Goal: Information Seeking & Learning: Learn about a topic

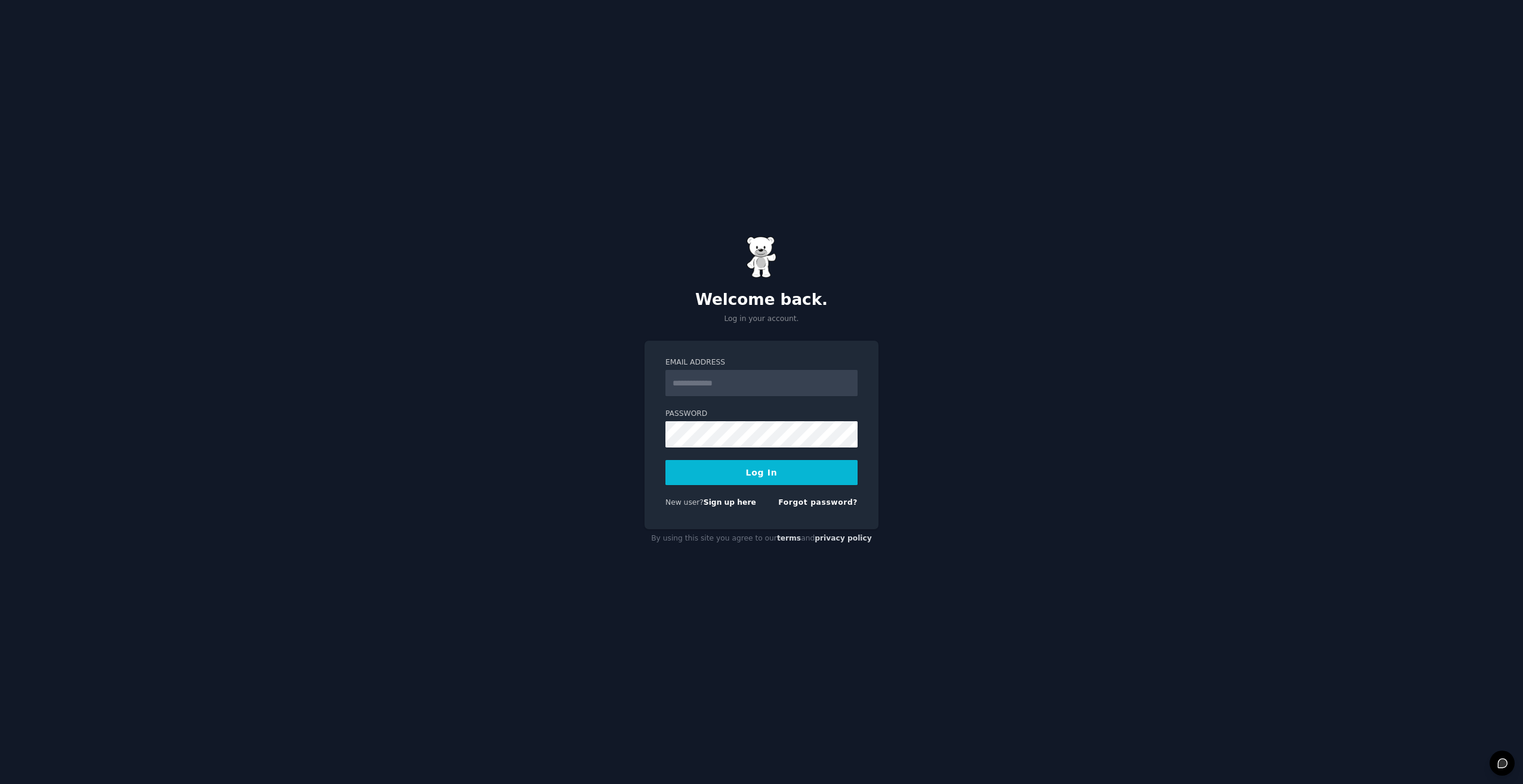
click at [727, 387] on input "Email Address" at bounding box center [762, 383] width 192 height 26
type input "**********"
click at [666, 460] on button "Log In" at bounding box center [762, 473] width 192 height 25
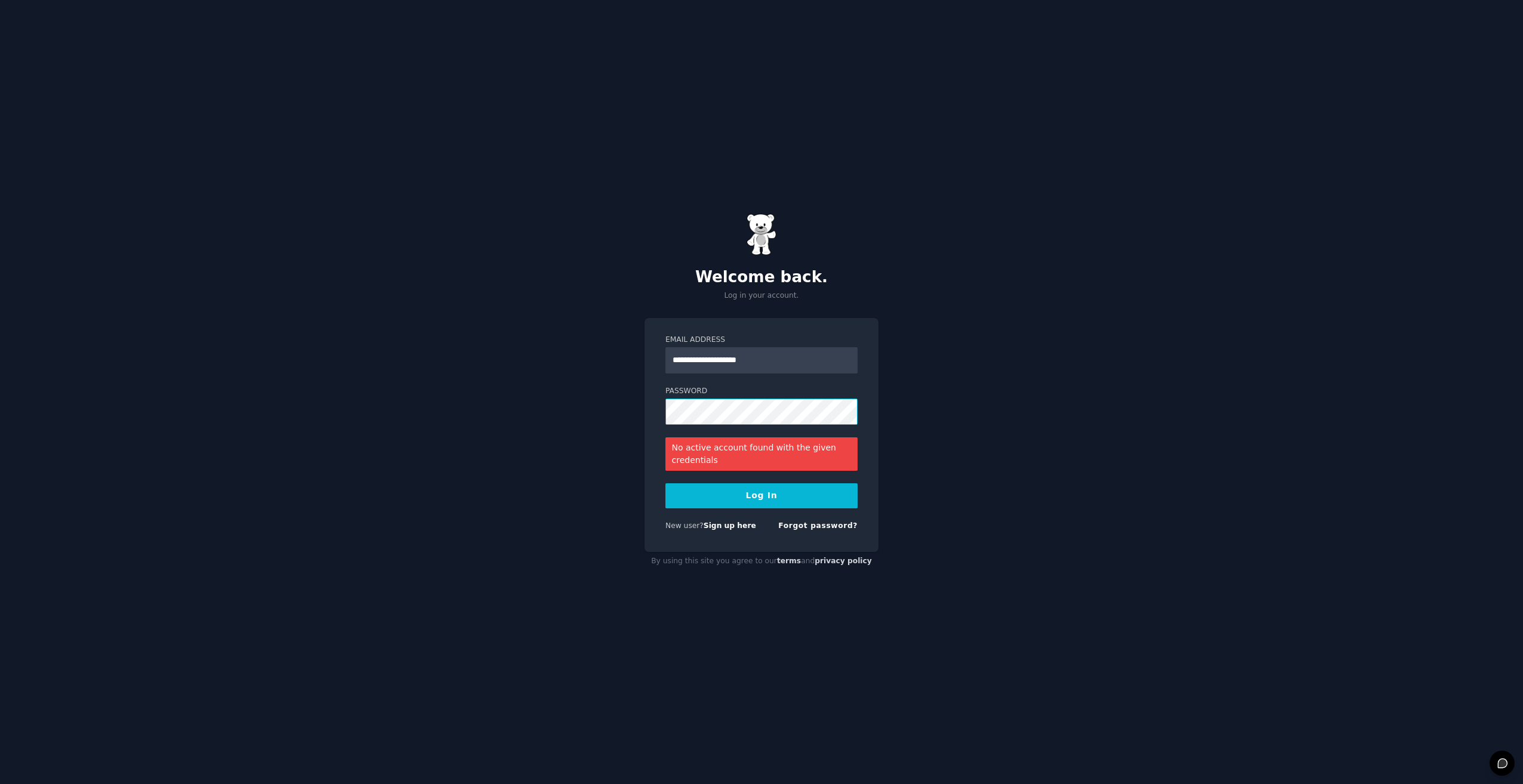
click at [597, 402] on div "**********" at bounding box center [762, 392] width 1523 height 784
click at [666, 484] on button "Log In" at bounding box center [762, 496] width 192 height 25
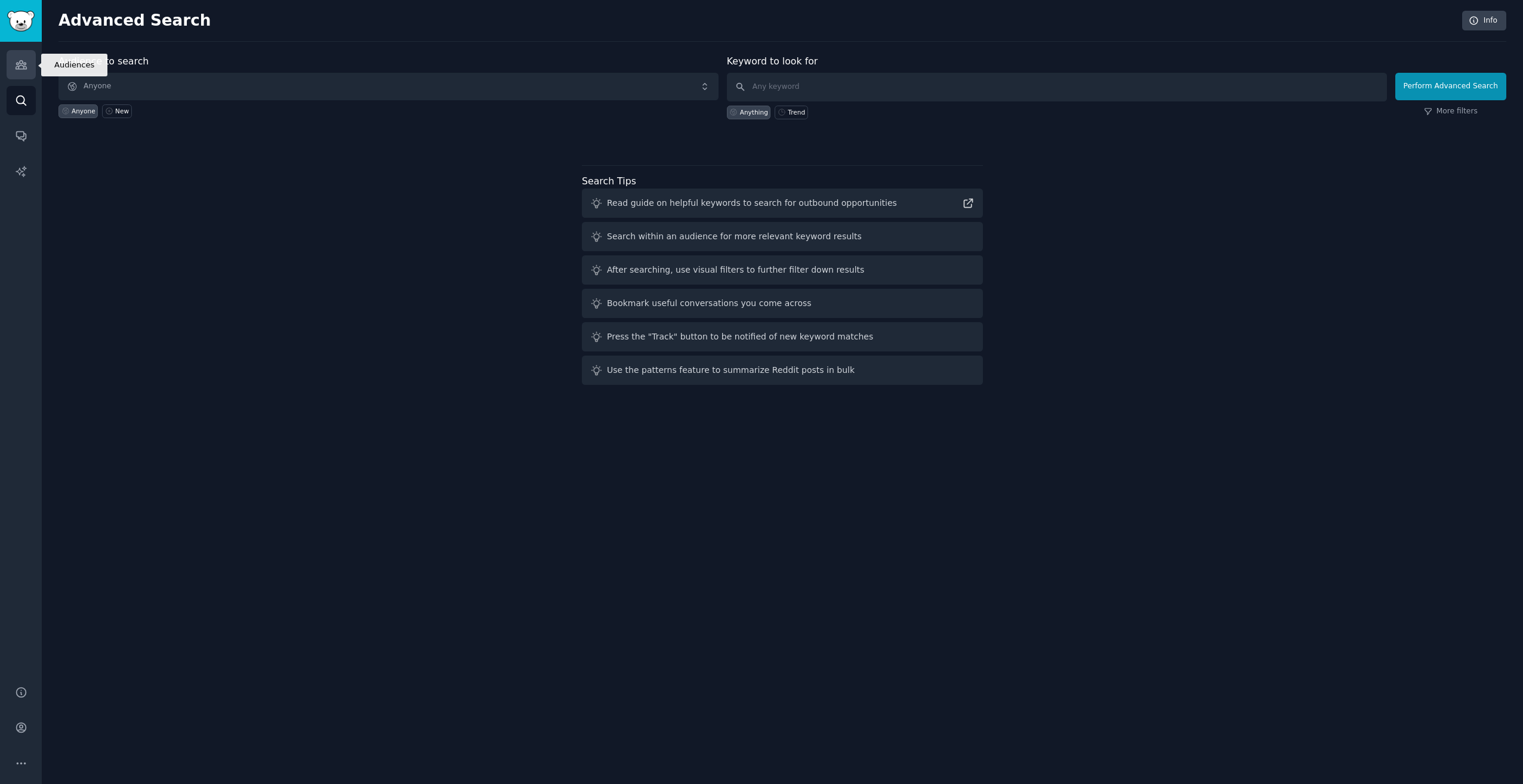
click at [9, 73] on link "Audiences" at bounding box center [21, 64] width 29 height 29
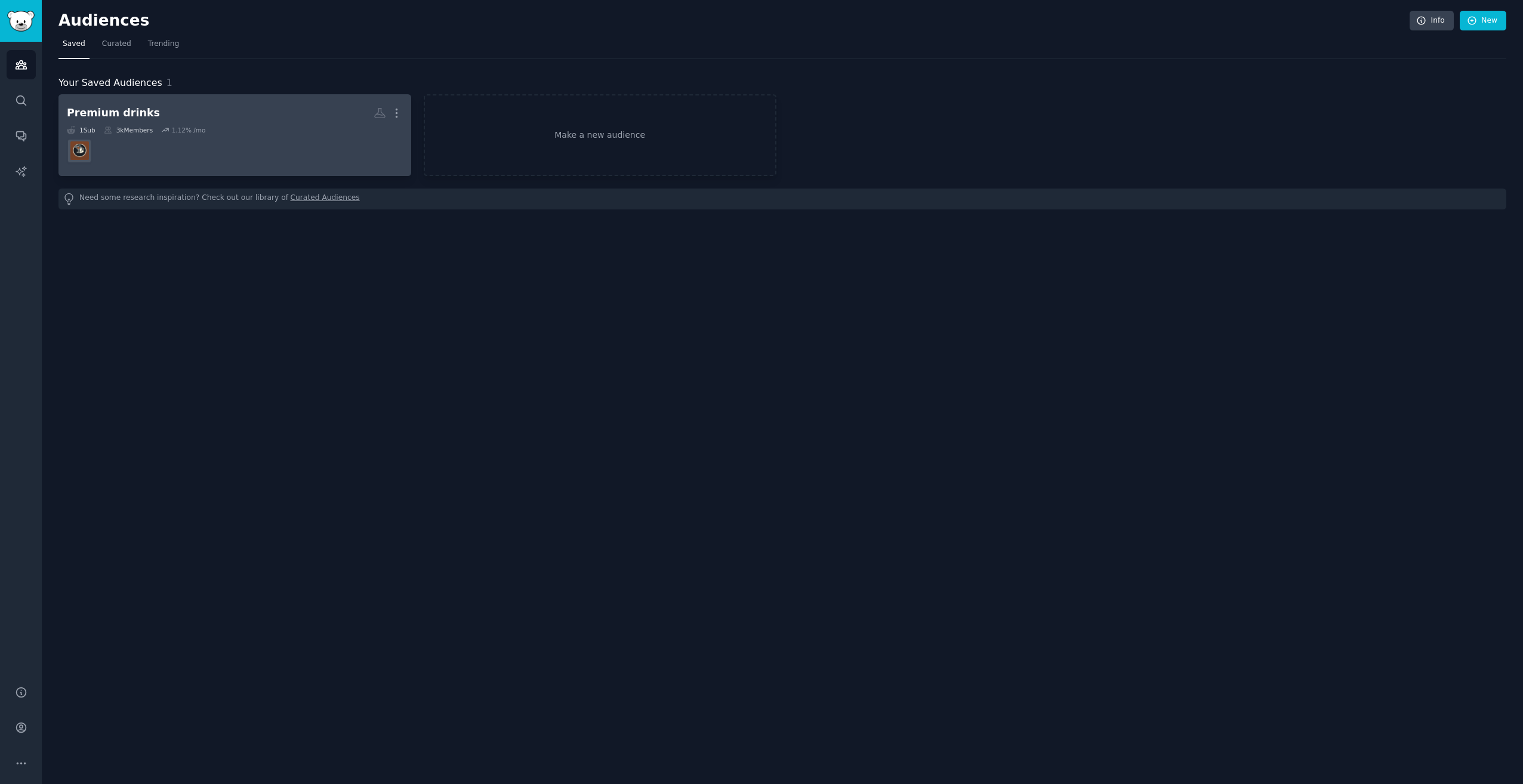
click at [176, 113] on h2 "Premium drinks More" at bounding box center [234, 113] width 336 height 21
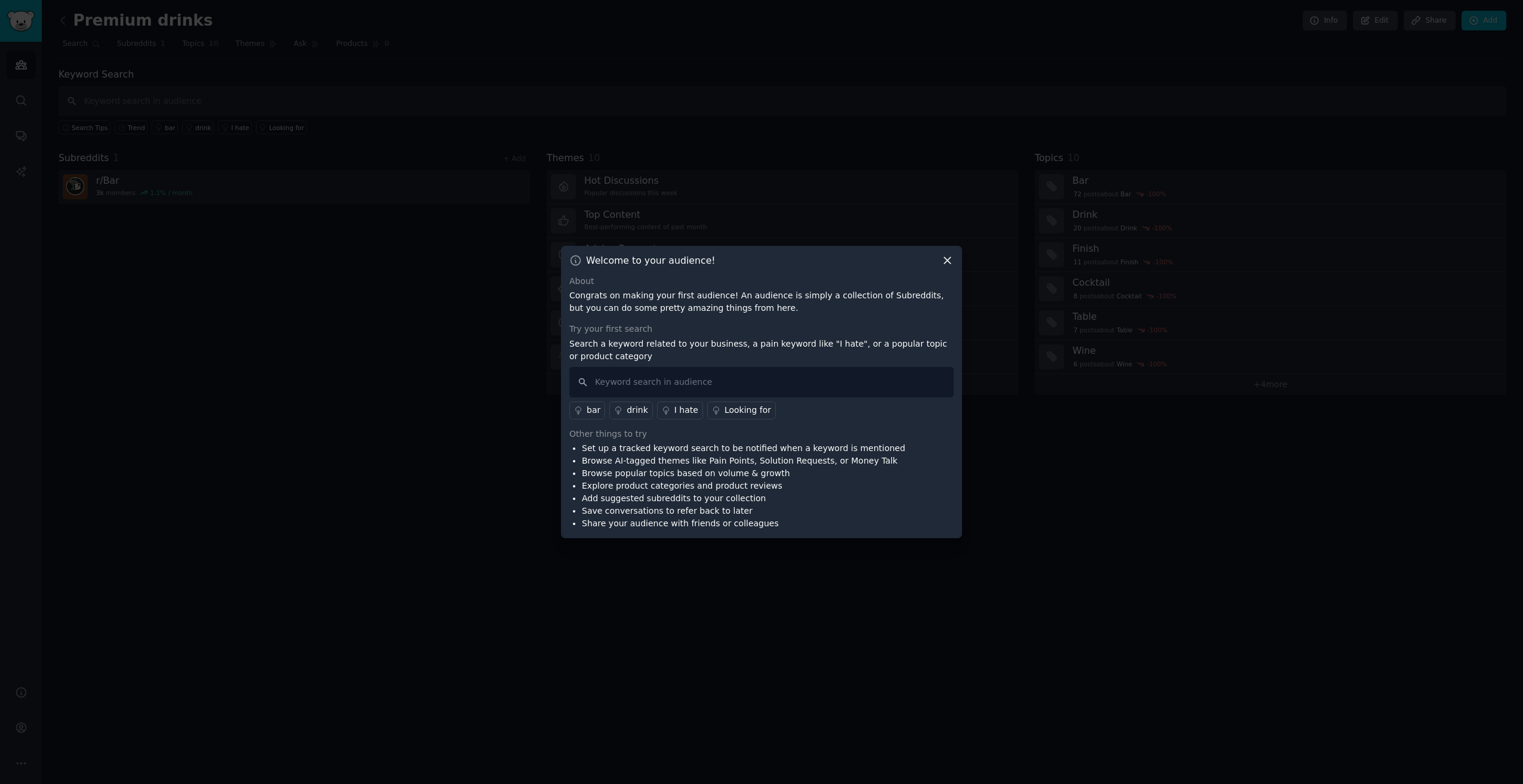
click at [953, 257] on icon at bounding box center [947, 260] width 13 height 13
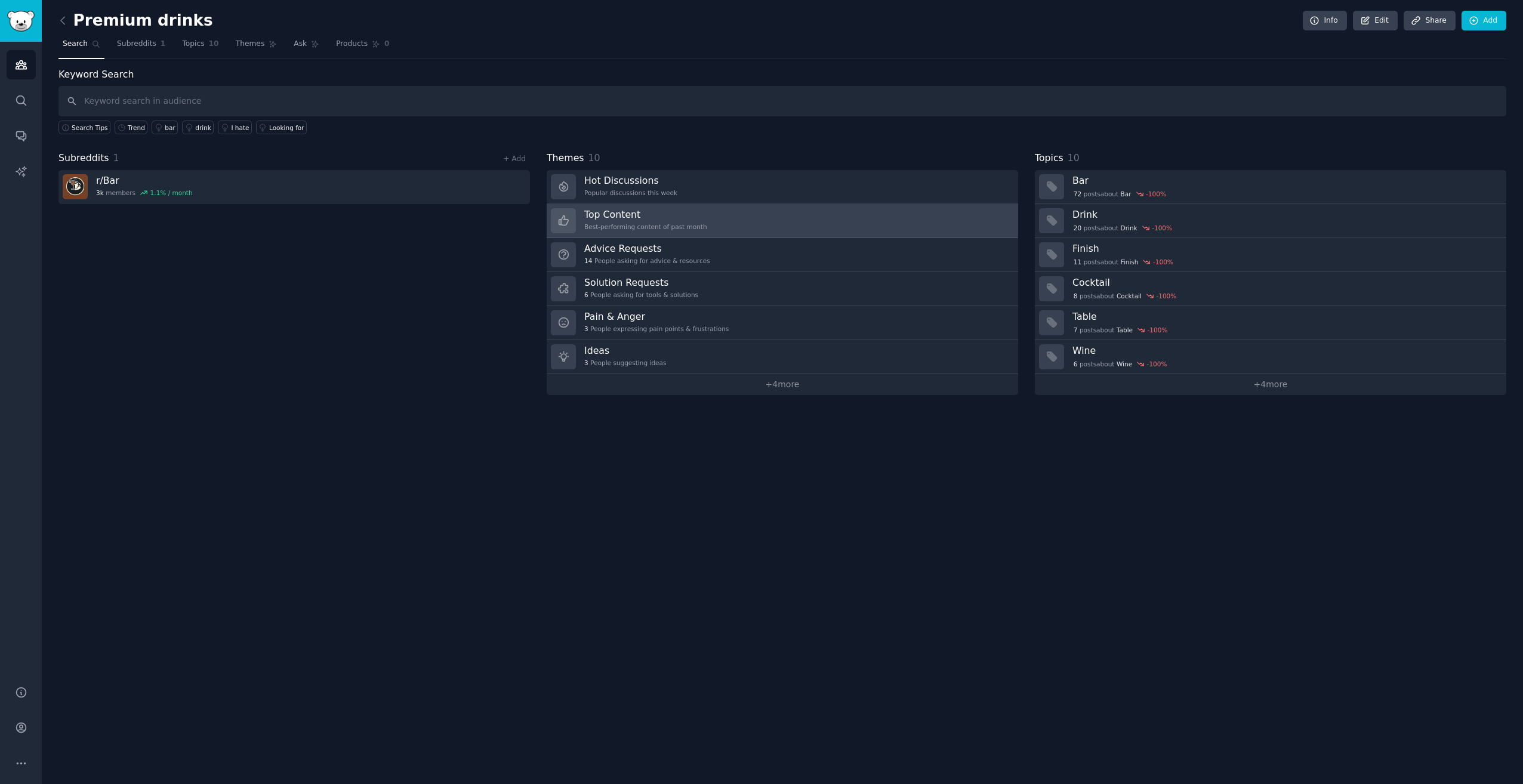
click at [636, 215] on h3 "Top Content" at bounding box center [646, 214] width 123 height 13
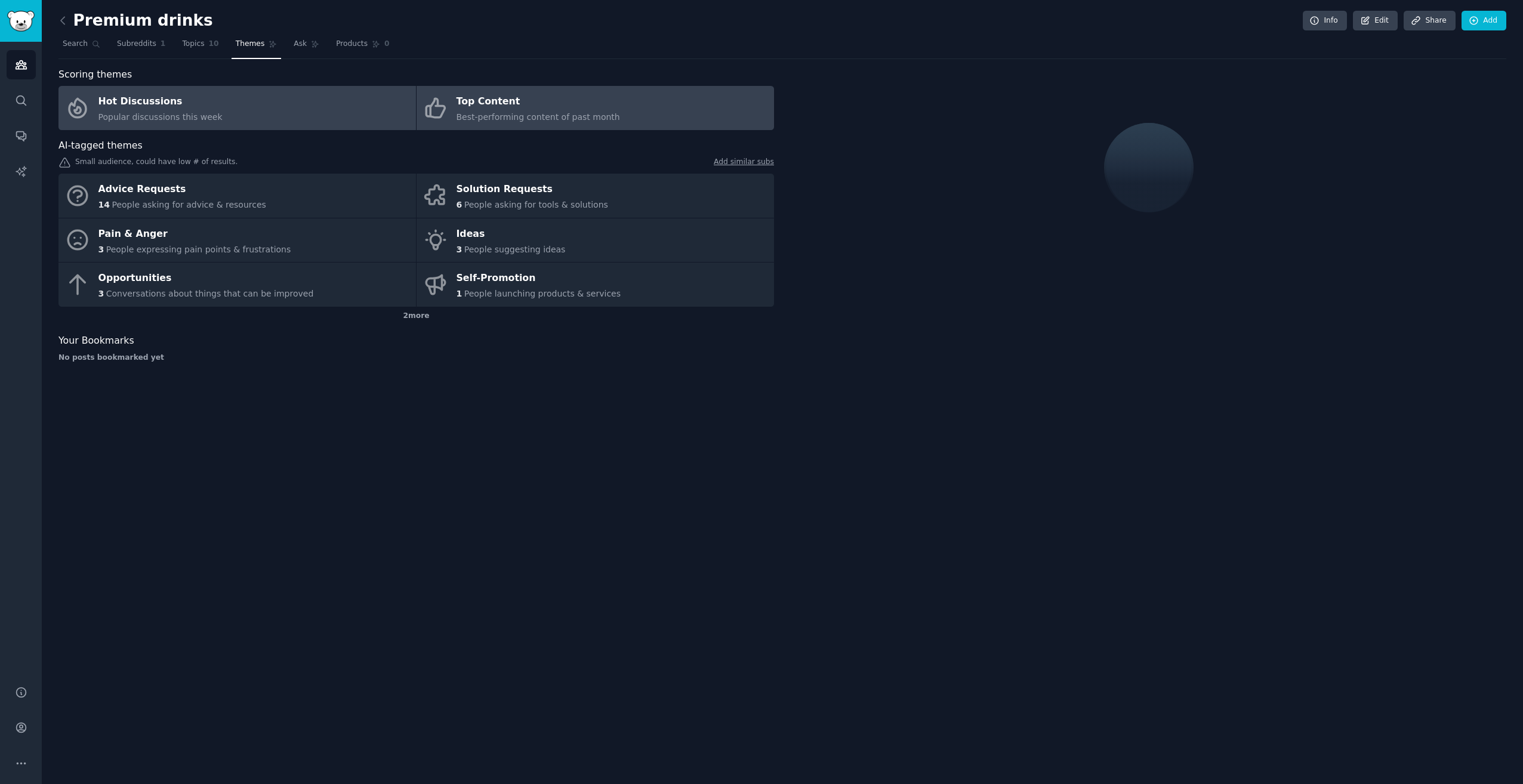
click at [185, 104] on div "Hot Discussions" at bounding box center [160, 102] width 124 height 19
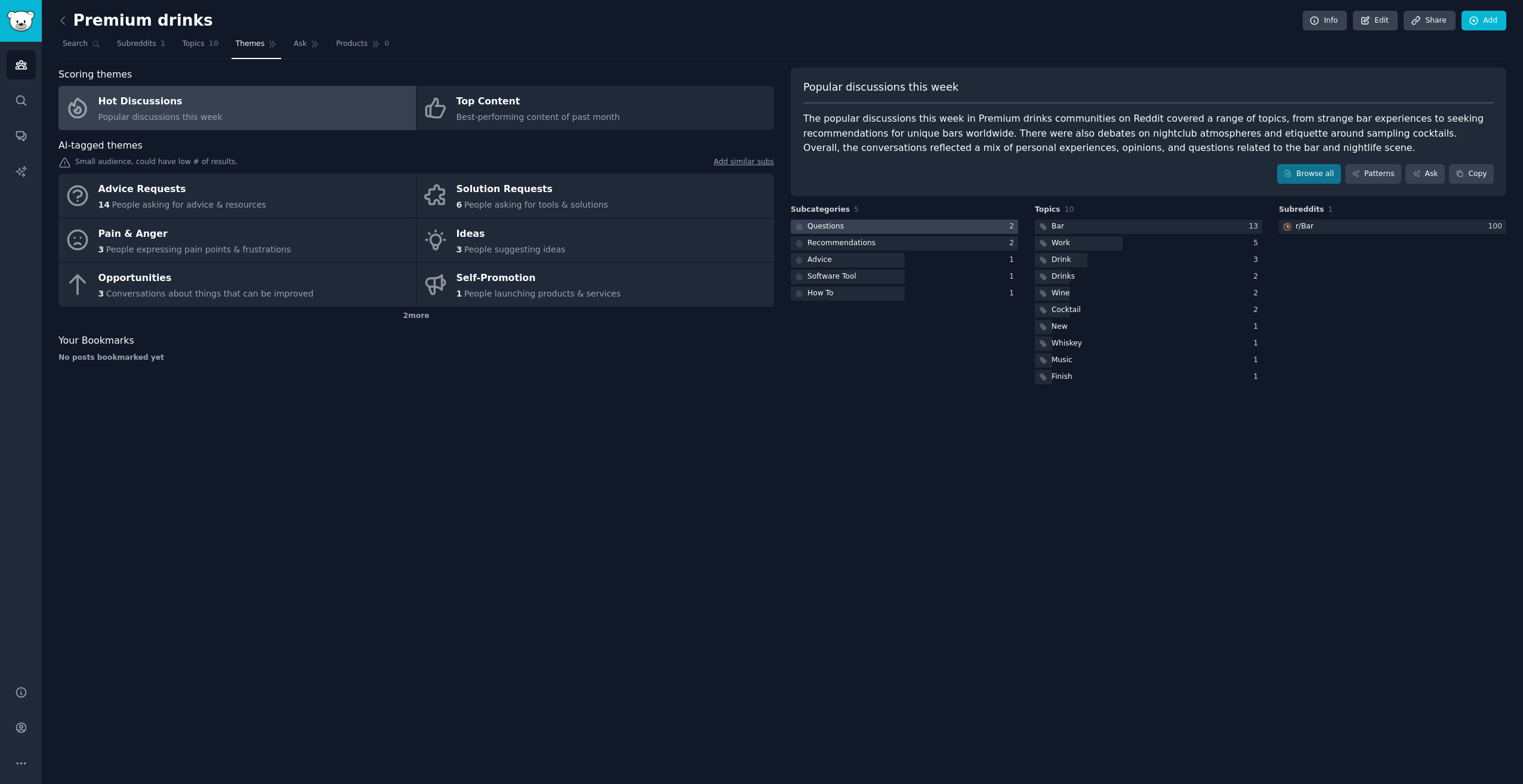
click at [844, 228] on div at bounding box center [904, 227] width 228 height 15
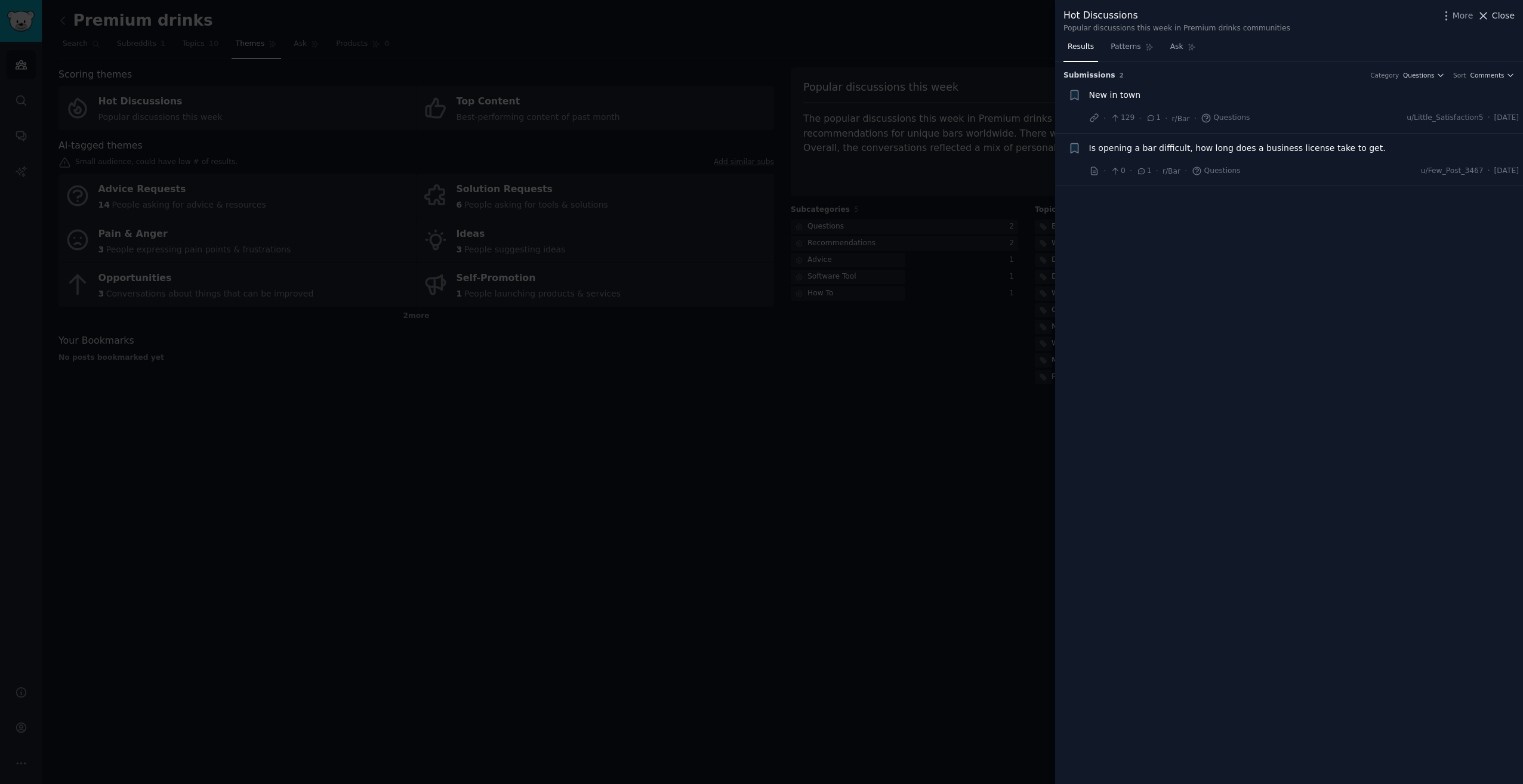
click at [1505, 18] on span "Close" at bounding box center [1503, 15] width 23 height 13
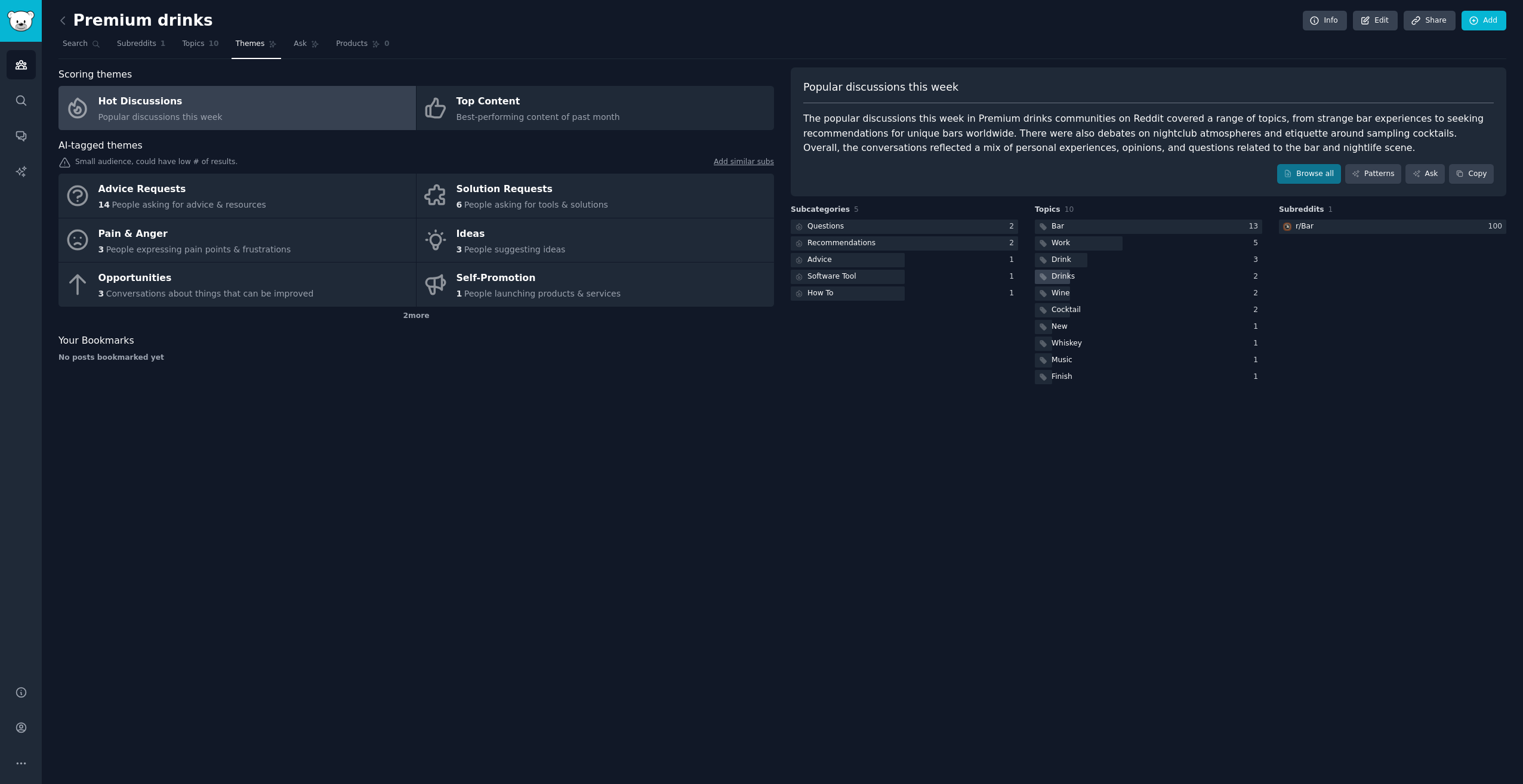
click at [1068, 275] on div "Drinks" at bounding box center [1063, 277] width 23 height 11
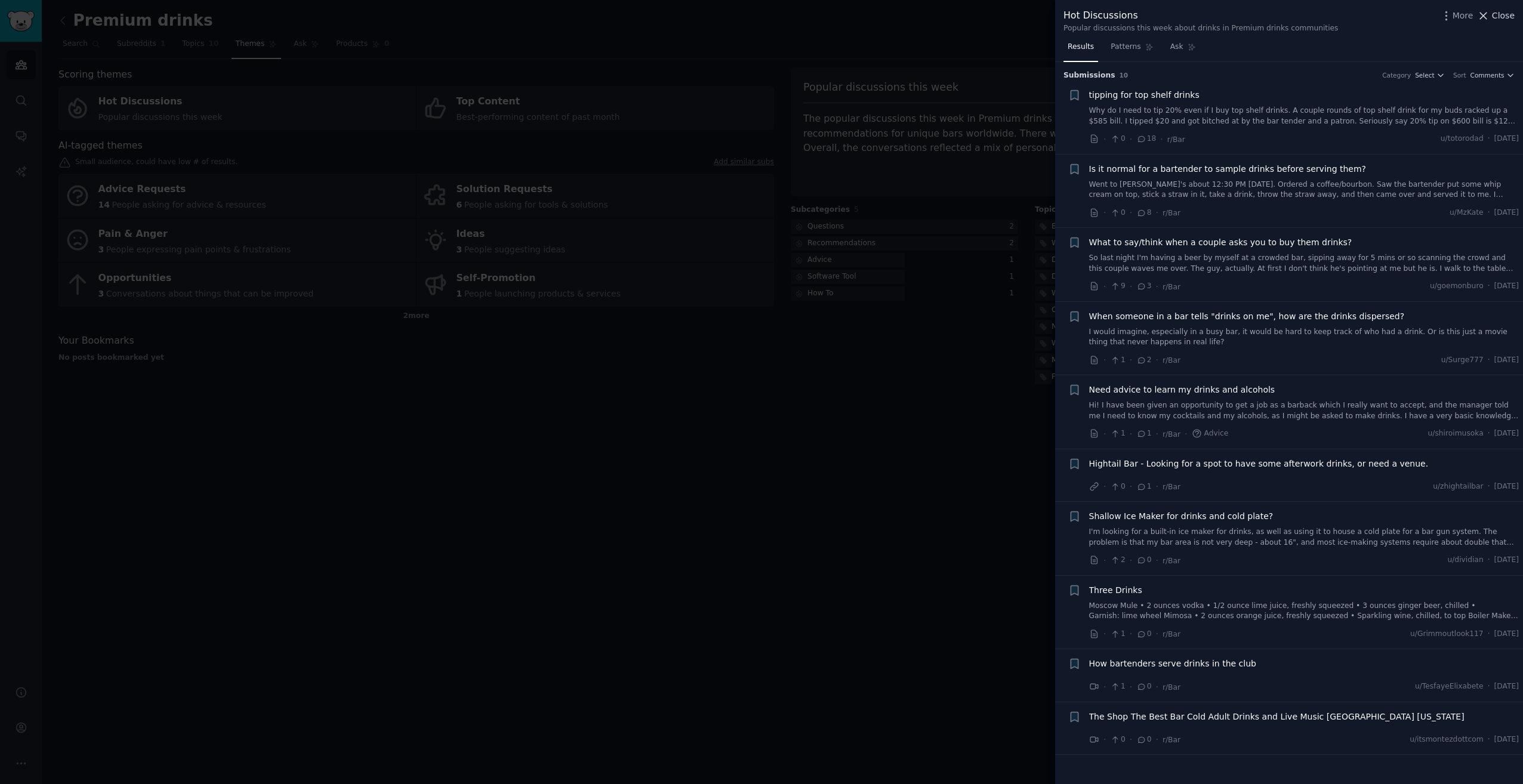
click at [1506, 14] on span "Close" at bounding box center [1503, 15] width 23 height 13
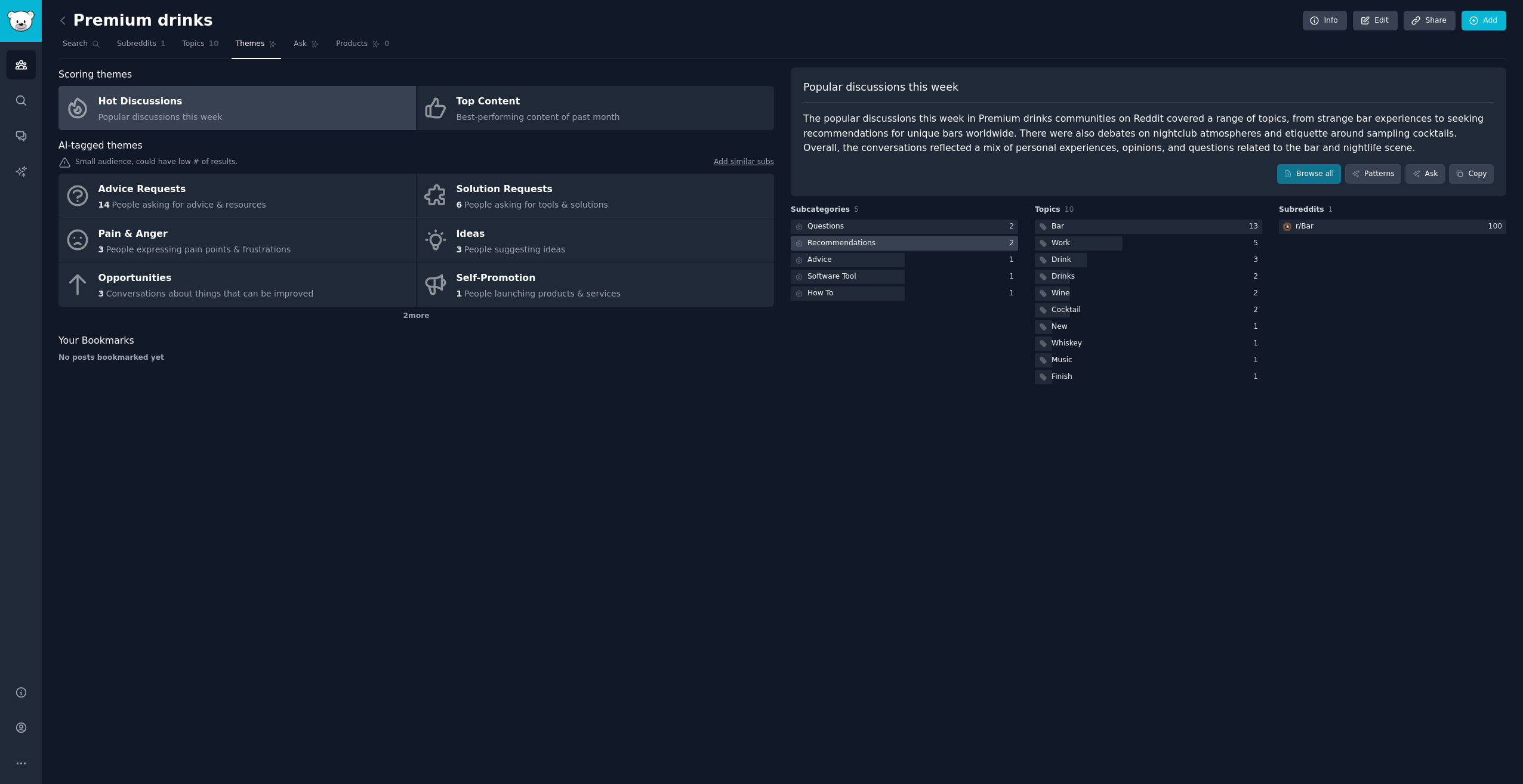
click at [879, 242] on div at bounding box center [904, 244] width 228 height 15
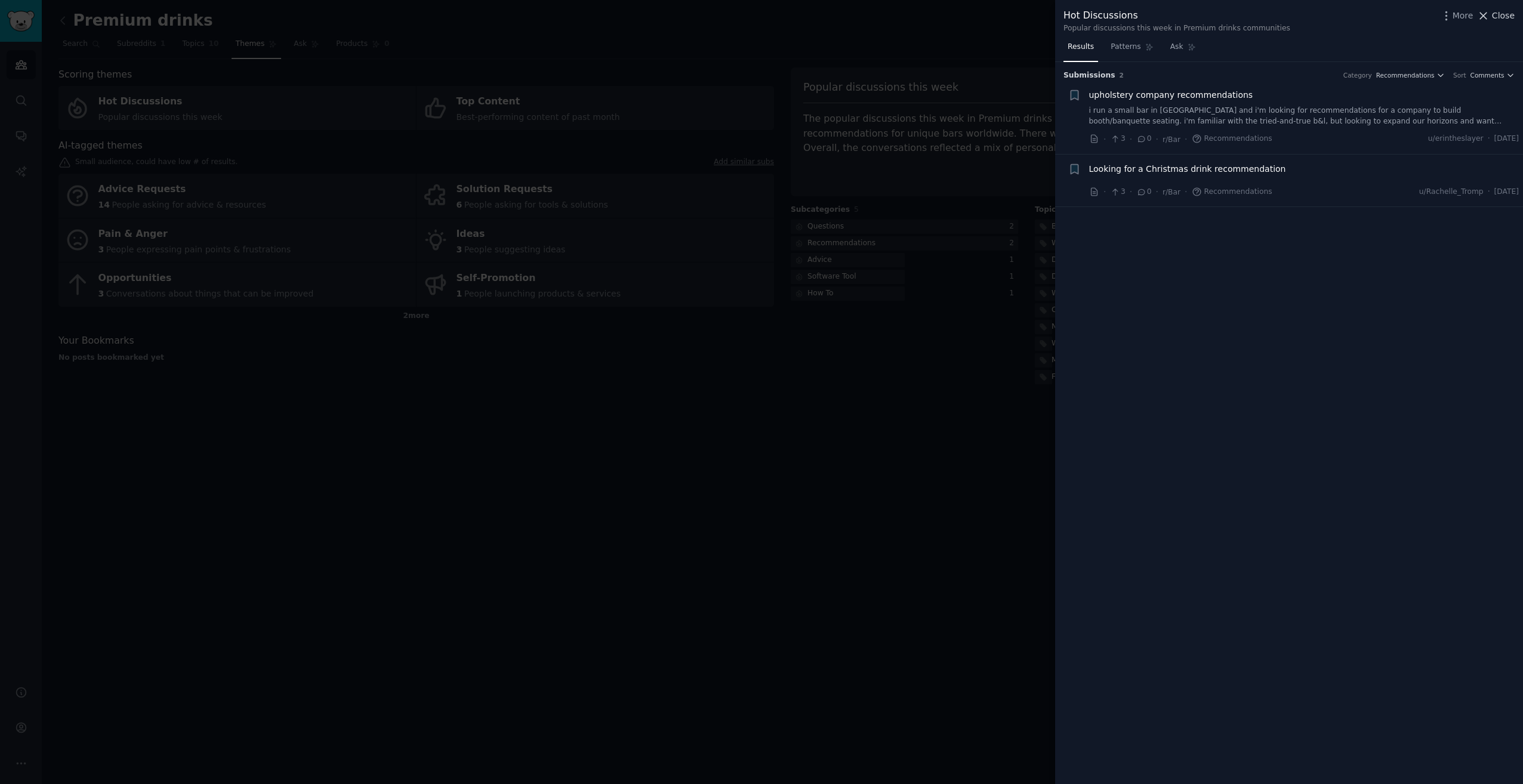
click at [1505, 14] on span "Close" at bounding box center [1503, 15] width 23 height 13
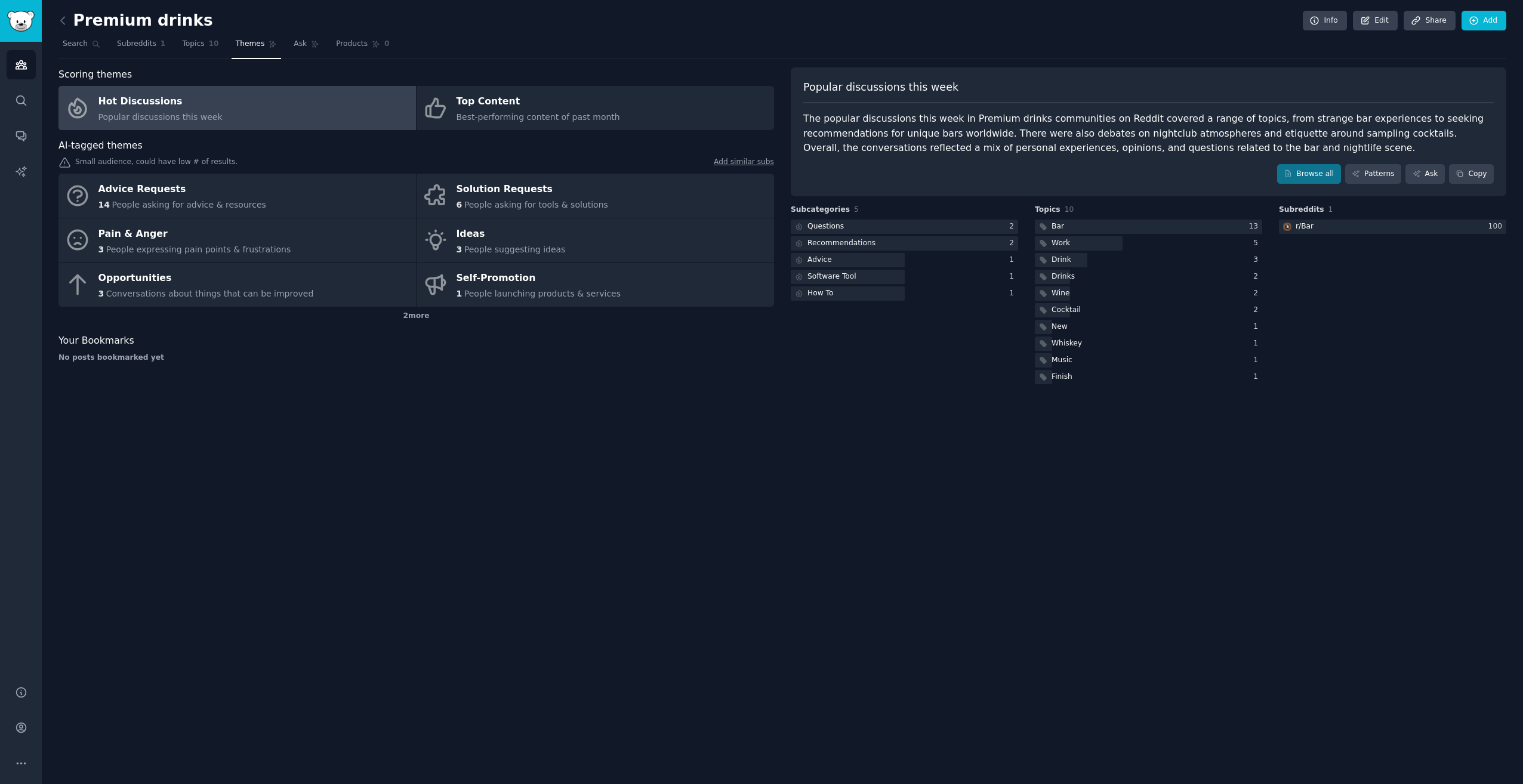
click at [279, 110] on link "Hot Discussions Popular discussions this week" at bounding box center [237, 108] width 358 height 44
click at [178, 51] on link "Topics 10" at bounding box center [200, 47] width 45 height 24
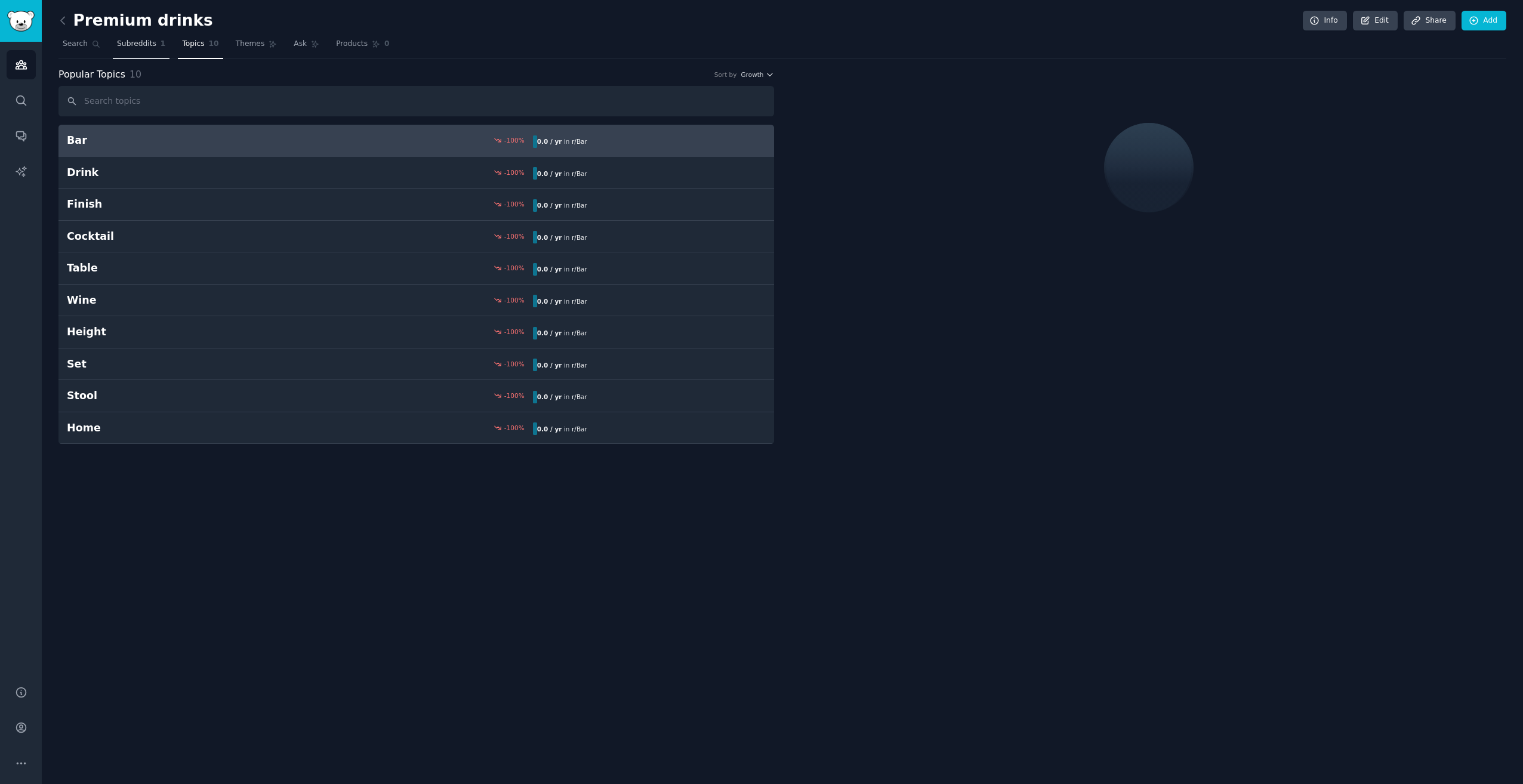
click at [143, 44] on span "Subreddits" at bounding box center [136, 44] width 39 height 11
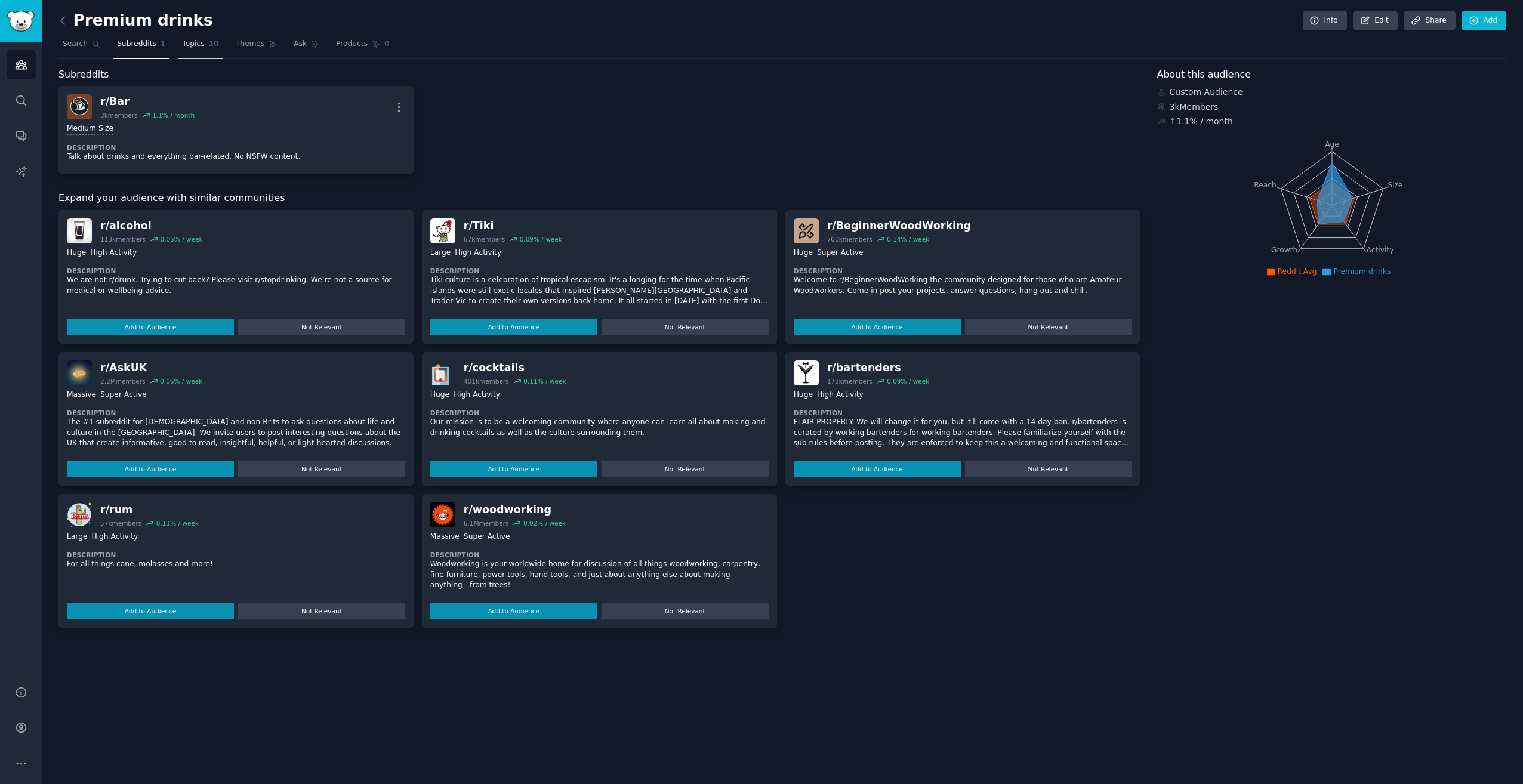
click at [192, 53] on link "Topics 10" at bounding box center [200, 47] width 45 height 24
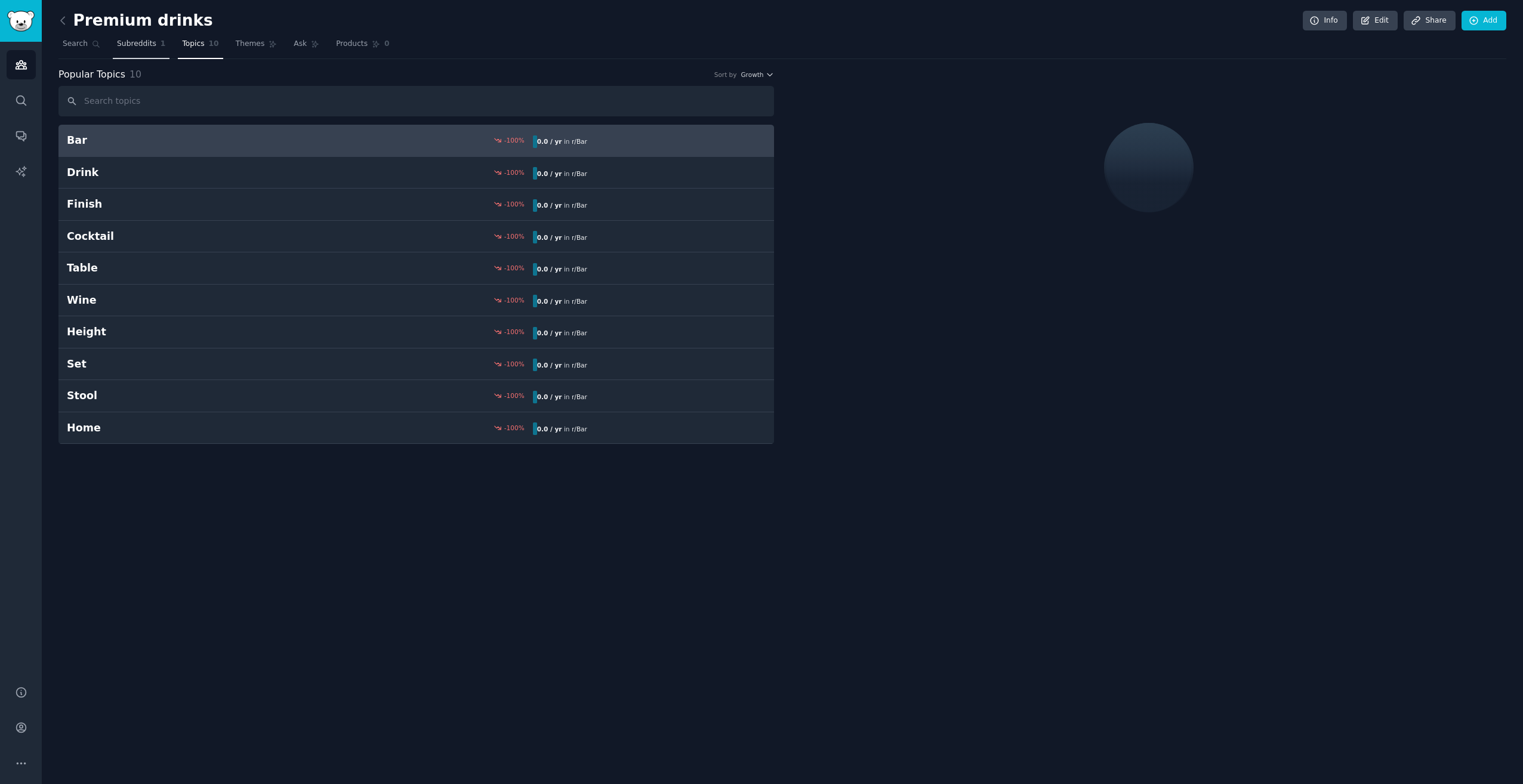
click at [142, 49] on span "Subreddits" at bounding box center [136, 44] width 39 height 11
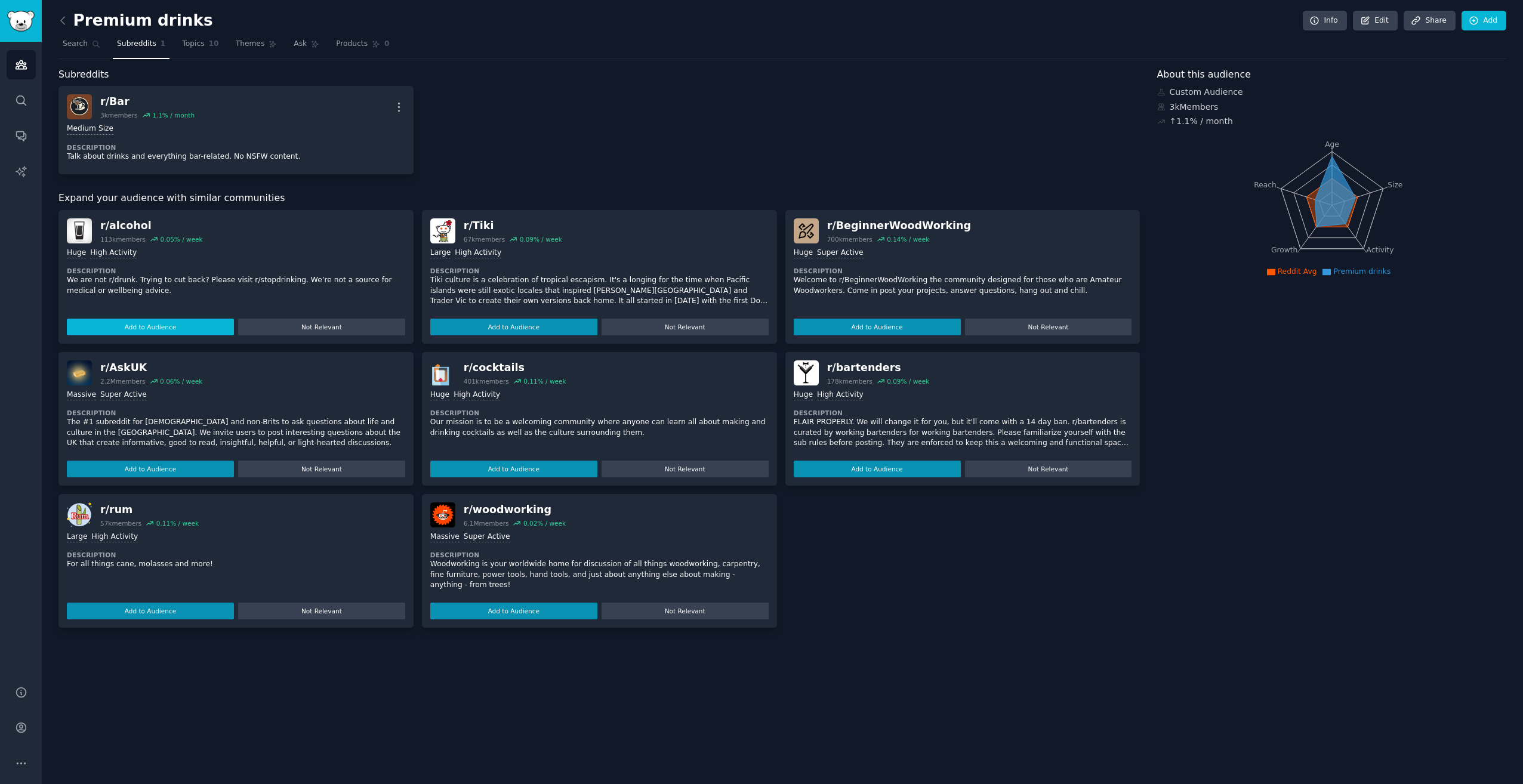
click at [200, 325] on button "Add to Audience" at bounding box center [150, 327] width 167 height 17
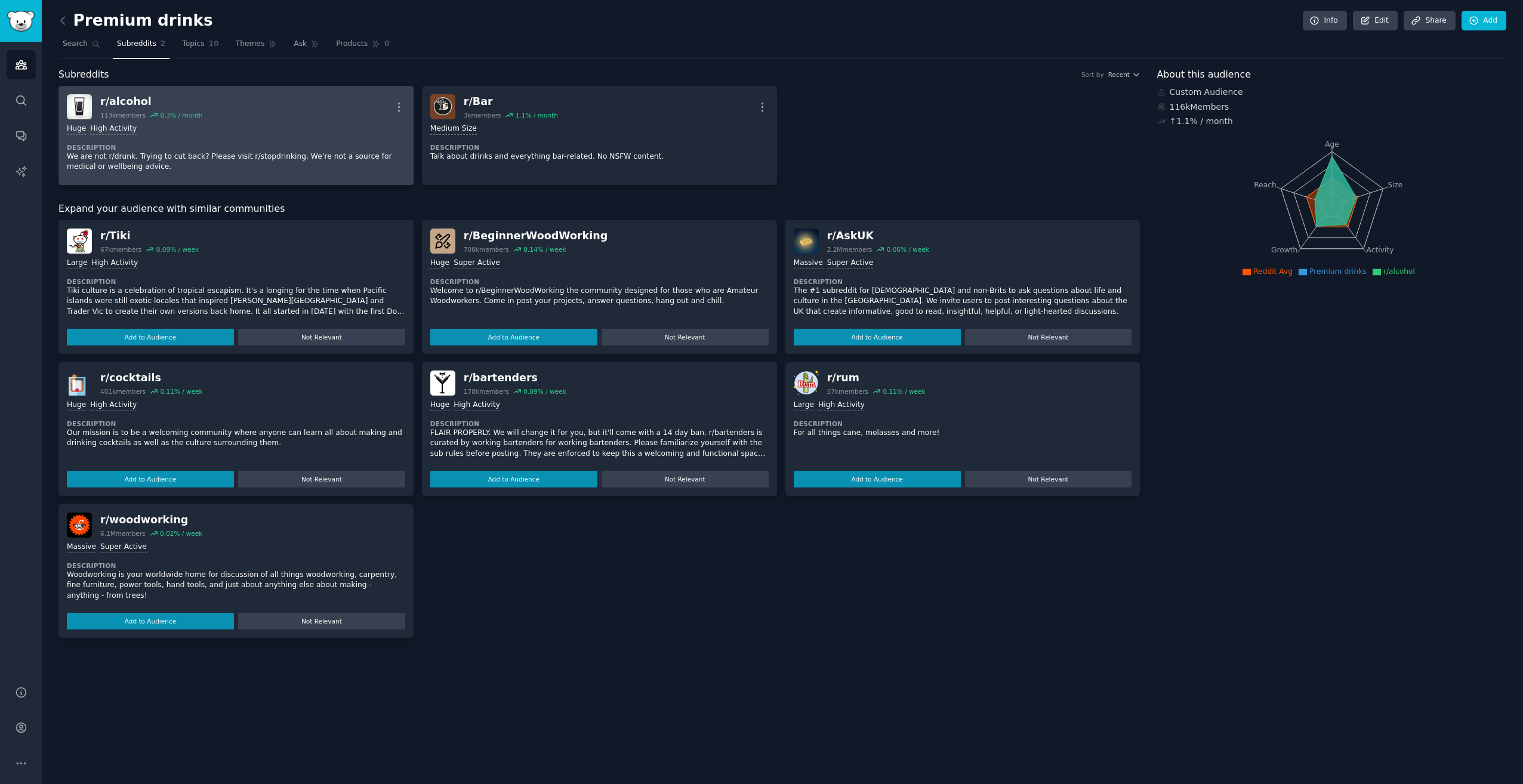
click at [301, 123] on div "Huge High Activity" at bounding box center [236, 129] width 339 height 12
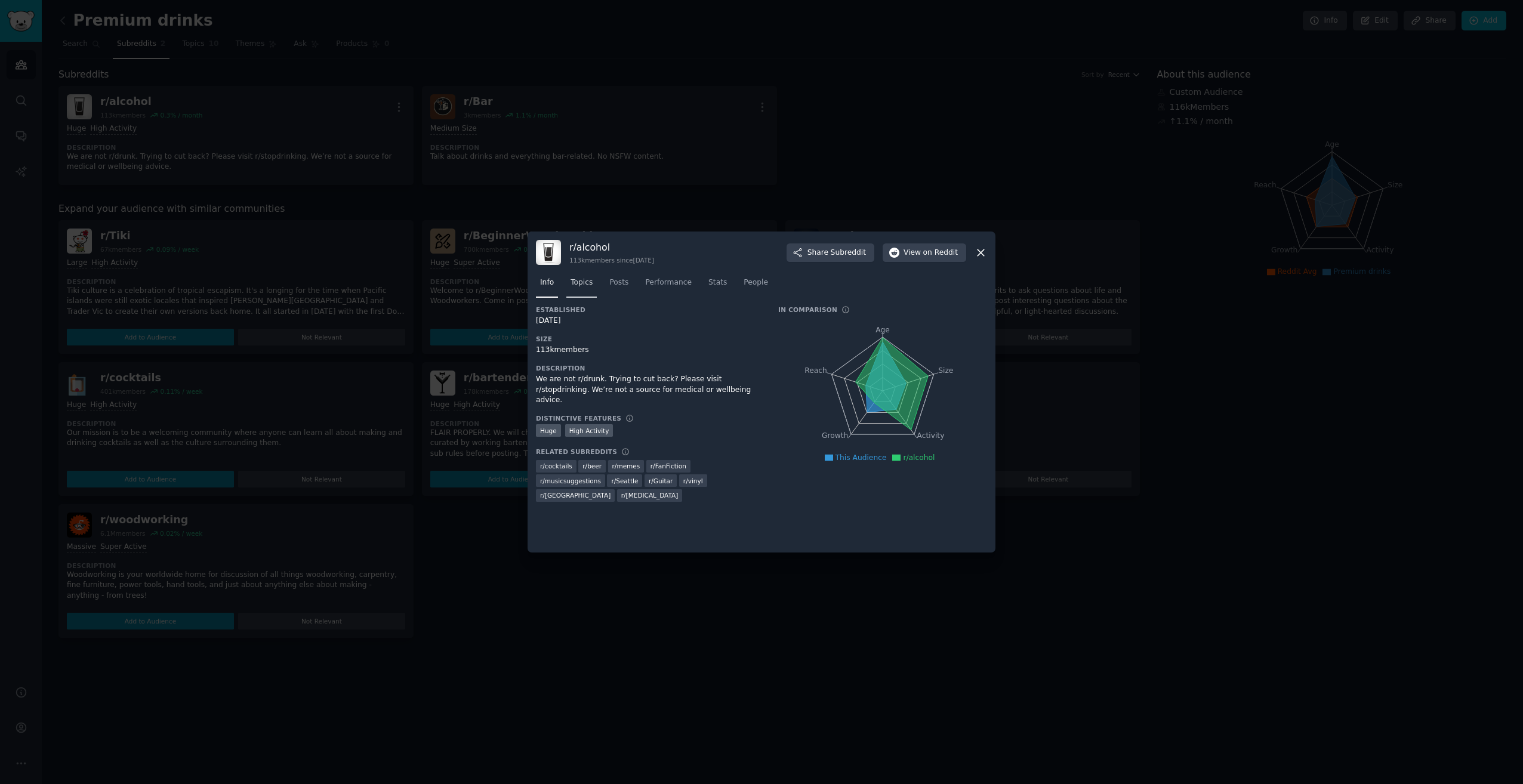
click at [576, 284] on span "Topics" at bounding box center [581, 283] width 22 height 11
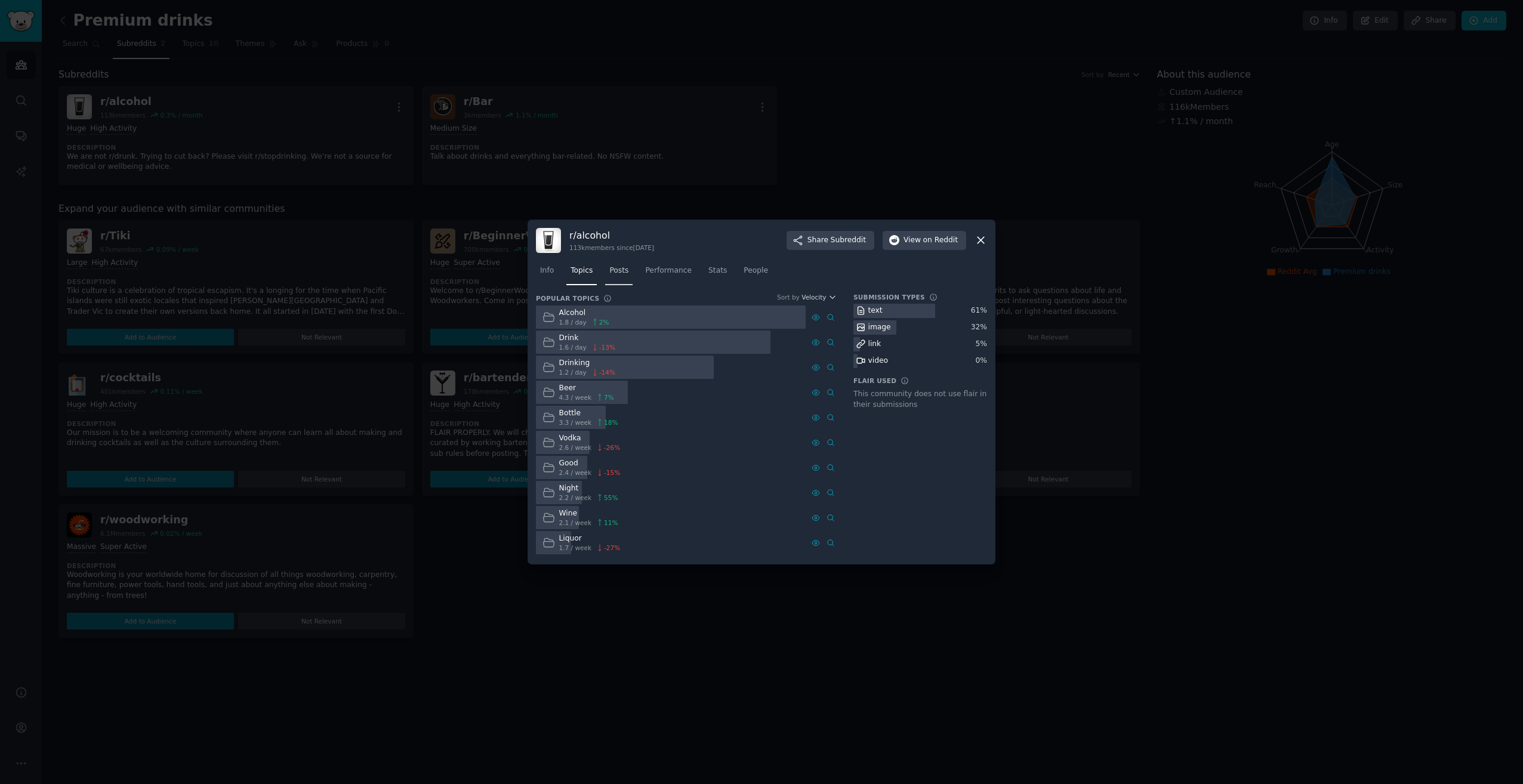
click at [622, 268] on span "Posts" at bounding box center [619, 270] width 19 height 11
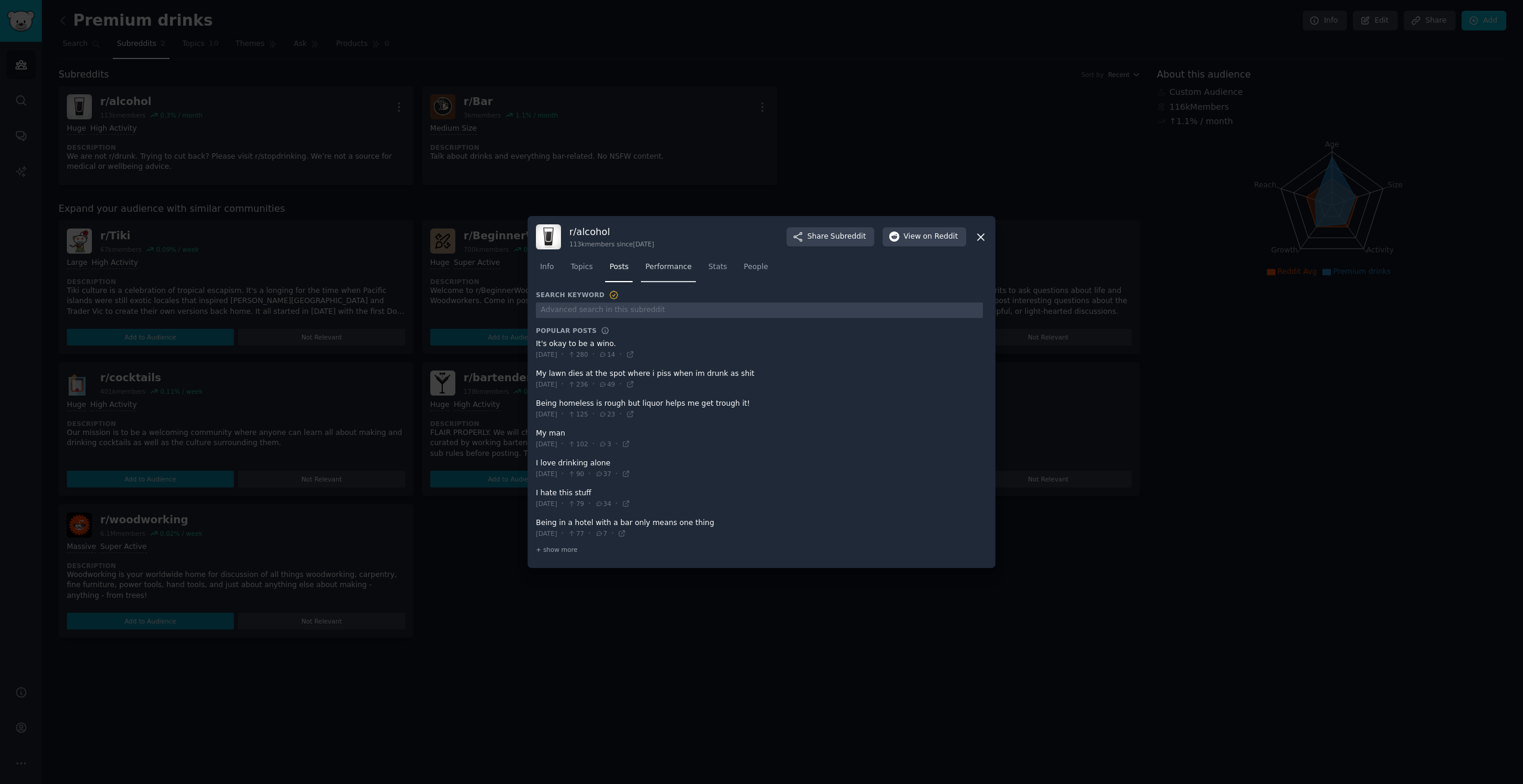
click at [666, 273] on link "Performance" at bounding box center [669, 269] width 55 height 24
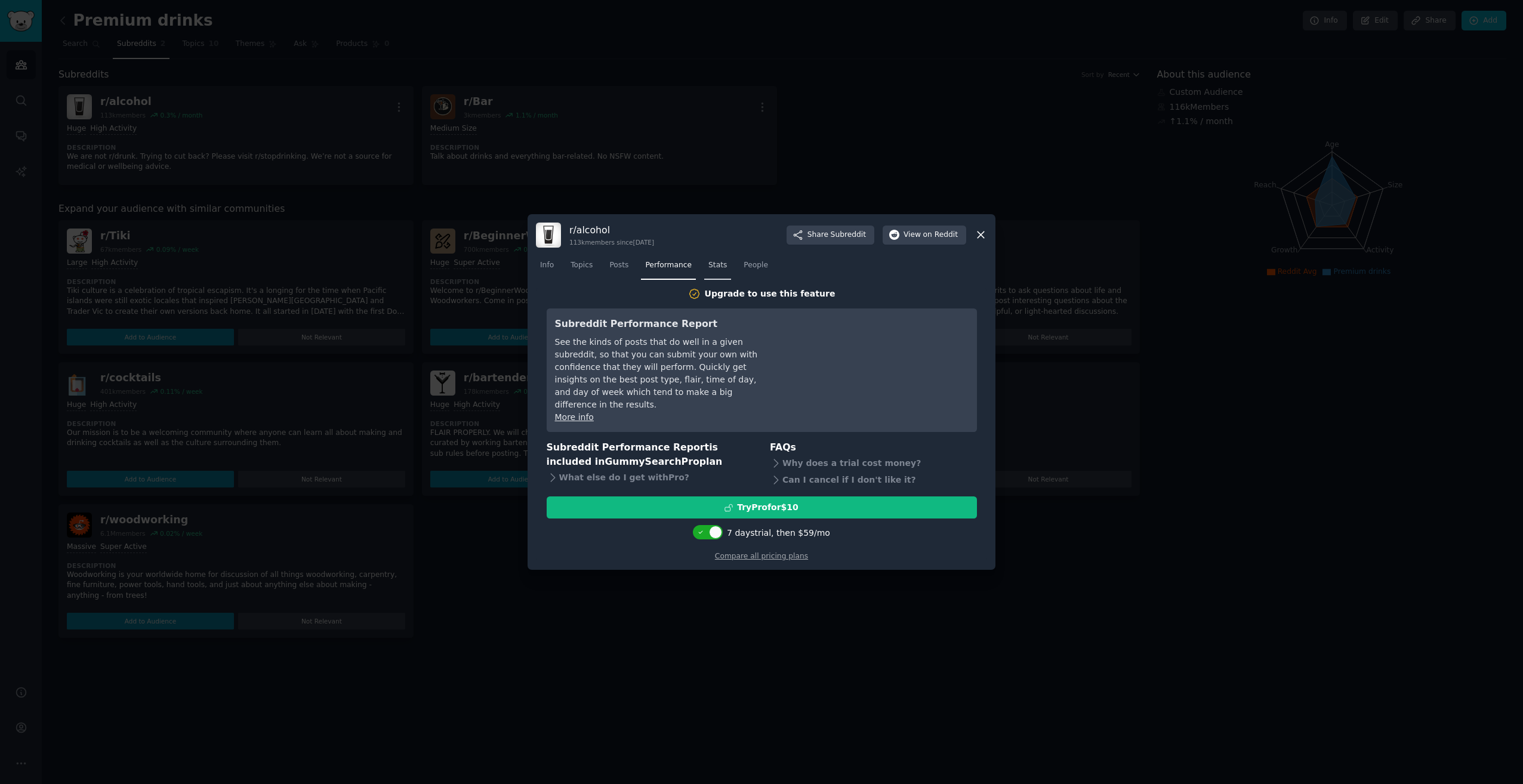
click at [715, 271] on span "Stats" at bounding box center [717, 265] width 18 height 11
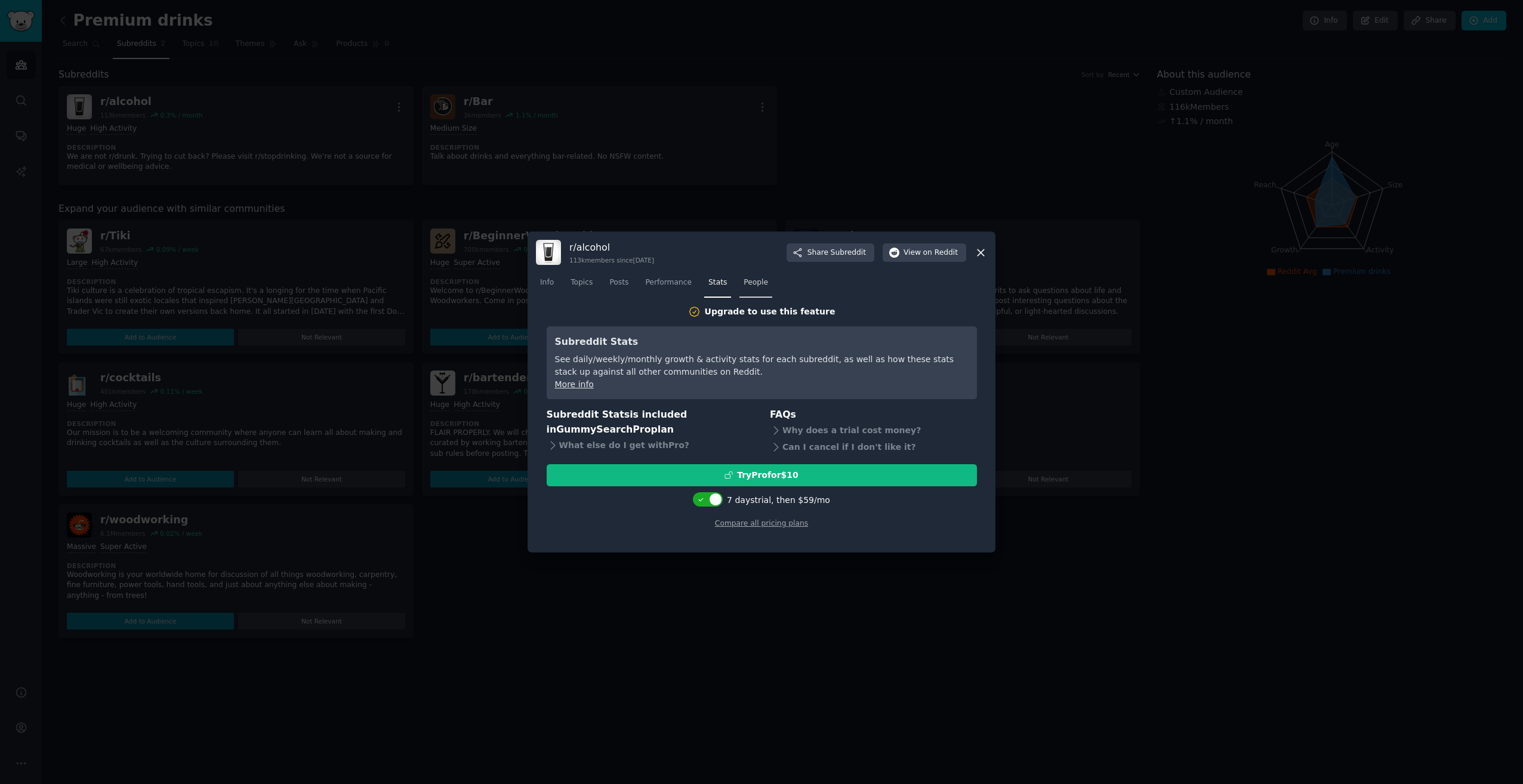
click at [745, 282] on span "People" at bounding box center [756, 283] width 24 height 11
click at [551, 284] on span "Info" at bounding box center [547, 283] width 13 height 11
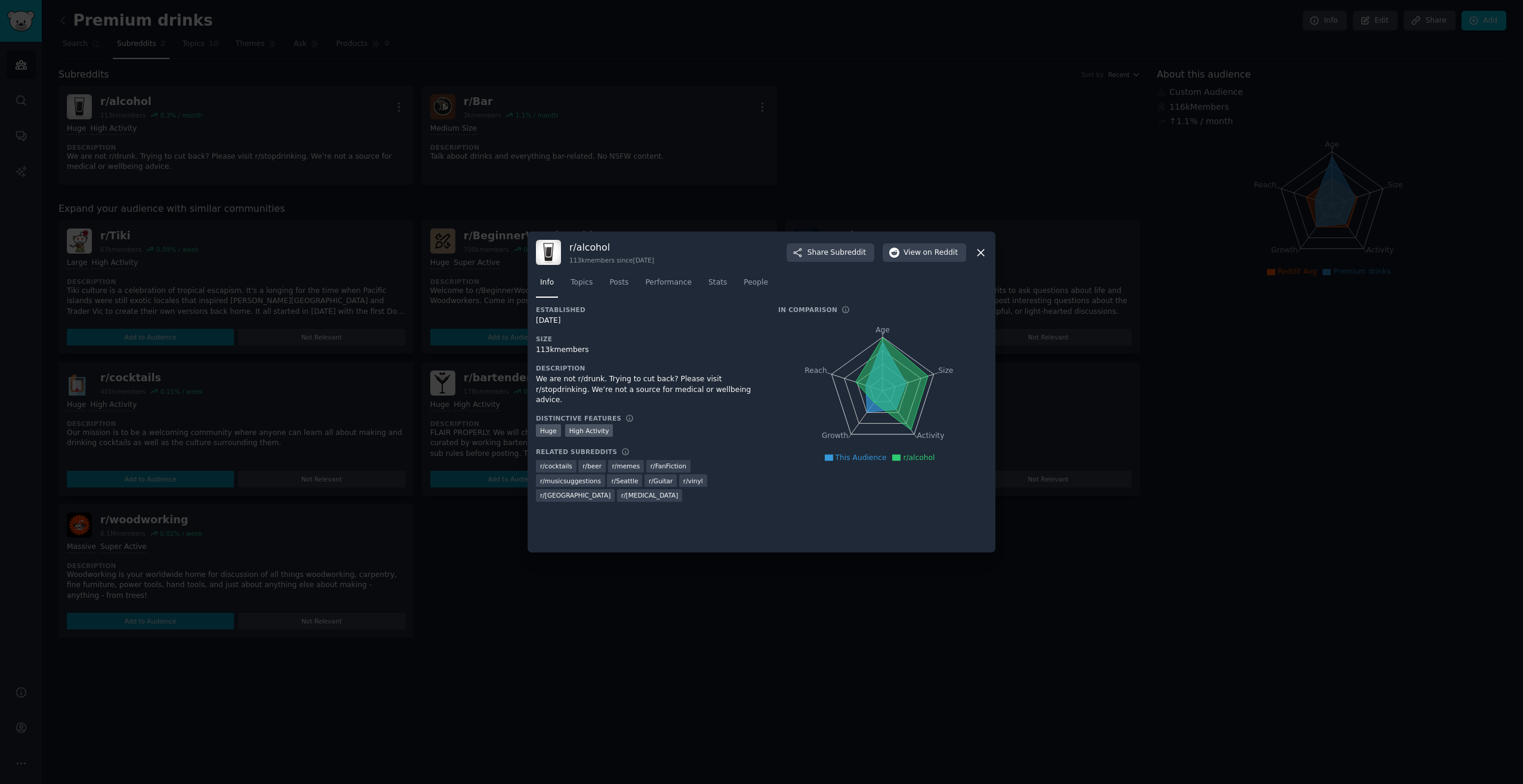
click at [882, 340] on icon at bounding box center [892, 384] width 73 height 93
click at [885, 354] on icon at bounding box center [892, 384] width 73 height 93
click at [887, 371] on icon at bounding box center [892, 384] width 73 height 93
click at [924, 380] on icon at bounding box center [892, 384] width 73 height 93
click at [884, 371] on icon at bounding box center [892, 384] width 73 height 93
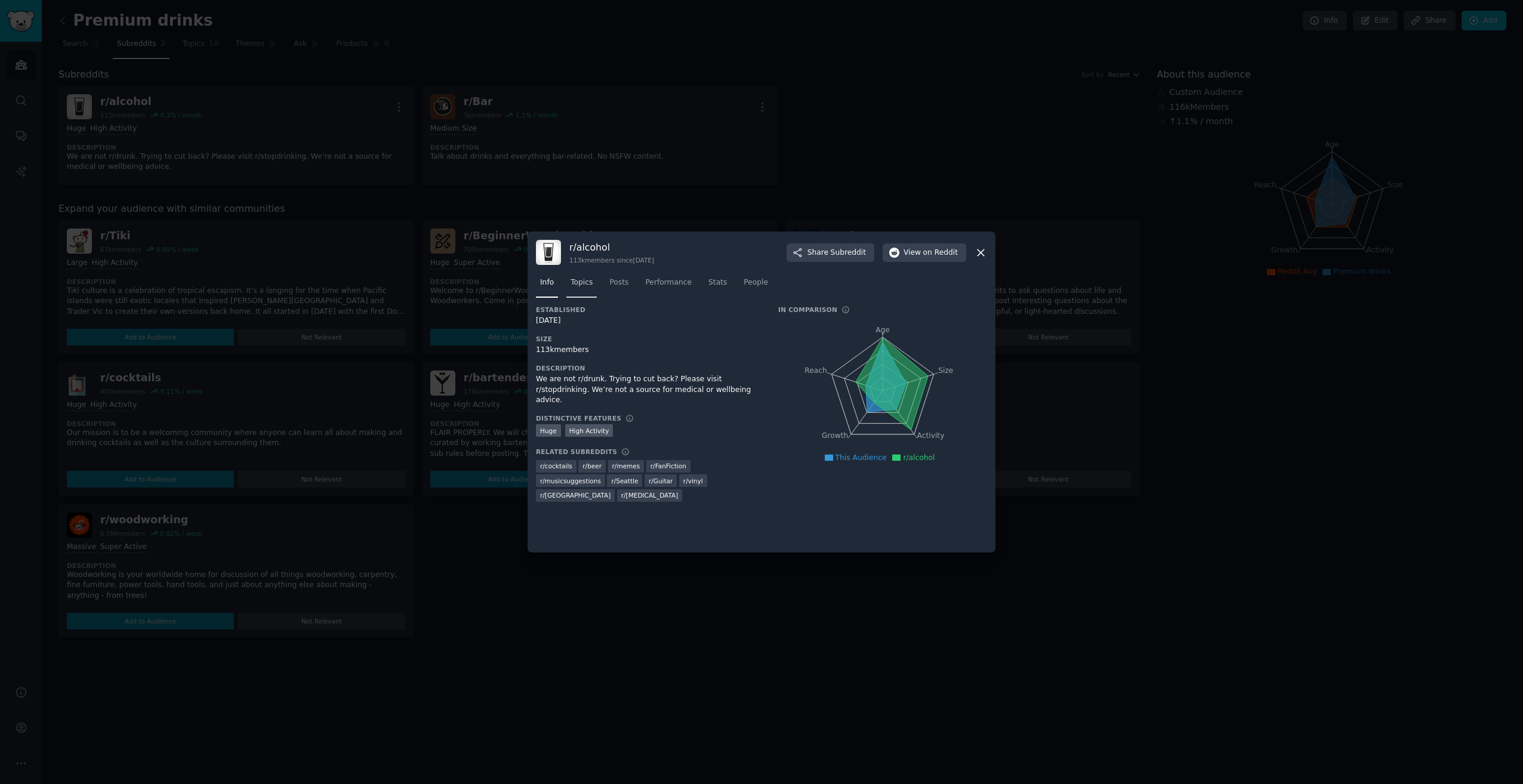
click at [573, 284] on span "Topics" at bounding box center [581, 283] width 22 height 11
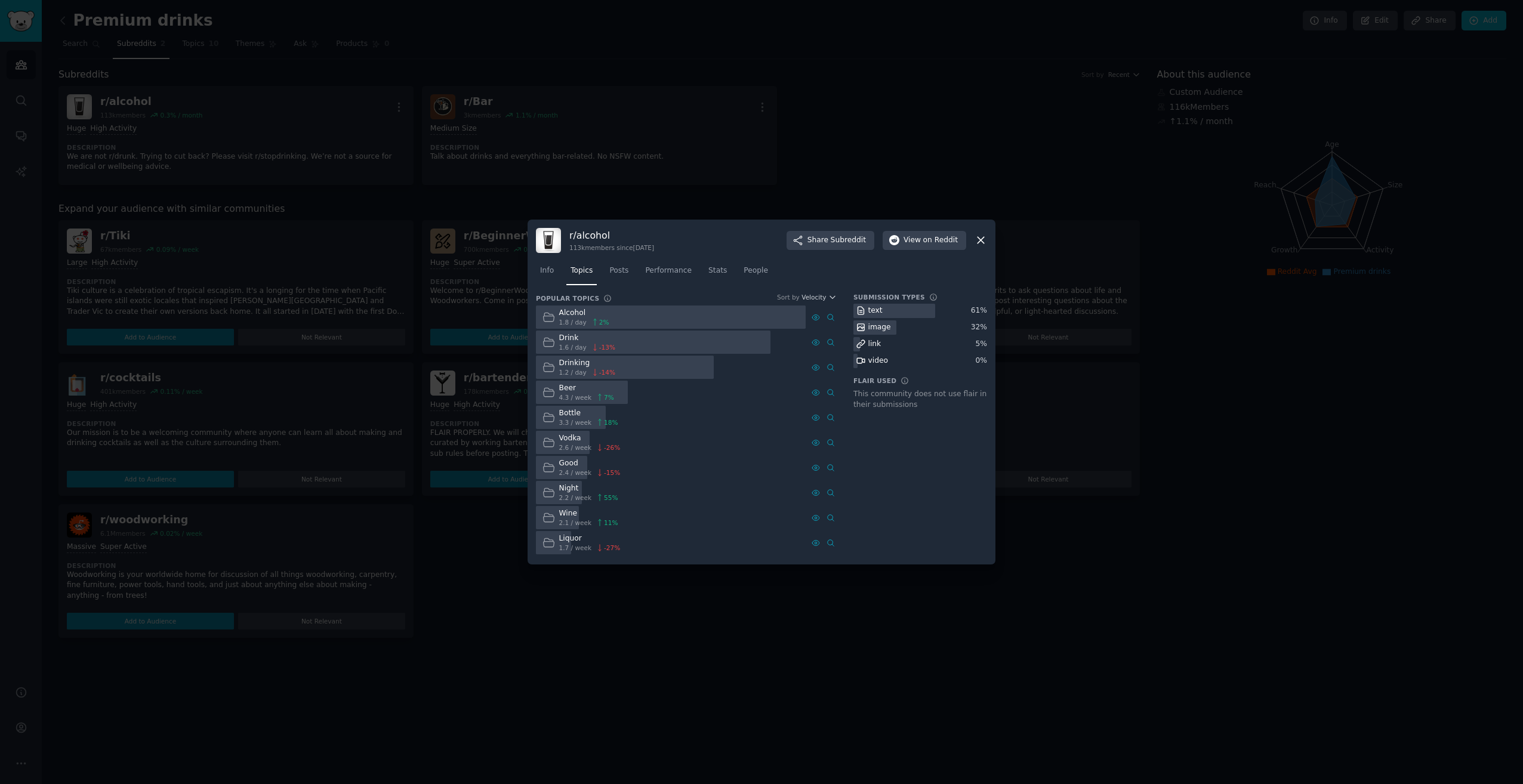
click at [586, 316] on div "Alcohol" at bounding box center [585, 313] width 50 height 11
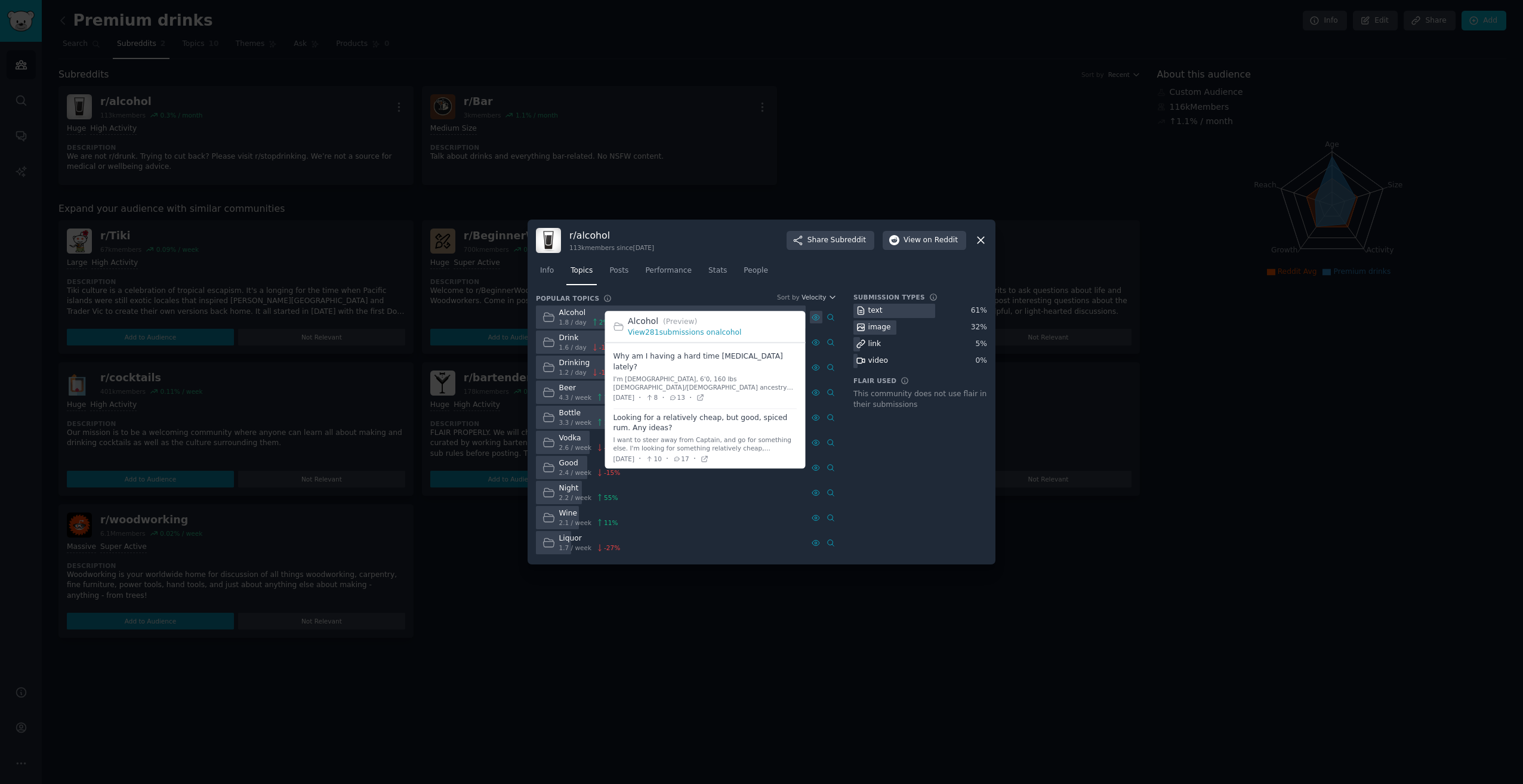
click at [813, 315] on icon at bounding box center [816, 317] width 8 height 5
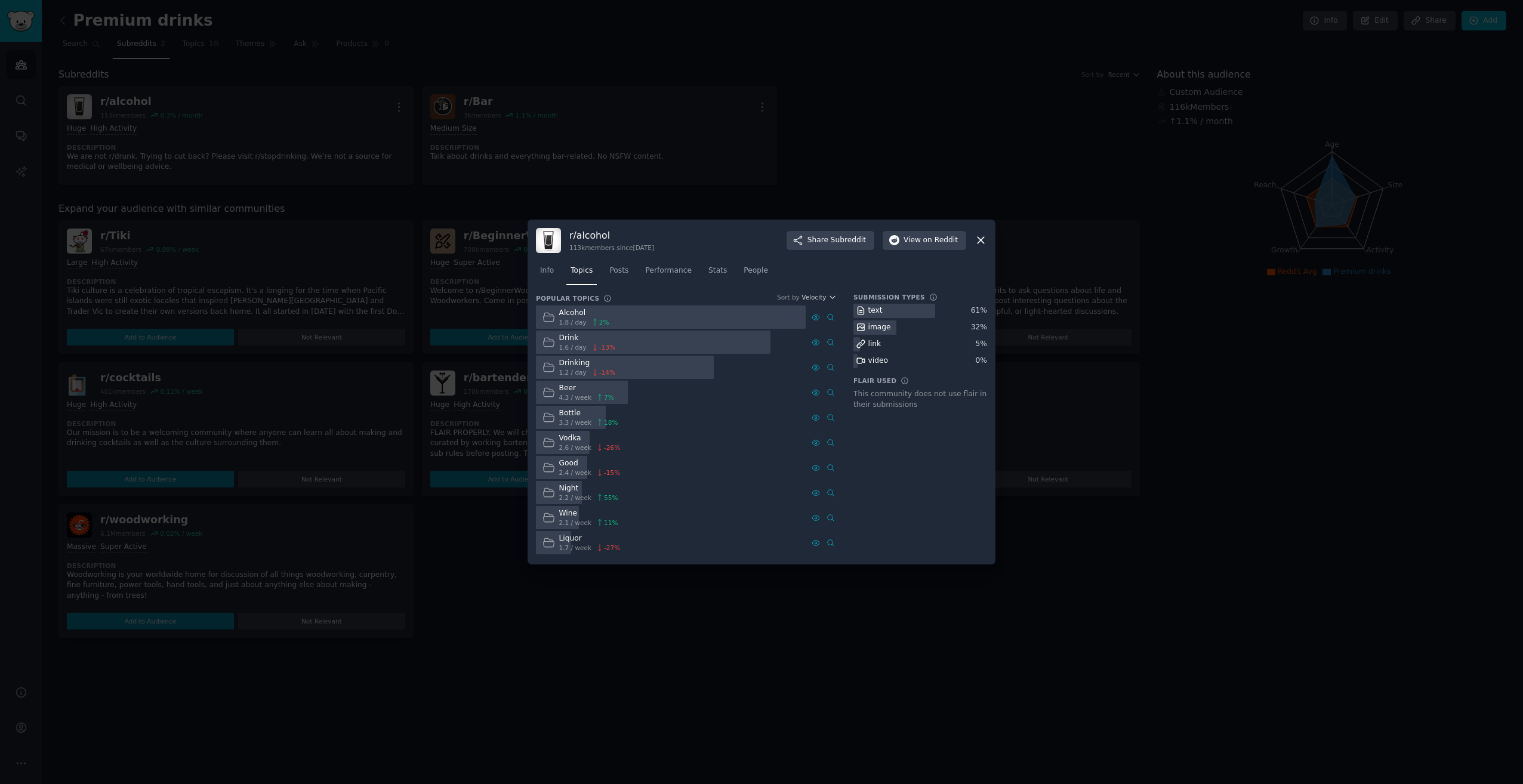
click at [558, 546] on div "Liquor 1.7 / week -27 %" at bounding box center [581, 543] width 91 height 23
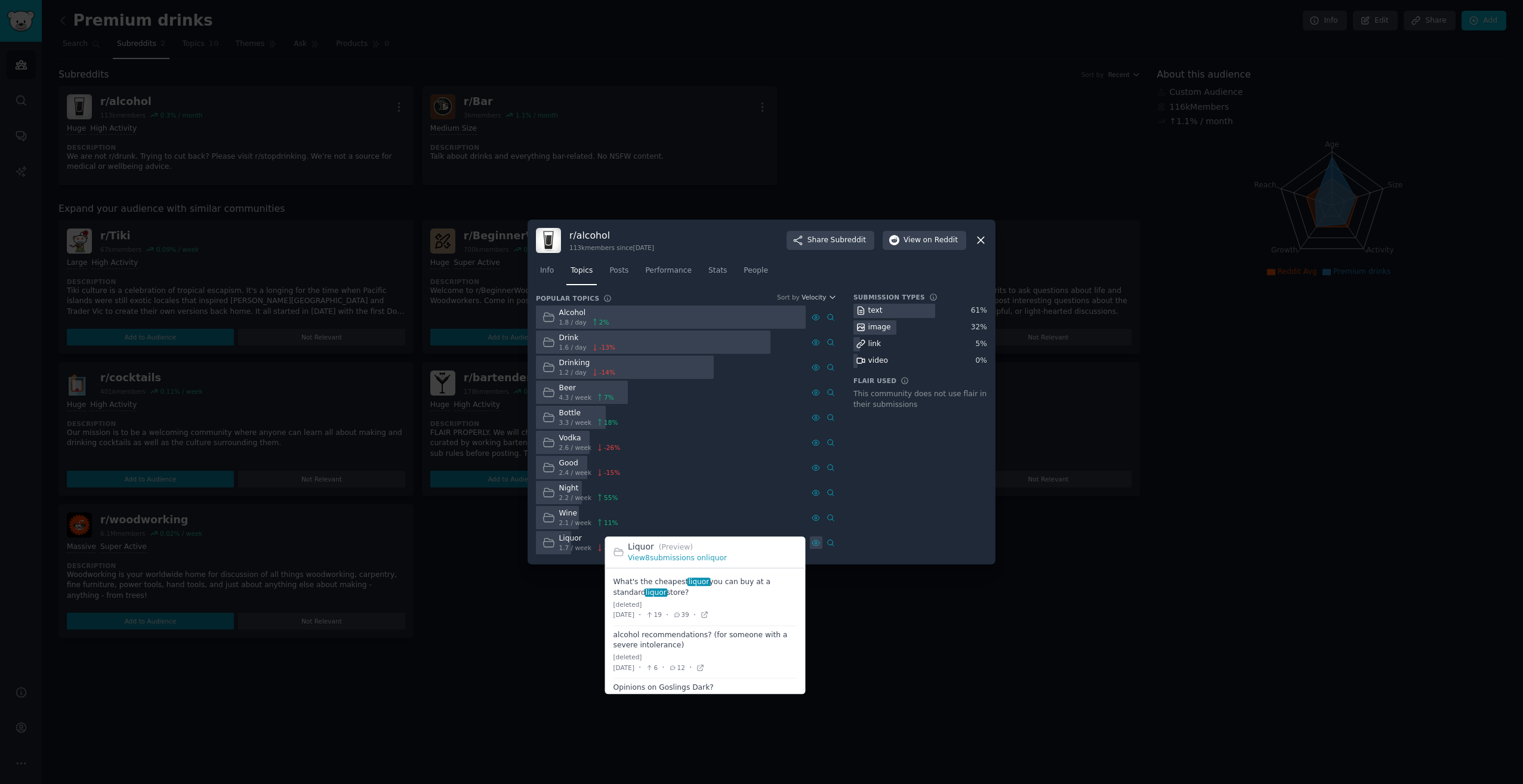
click at [813, 540] on icon at bounding box center [816, 543] width 8 height 8
click at [660, 640] on span at bounding box center [706, 652] width 183 height 53
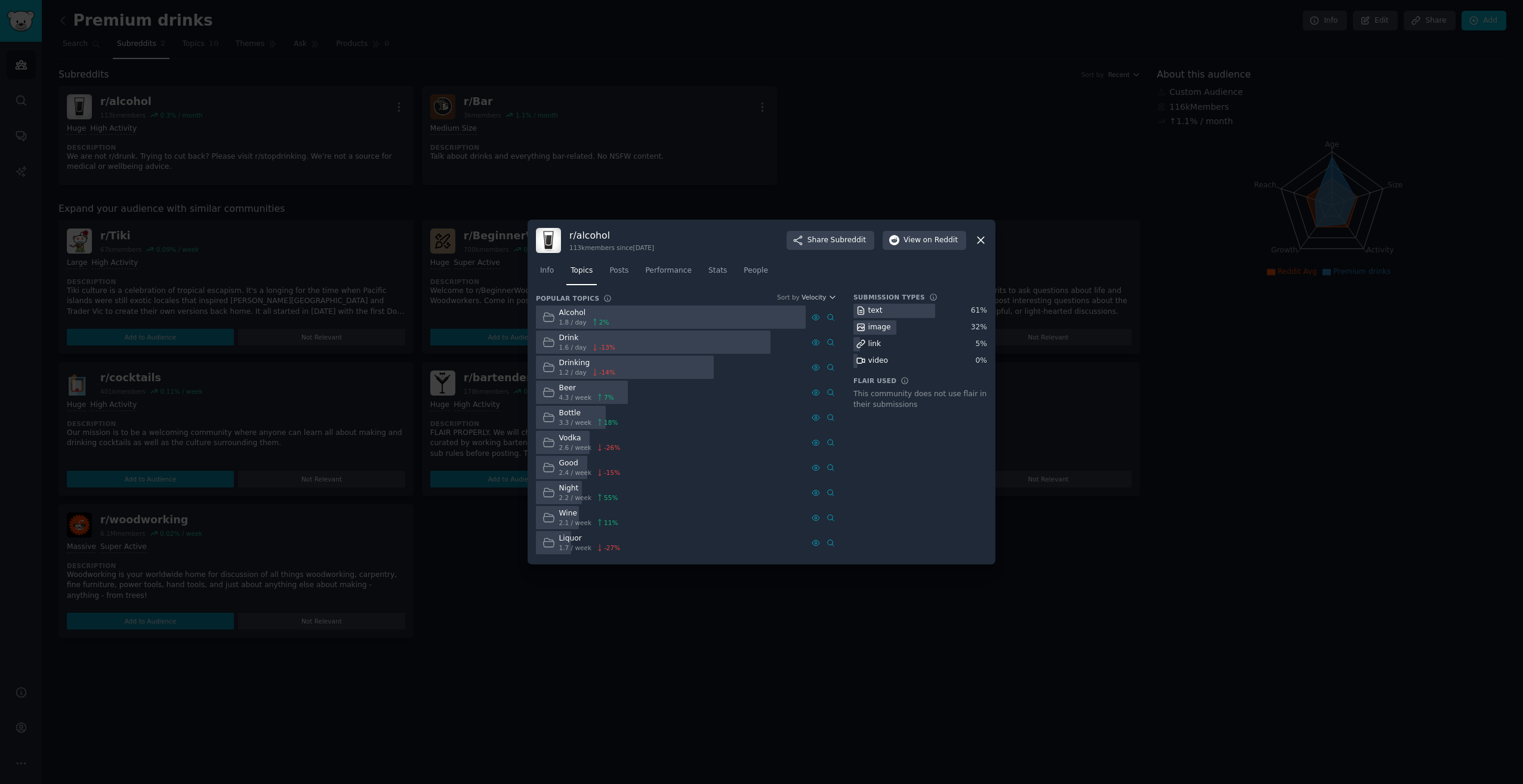
drag, startPoint x: 881, startPoint y: 544, endPoint x: 879, endPoint y: 538, distance: 6.3
click at [881, 543] on div "Submission Types text 61 % image 32 % link 5 % video 0 % Flair Used This commun…" at bounding box center [920, 425] width 133 height 264
click at [985, 239] on icon at bounding box center [981, 240] width 13 height 13
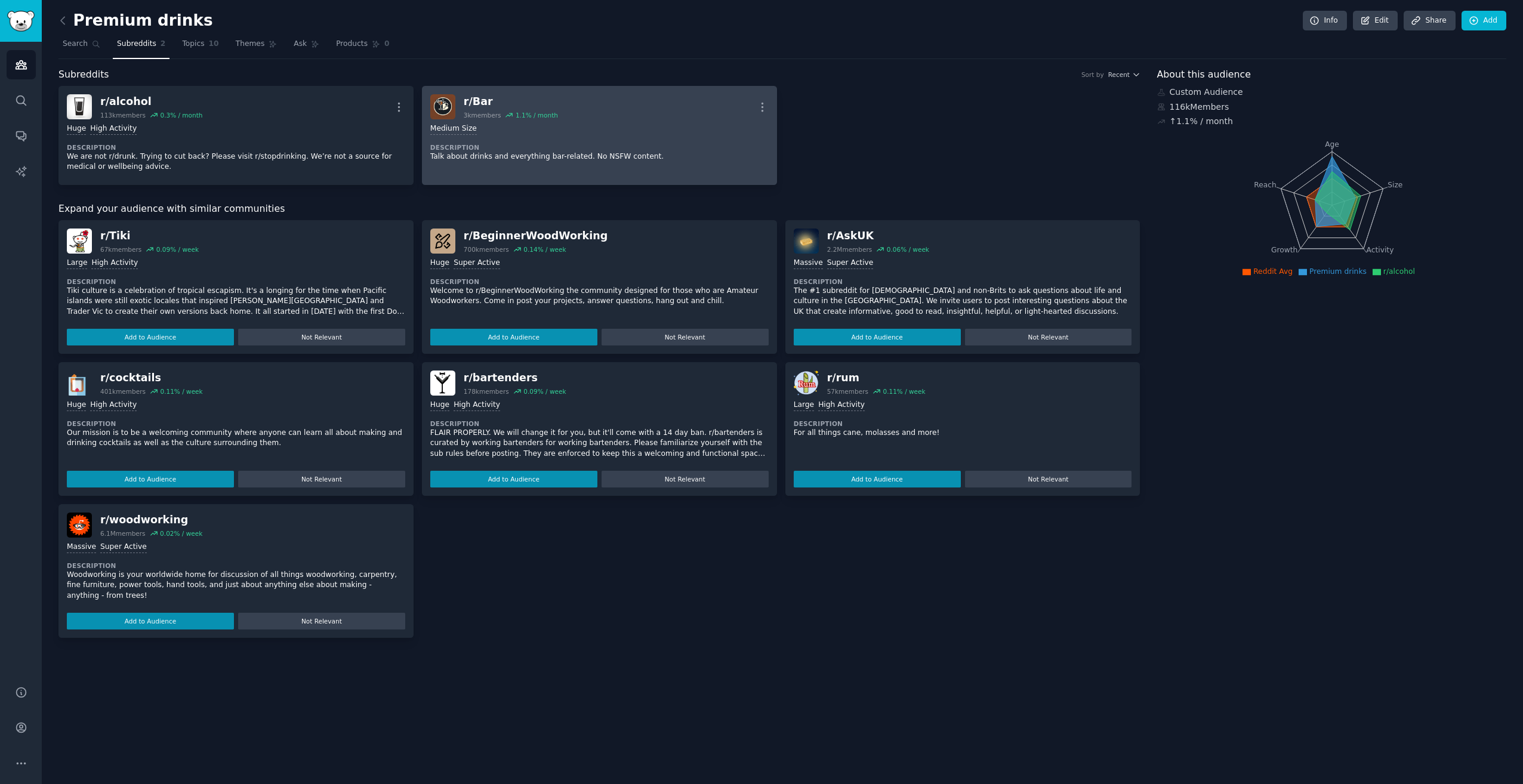
click at [557, 129] on div "Medium Size" at bounding box center [600, 129] width 339 height 12
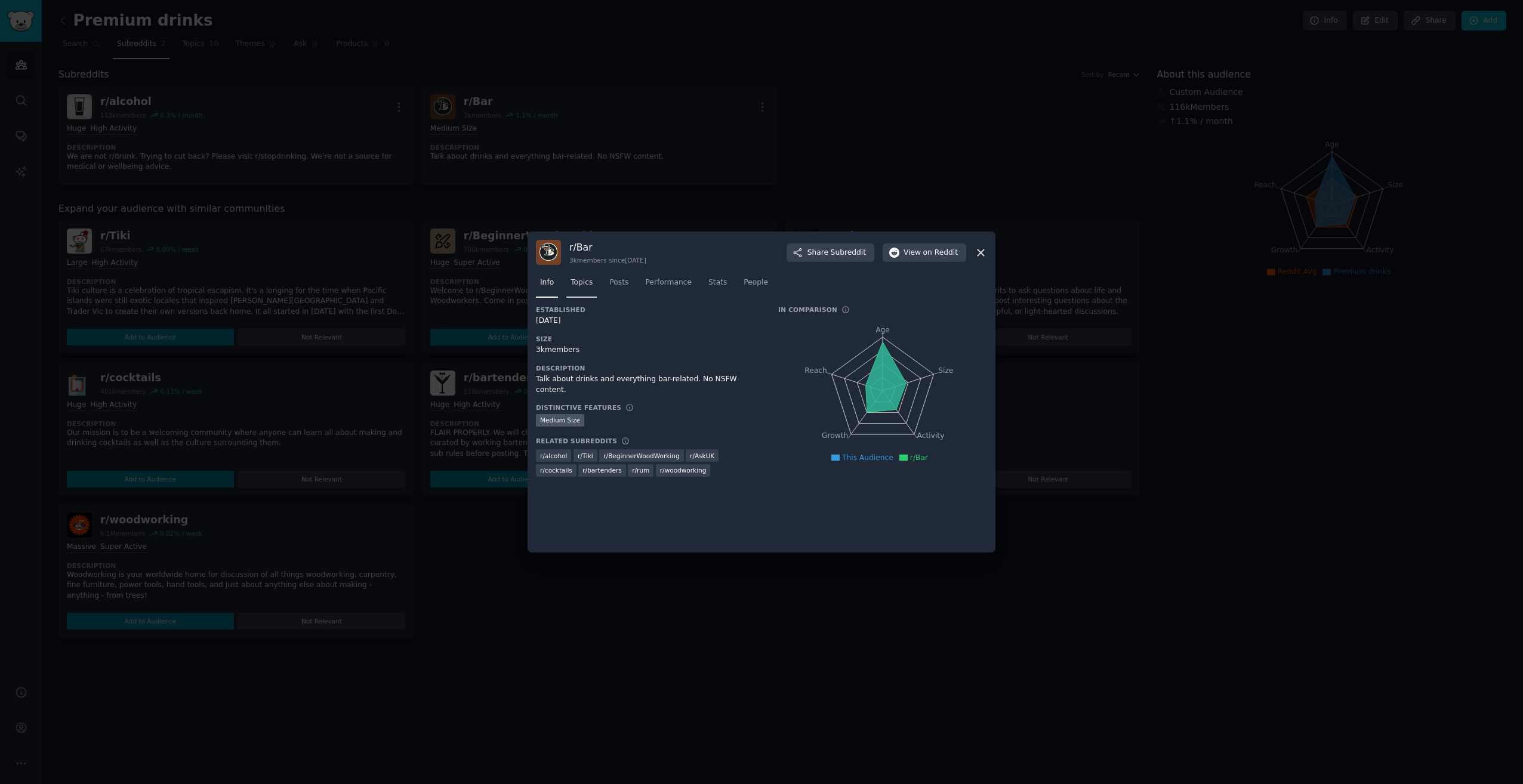
click at [587, 285] on span "Topics" at bounding box center [581, 283] width 22 height 11
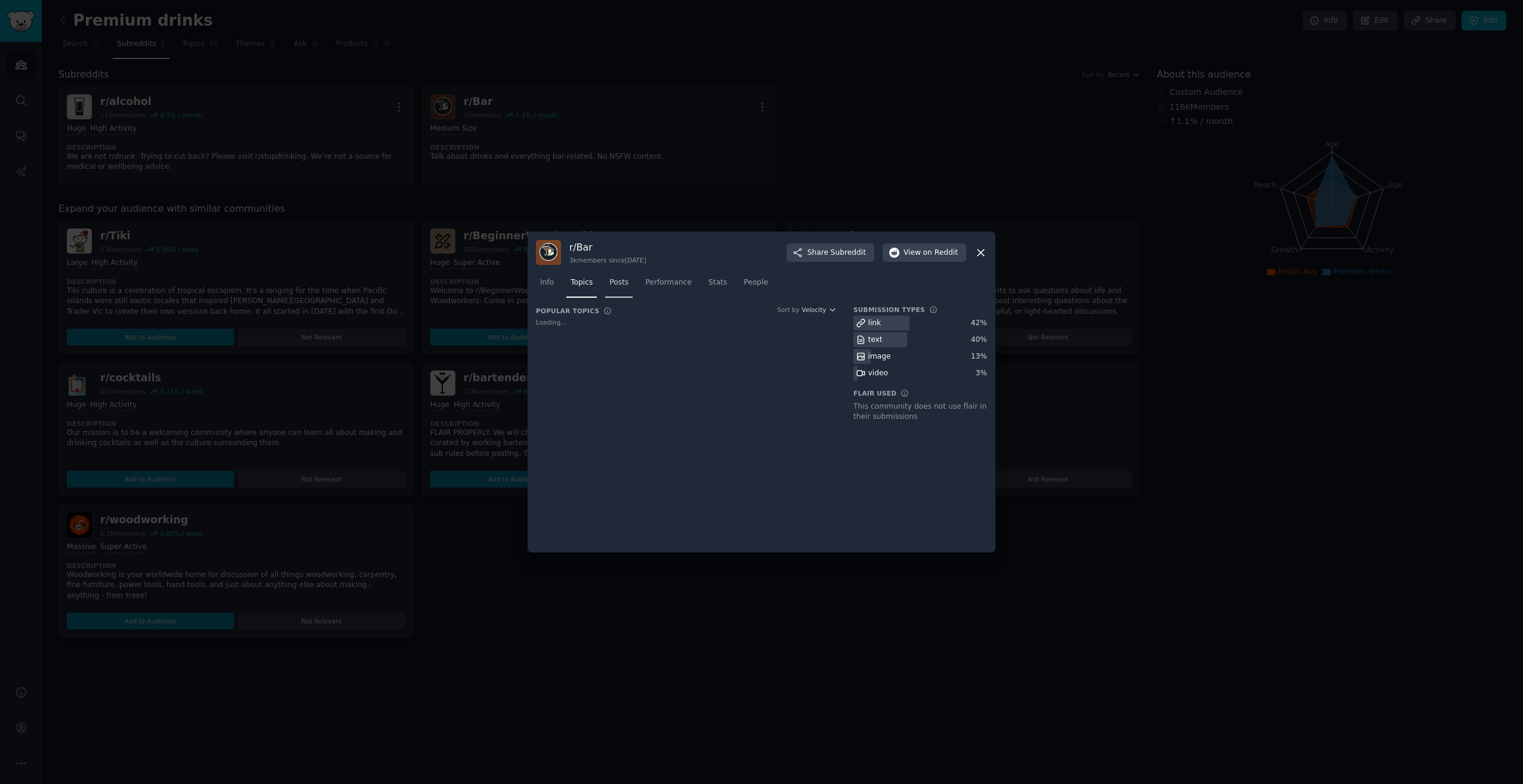
click at [624, 282] on span "Posts" at bounding box center [619, 283] width 19 height 11
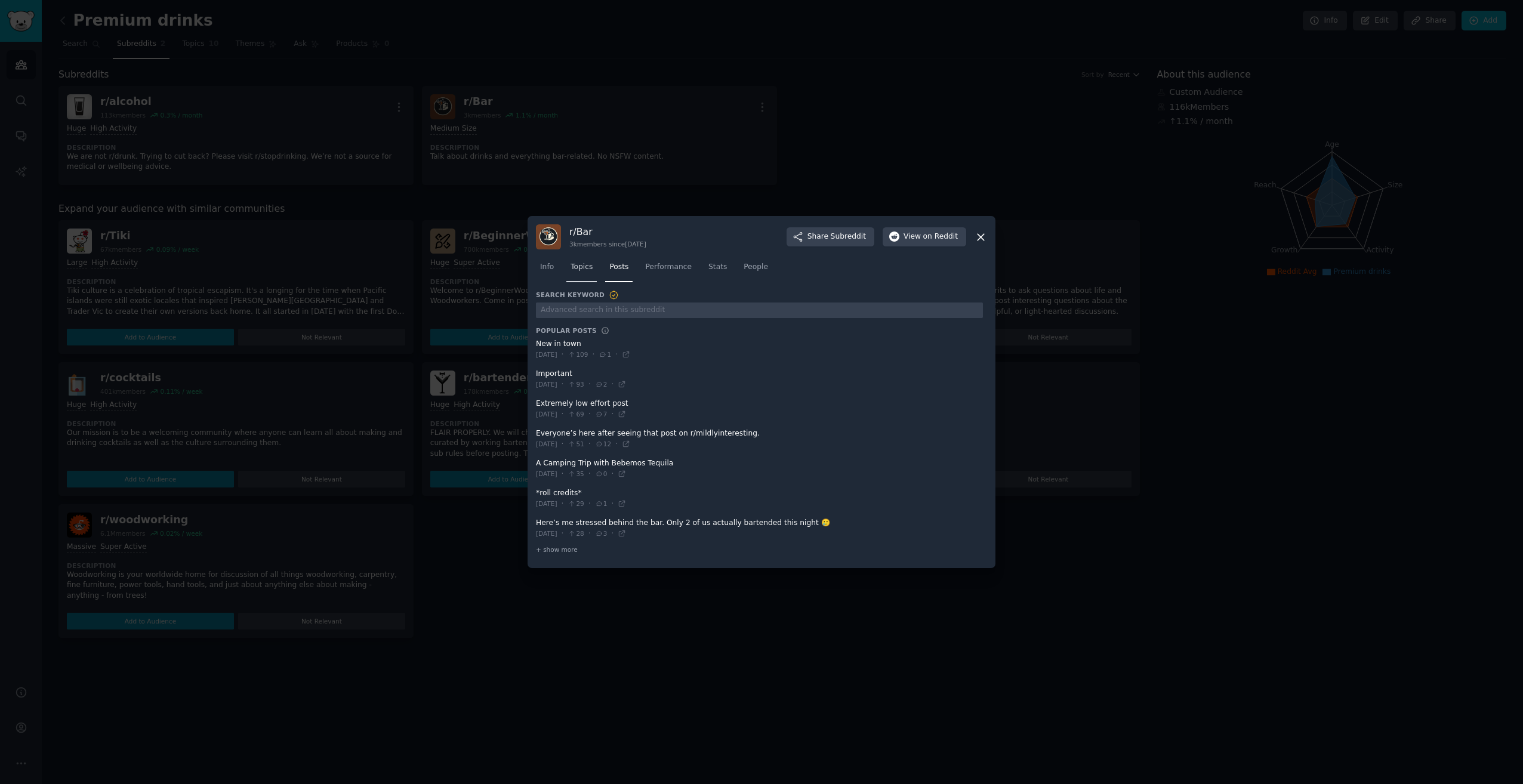
click at [585, 270] on span "Topics" at bounding box center [581, 267] width 22 height 11
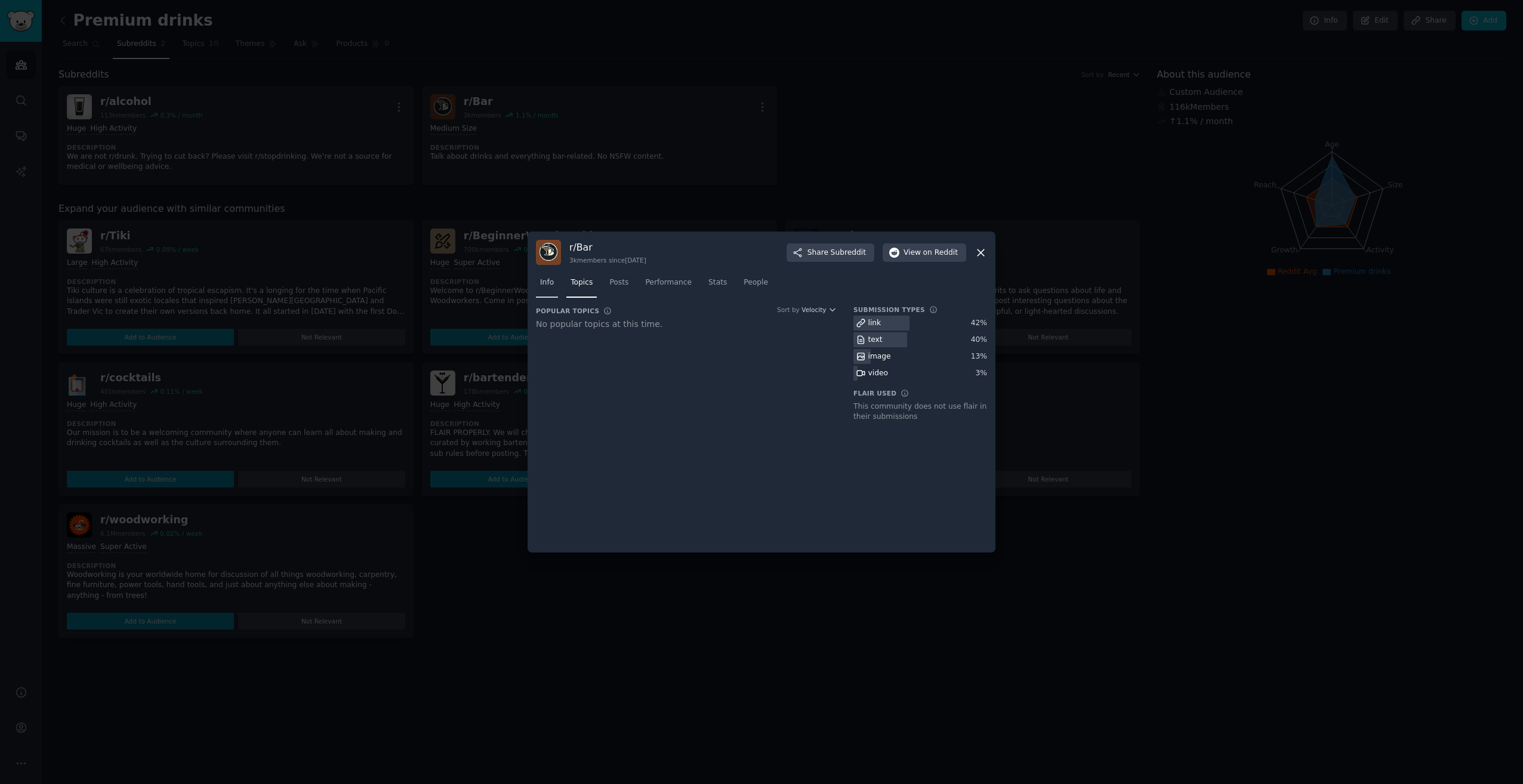
click at [546, 283] on span "Info" at bounding box center [547, 283] width 13 height 11
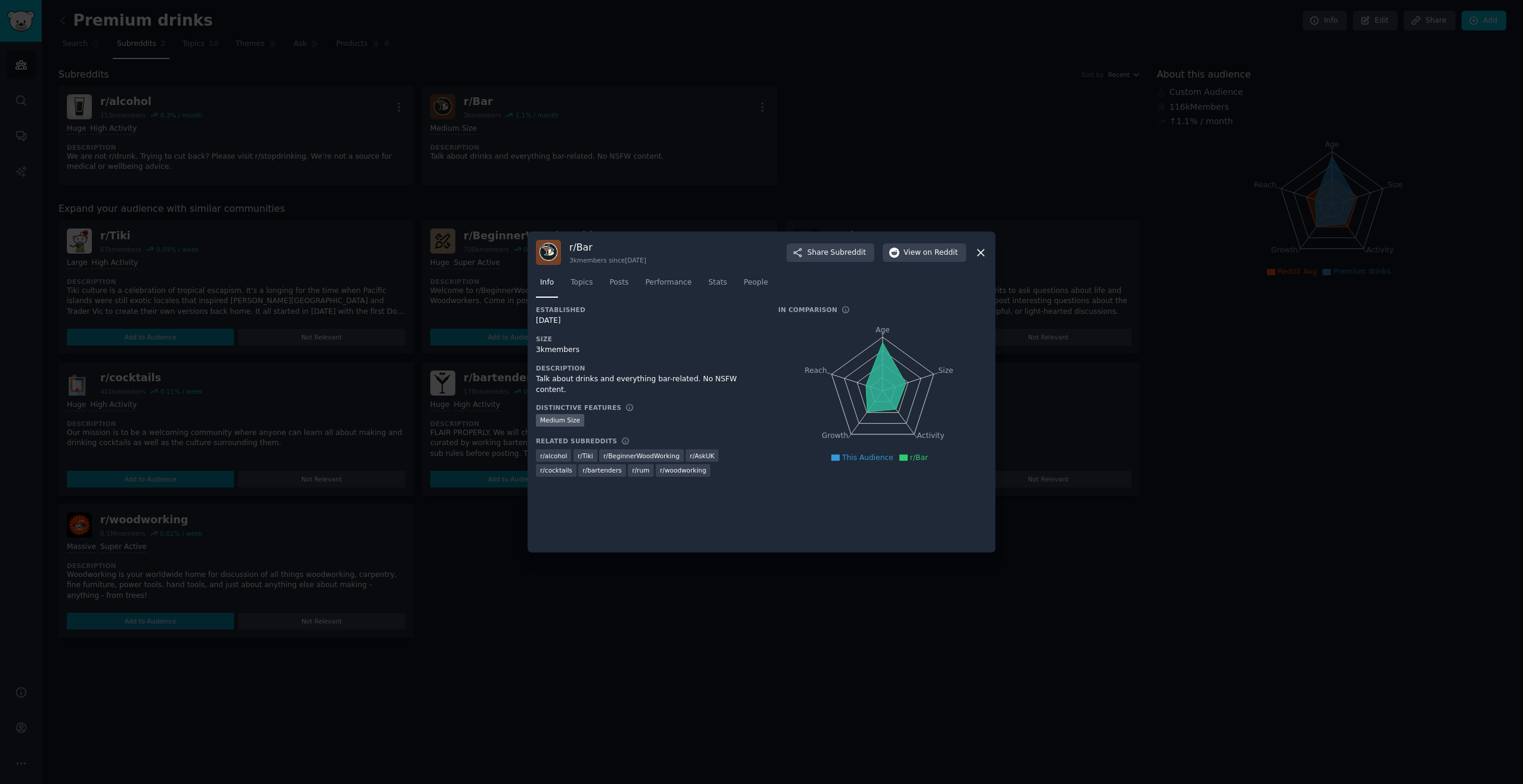
drag, startPoint x: 978, startPoint y: 255, endPoint x: 947, endPoint y: 240, distance: 34.4
click at [978, 255] on icon at bounding box center [981, 253] width 7 height 7
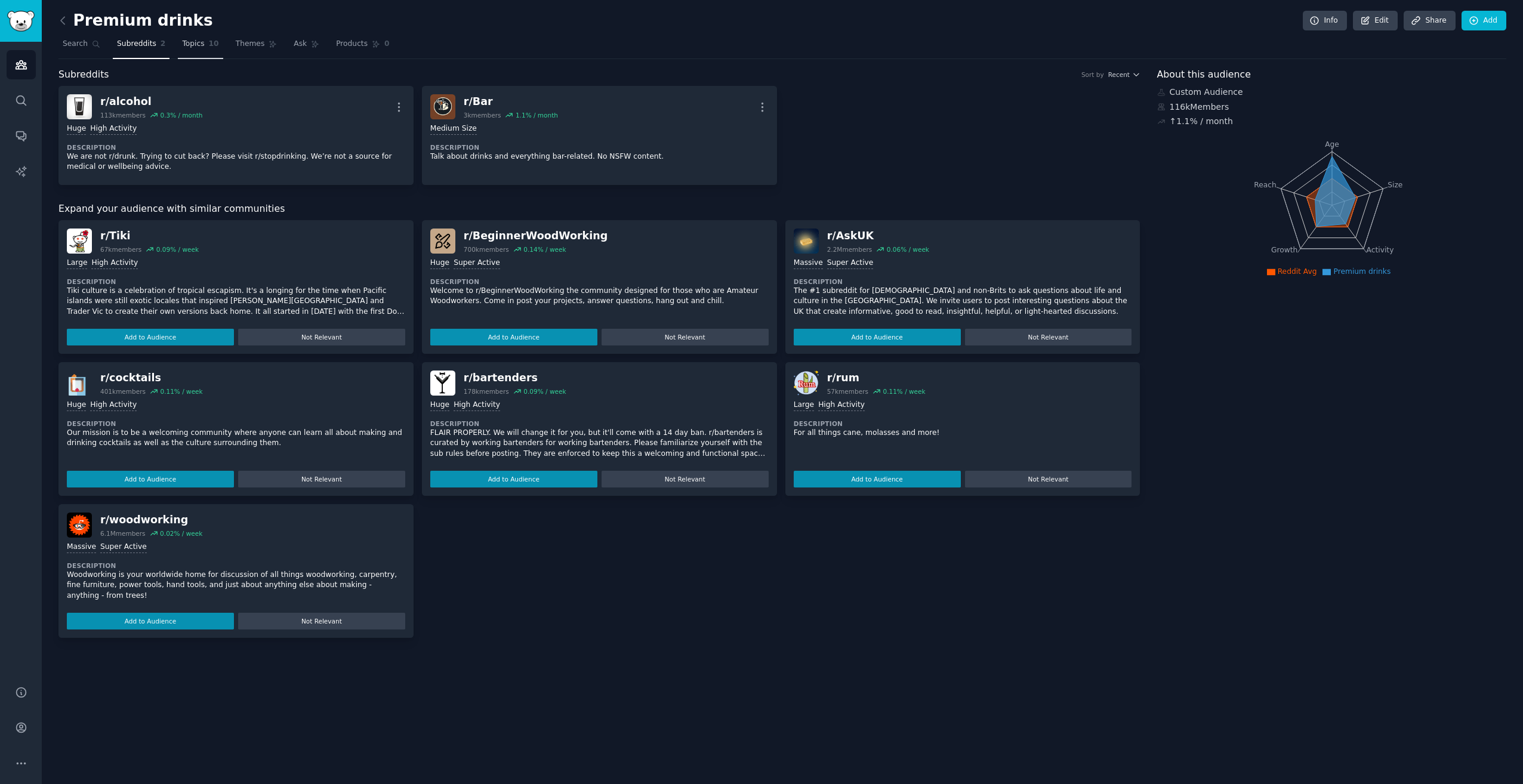
click at [204, 39] on link "Topics 10" at bounding box center [200, 47] width 45 height 24
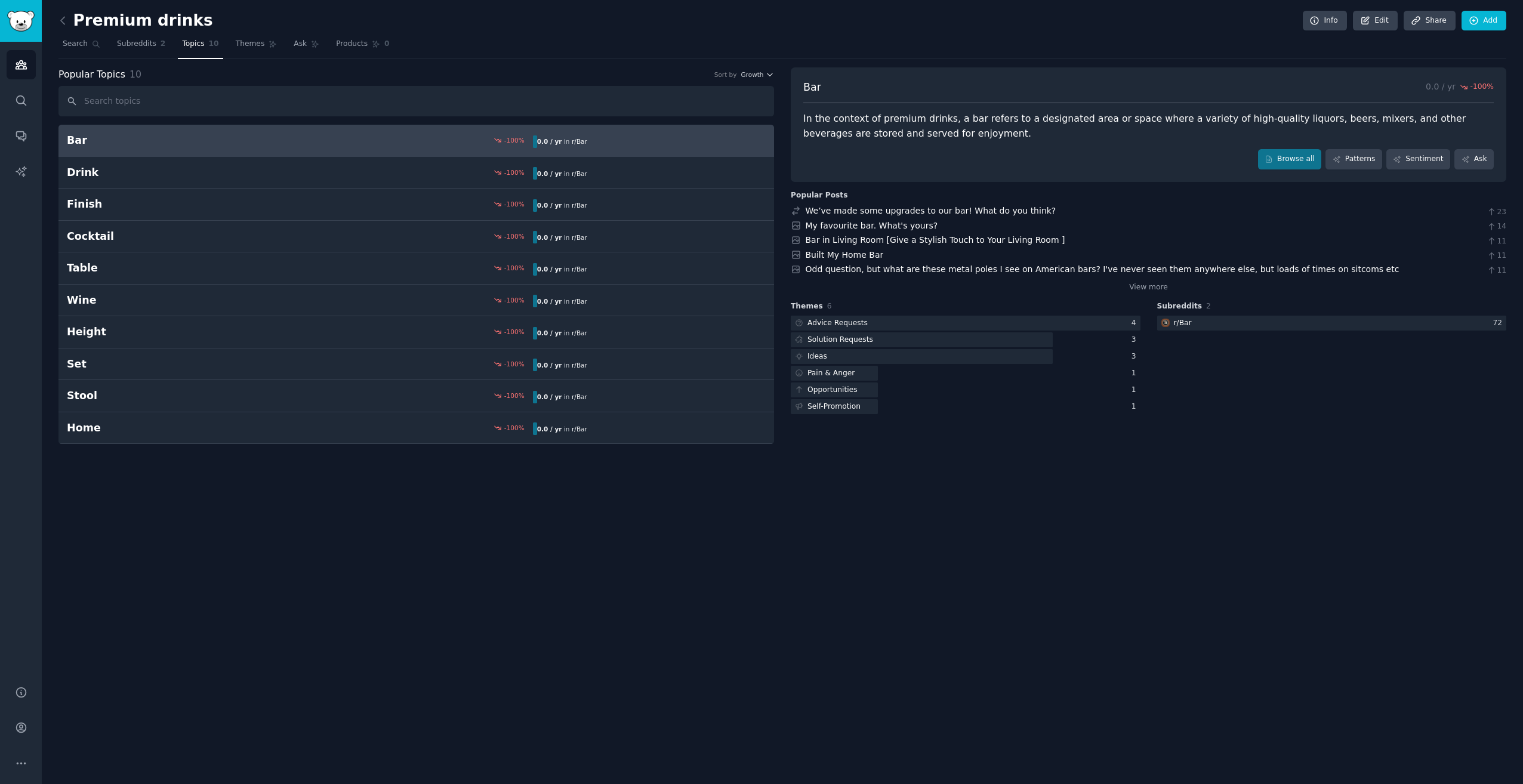
click at [136, 104] on input "text" at bounding box center [416, 101] width 716 height 30
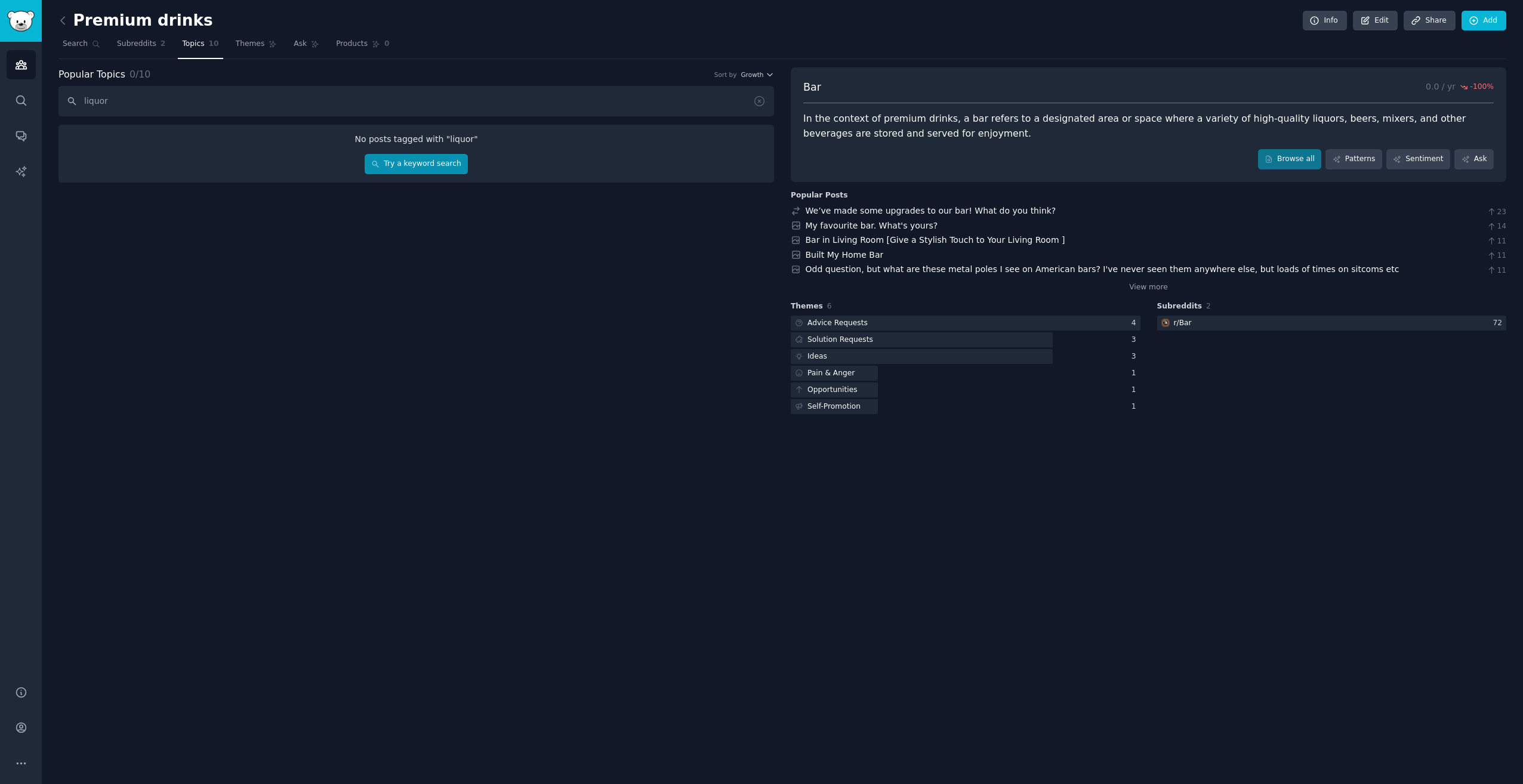
type input "liquor"
click at [423, 158] on link "Try a keyword search" at bounding box center [416, 164] width 103 height 20
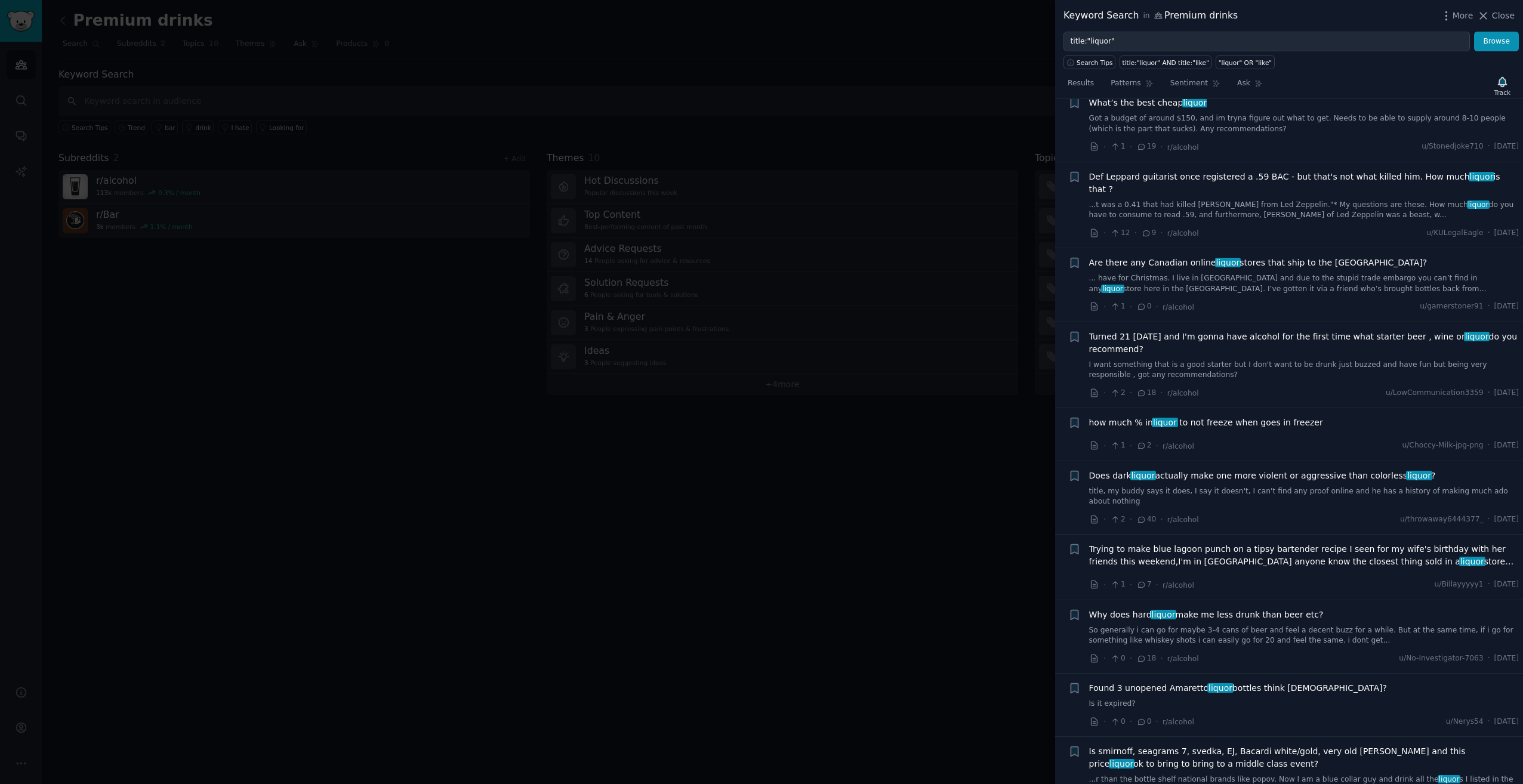
scroll to position [5752, 0]
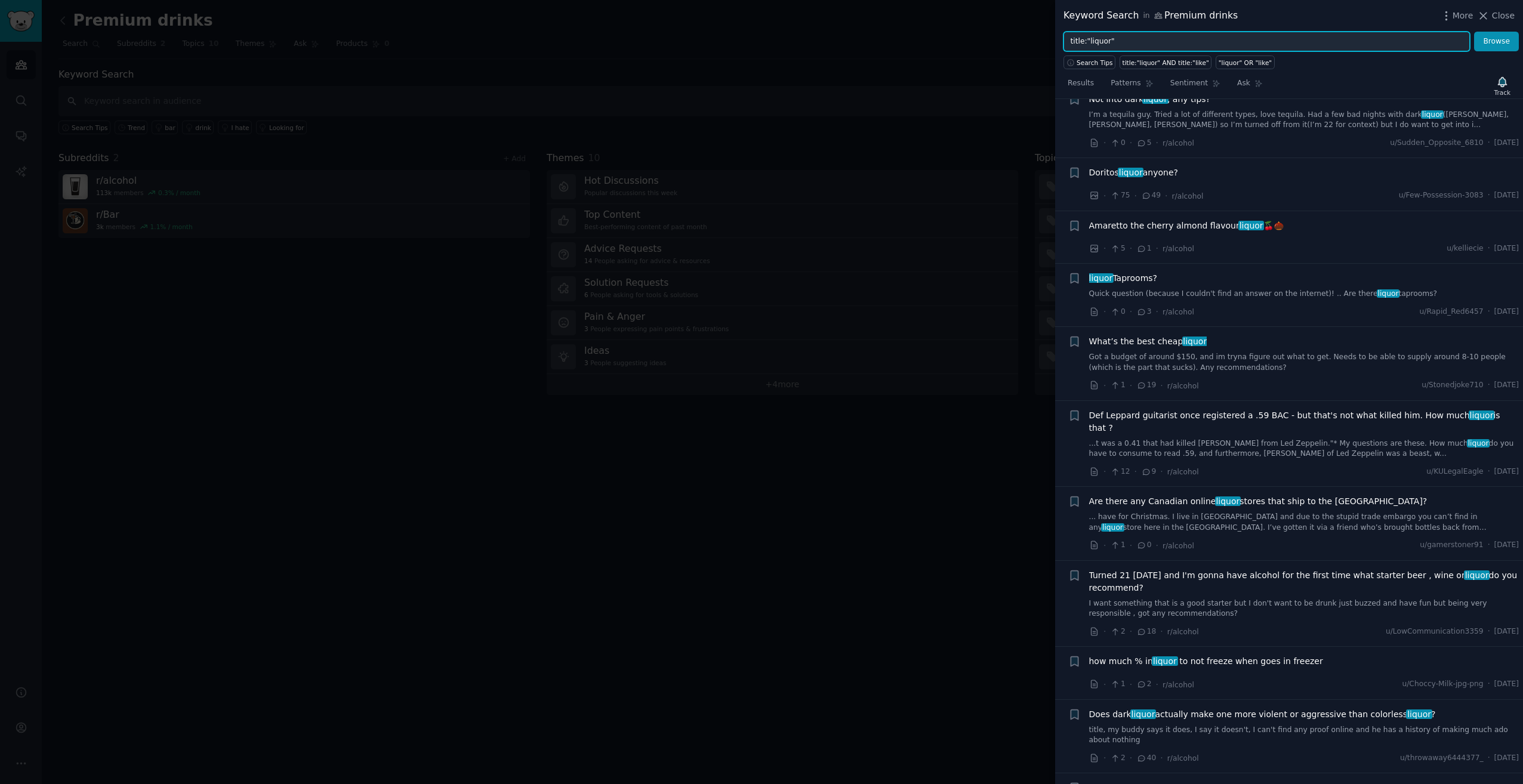
drag, startPoint x: 1169, startPoint y: 40, endPoint x: 988, endPoint y: 59, distance: 182.0
click at [988, 59] on div "Keyword Search in Premium drinks More Close title:"liquor" Browse Search Tips t…" at bounding box center [762, 392] width 1523 height 784
click at [1497, 11] on span "Close" at bounding box center [1503, 15] width 23 height 13
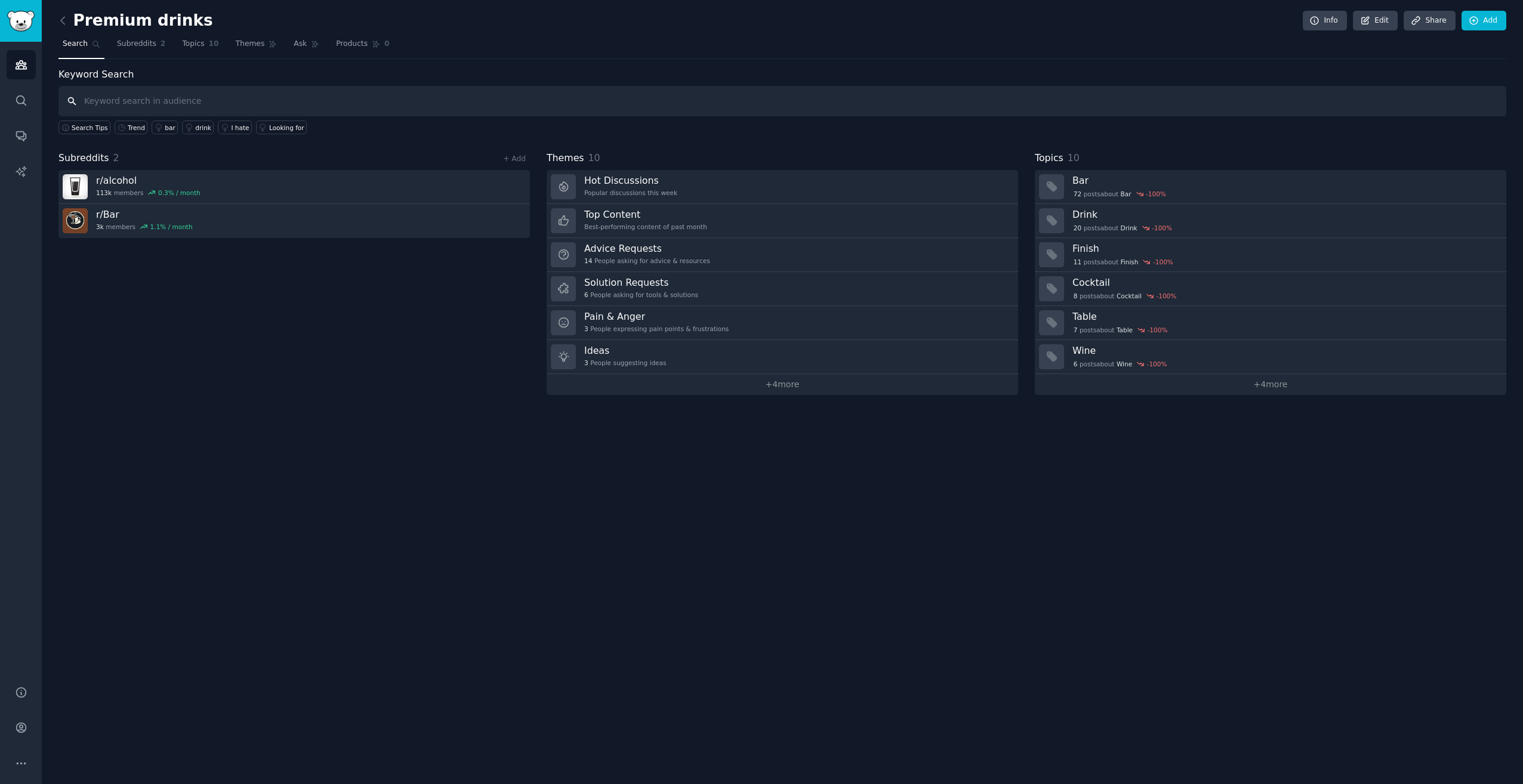
click at [192, 100] on input "text" at bounding box center [782, 101] width 1448 height 30
type input "who drinks liquor"
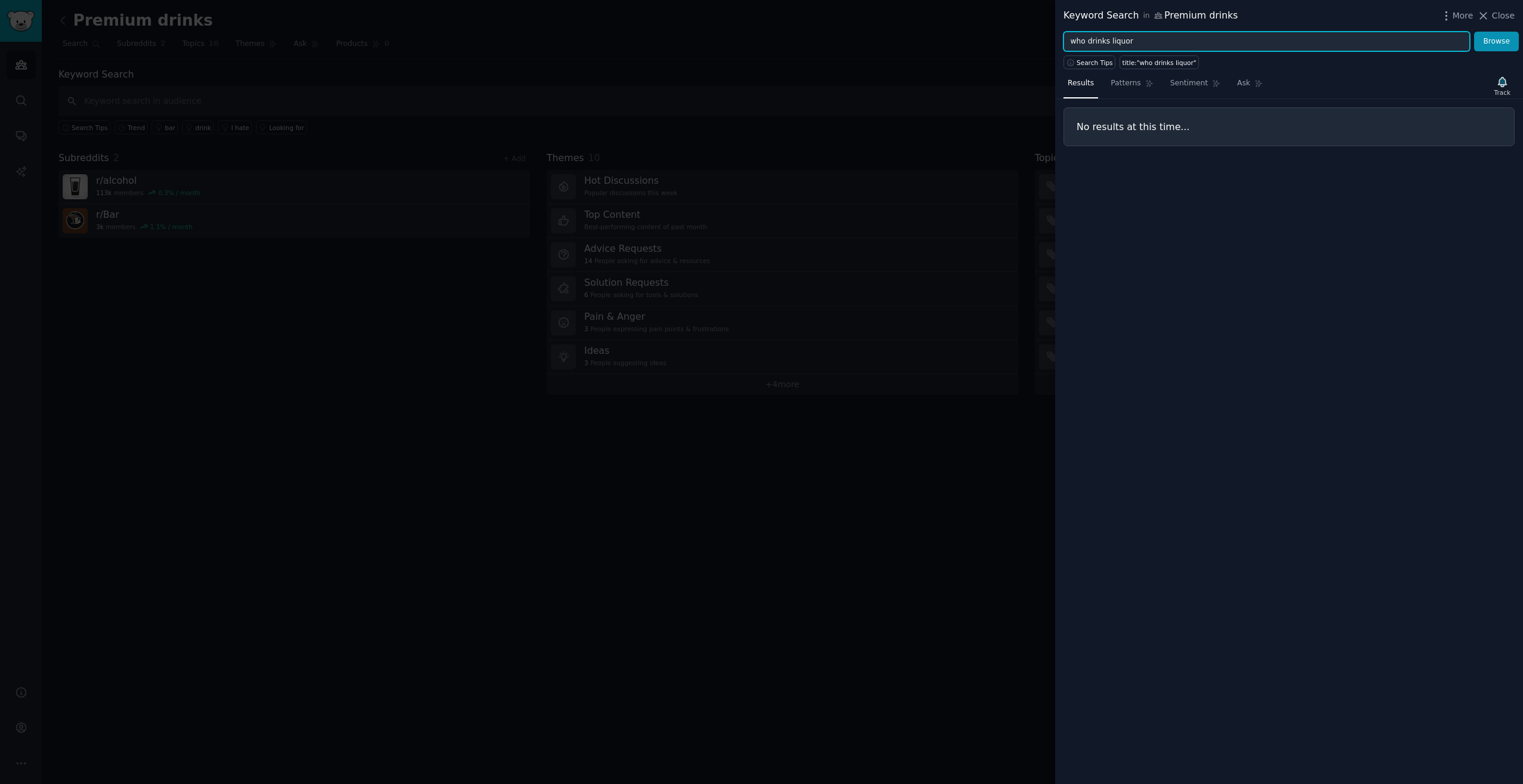
drag, startPoint x: 1138, startPoint y: 43, endPoint x: 1086, endPoint y: 48, distance: 52.2
click at [1086, 48] on input "who drinks liquor" at bounding box center [1266, 42] width 406 height 20
type input "who"
click at [1475, 32] on button "Browse" at bounding box center [1497, 42] width 45 height 20
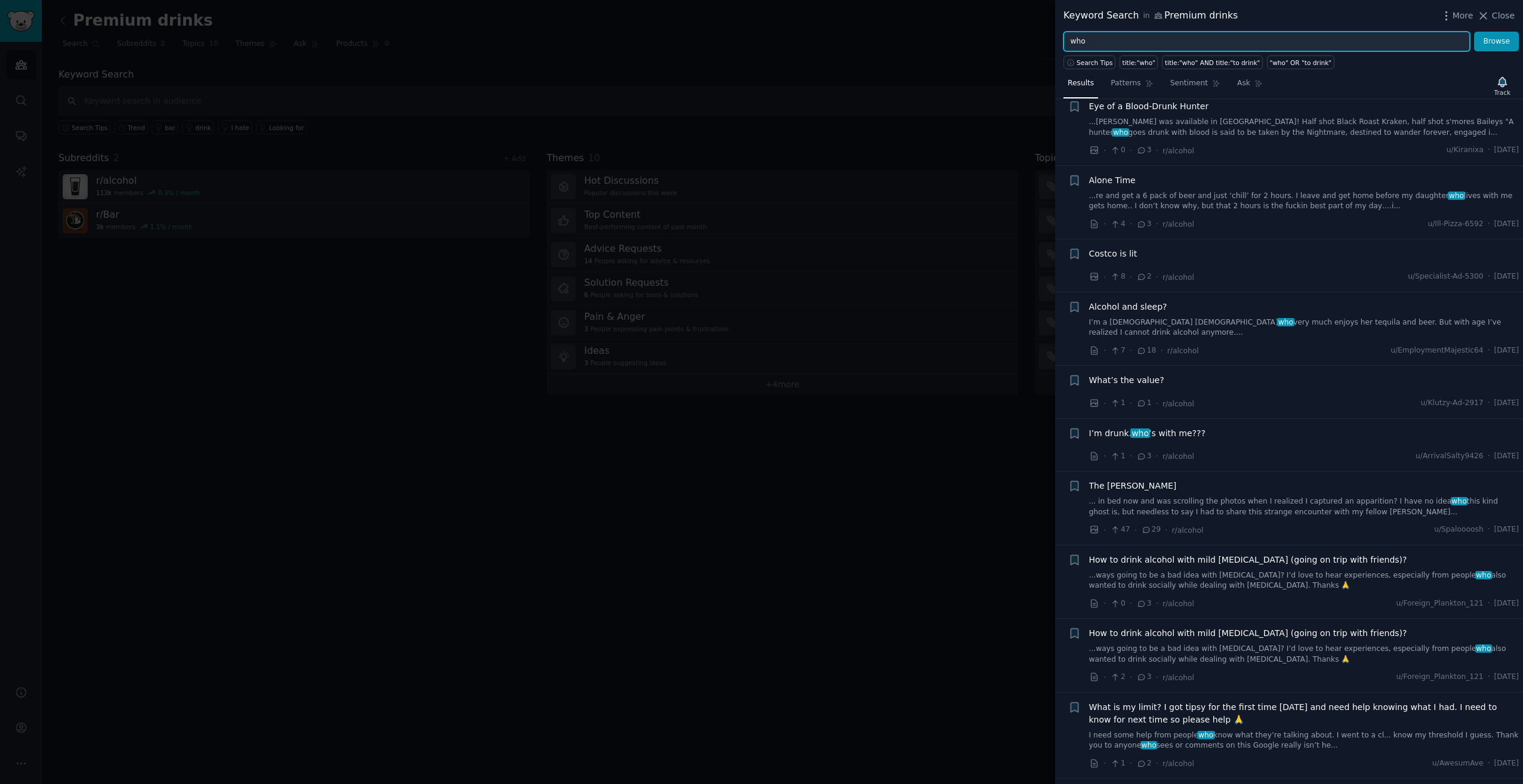
scroll to position [477, 0]
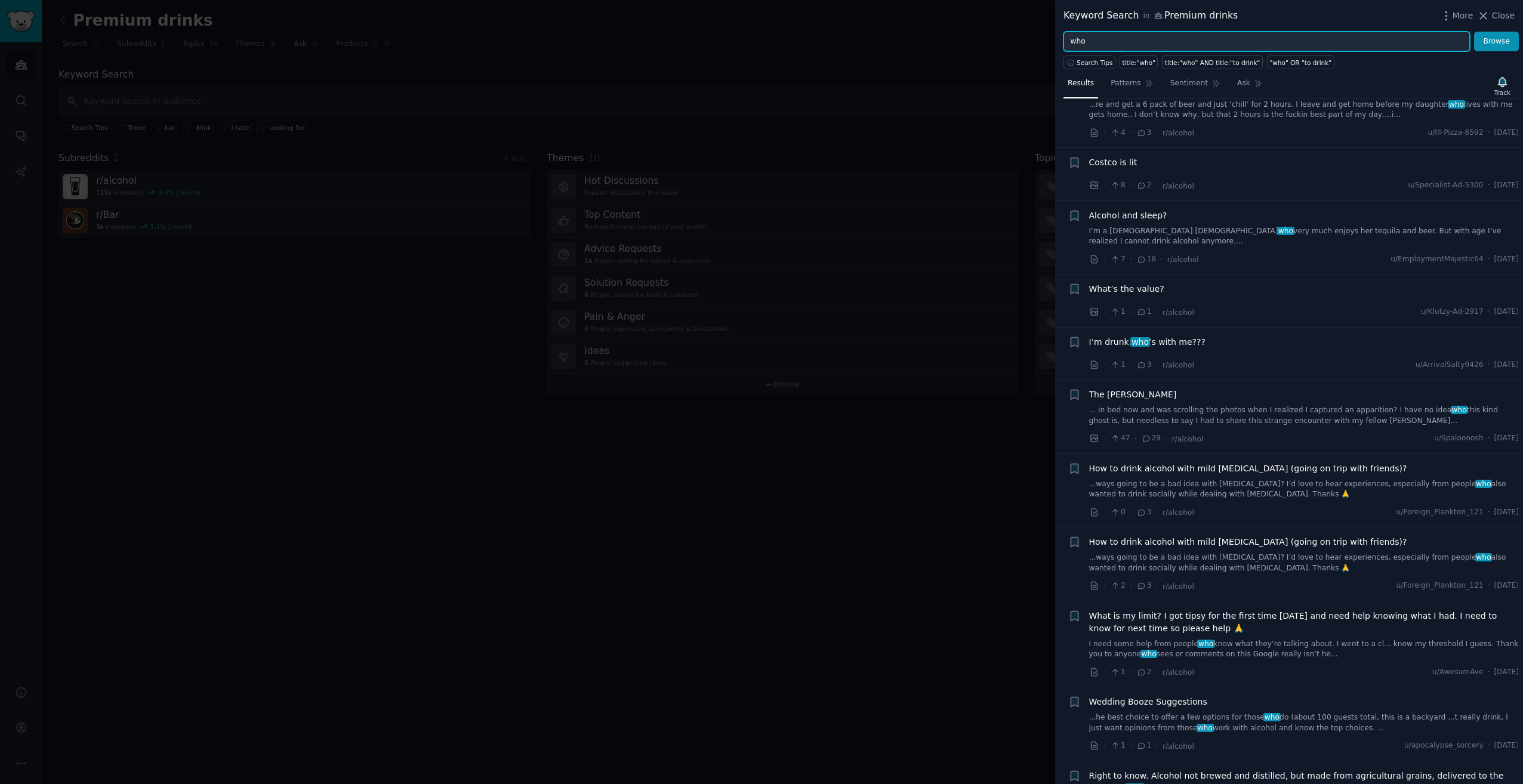
drag, startPoint x: 1152, startPoint y: 42, endPoint x: 989, endPoint y: 48, distance: 163.1
click at [989, 48] on div "Keyword Search in Premium drinks More Close who Browse Search Tips title:"who" …" at bounding box center [762, 392] width 1523 height 784
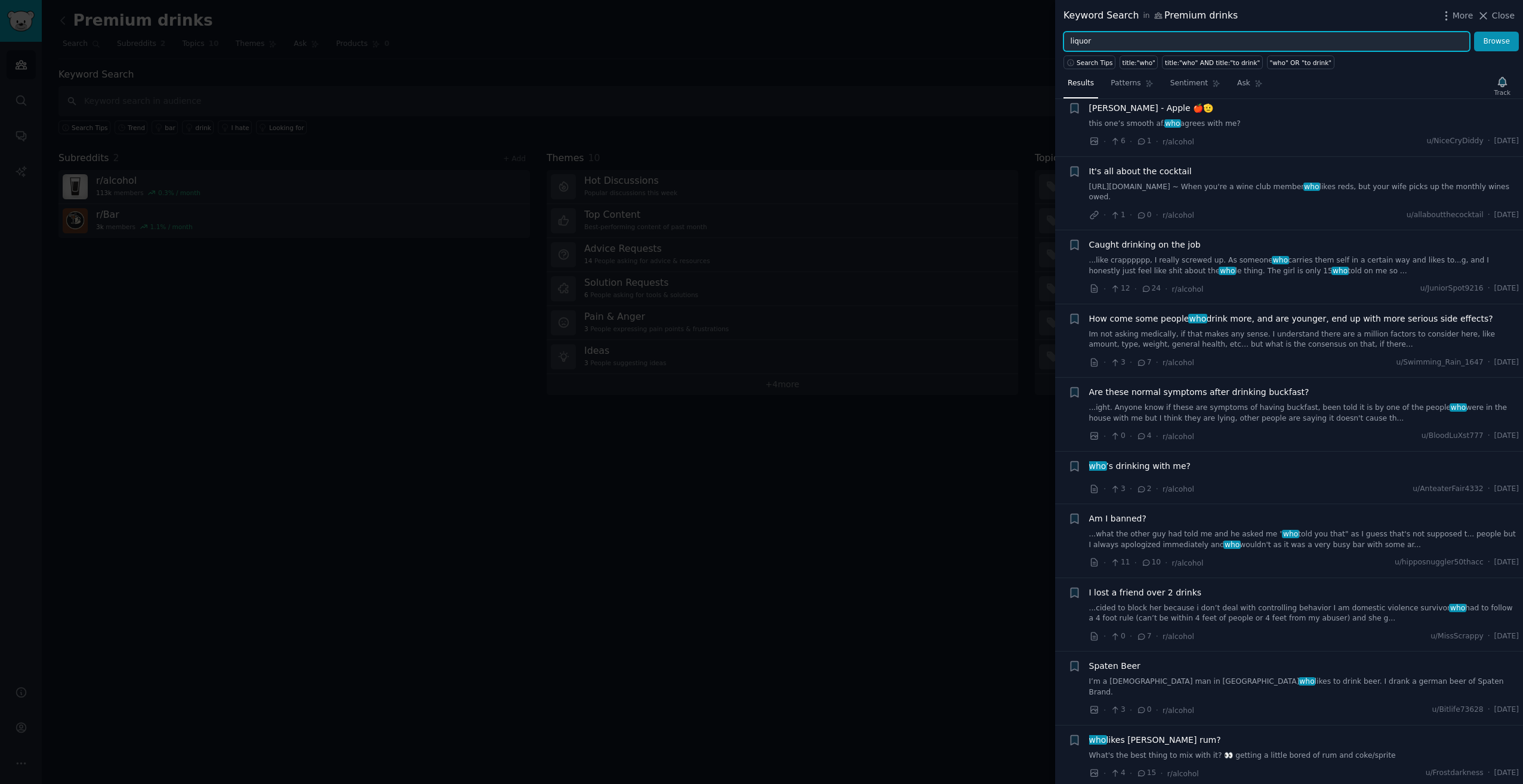
scroll to position [5908, 0]
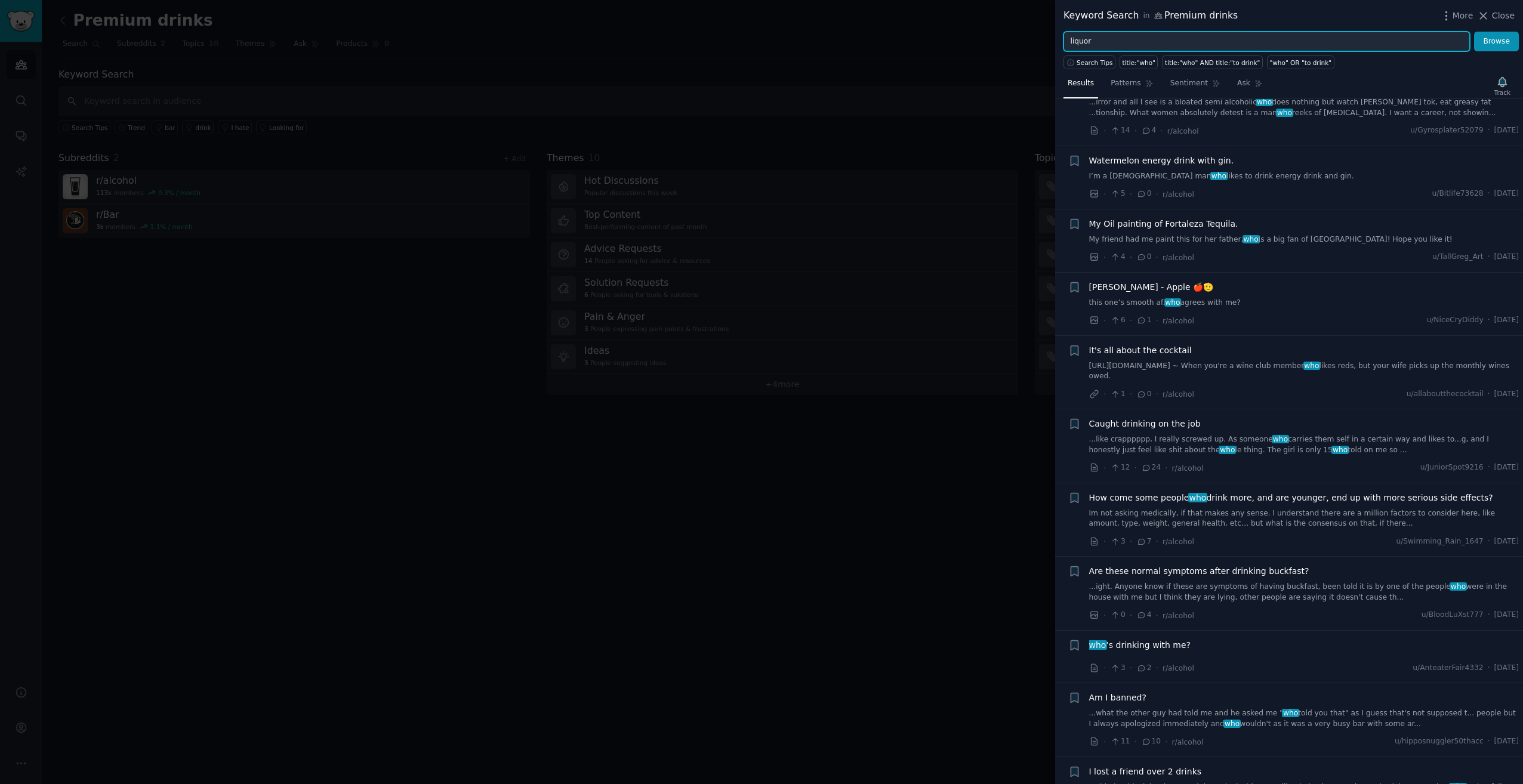
drag, startPoint x: 1118, startPoint y: 40, endPoint x: 952, endPoint y: 38, distance: 166.0
click at [955, 41] on div "Keyword Search in Premium drinks More Close liquor Browse Search Tips title:"wh…" at bounding box center [762, 392] width 1523 height 784
click at [1475, 32] on button "Browse" at bounding box center [1497, 42] width 45 height 20
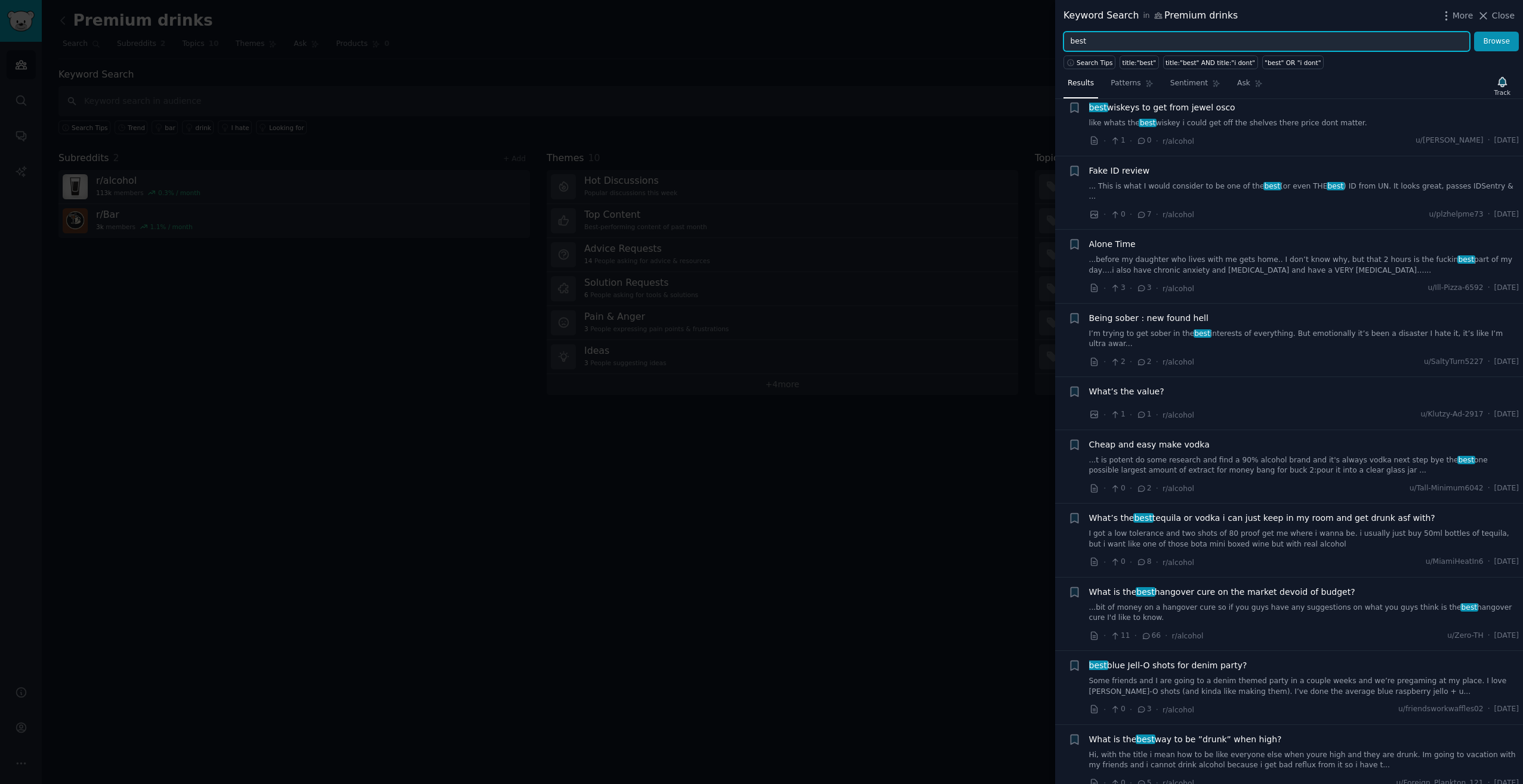
scroll to position [0, 0]
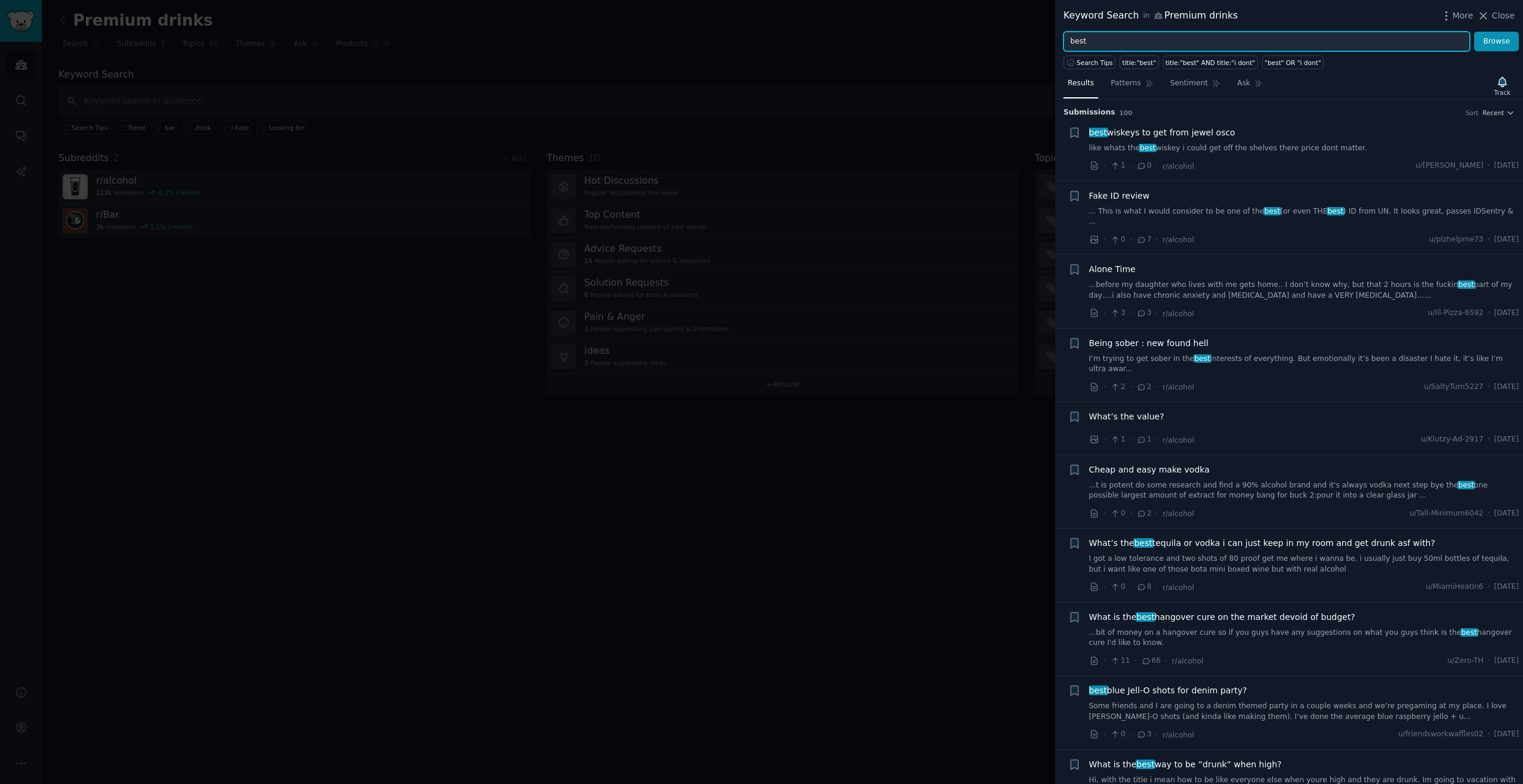
drag, startPoint x: 1087, startPoint y: 41, endPoint x: 1019, endPoint y: 45, distance: 68.1
click at [1019, 45] on div "Keyword Search in Premium drinks More Close best Browse Search Tips title:"best…" at bounding box center [762, 392] width 1523 height 784
click at [1475, 32] on button "Browse" at bounding box center [1497, 42] width 45 height 20
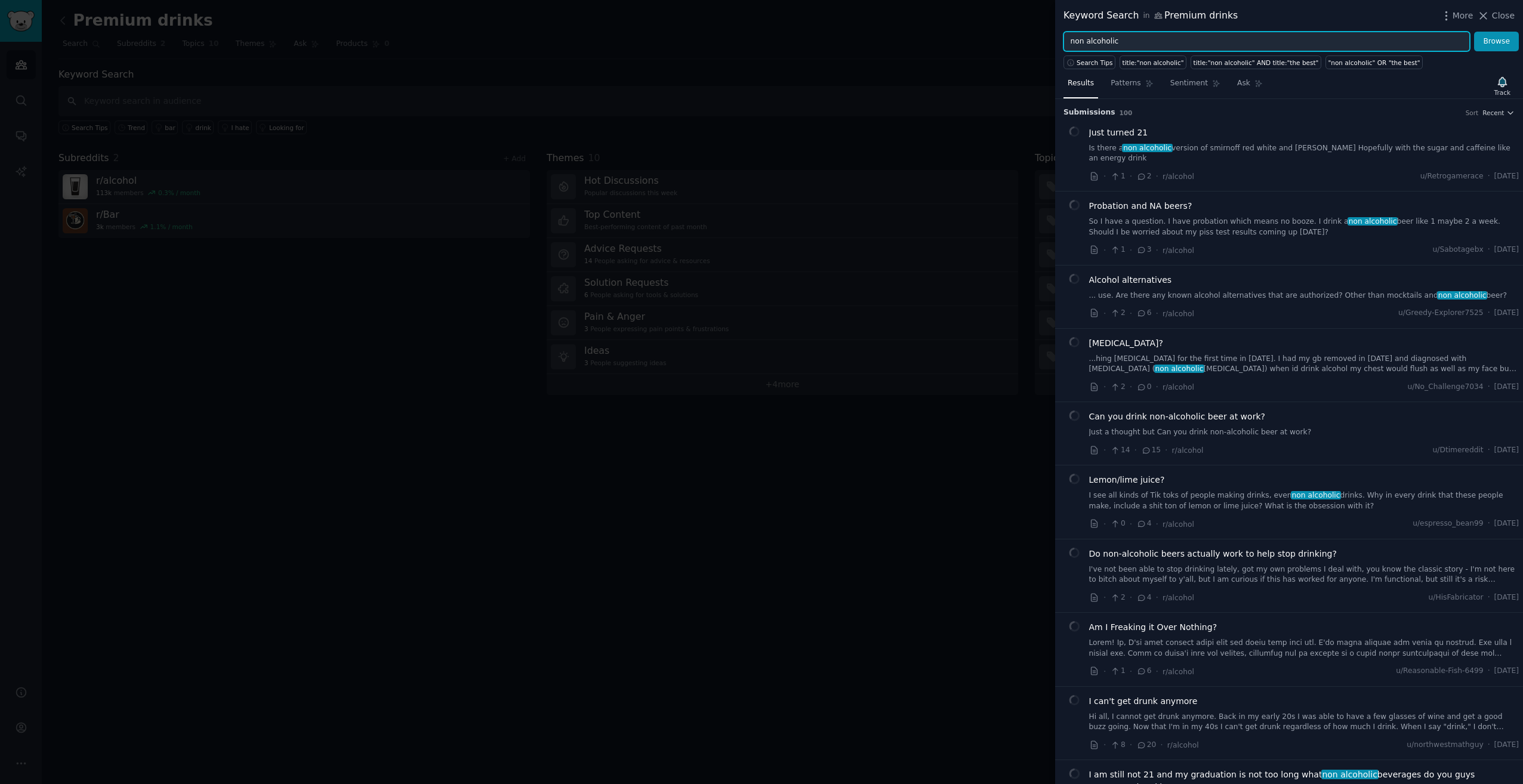
drag, startPoint x: 1123, startPoint y: 41, endPoint x: 1038, endPoint y: 36, distance: 85.1
click at [1038, 36] on div "Keyword Search in Premium drinks More Close non alcoholic Browse Search Tips ti…" at bounding box center [762, 392] width 1523 height 784
click at [1184, 110] on h3 "Submission s 100 Sort Recent" at bounding box center [1289, 113] width 451 height 11
drag, startPoint x: 1126, startPoint y: 37, endPoint x: 981, endPoint y: 35, distance: 145.0
click at [981, 35] on div "Keyword Search in Premium drinks More Close non alcoholic Browse Search Tips ti…" at bounding box center [762, 392] width 1523 height 784
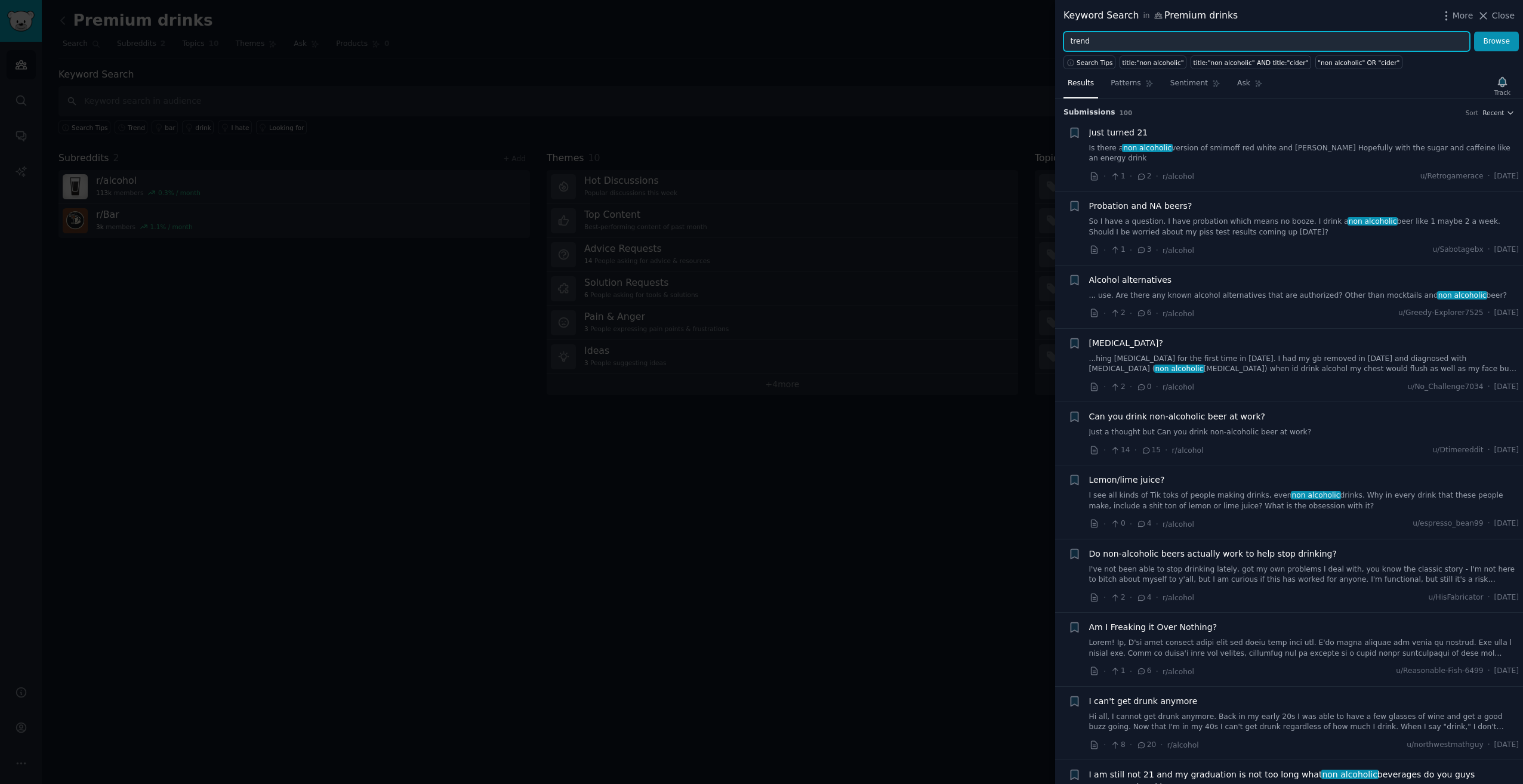
click at [1475, 32] on button "Browse" at bounding box center [1497, 42] width 45 height 20
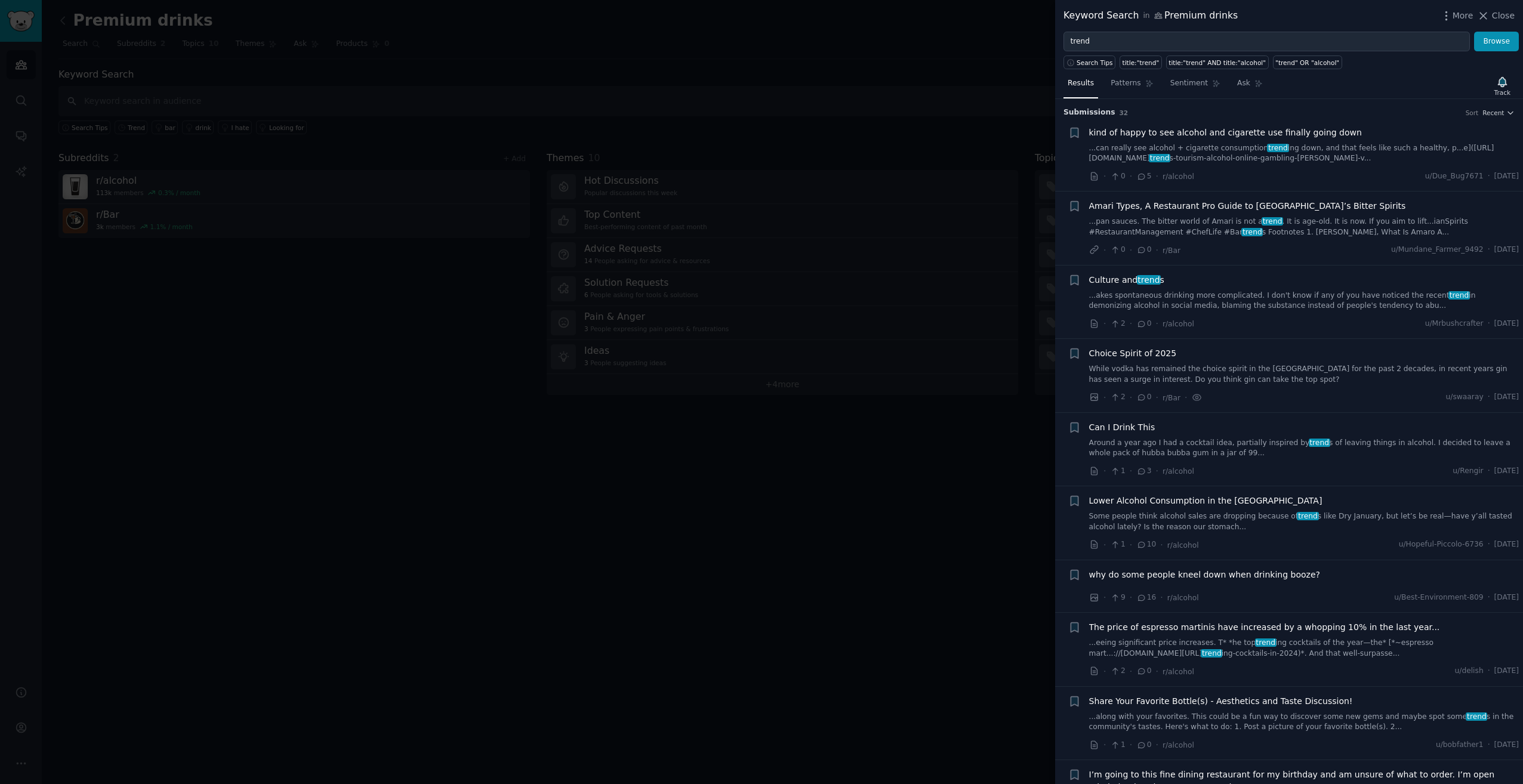
click at [1121, 283] on span "Culture and trend s" at bounding box center [1127, 279] width 75 height 13
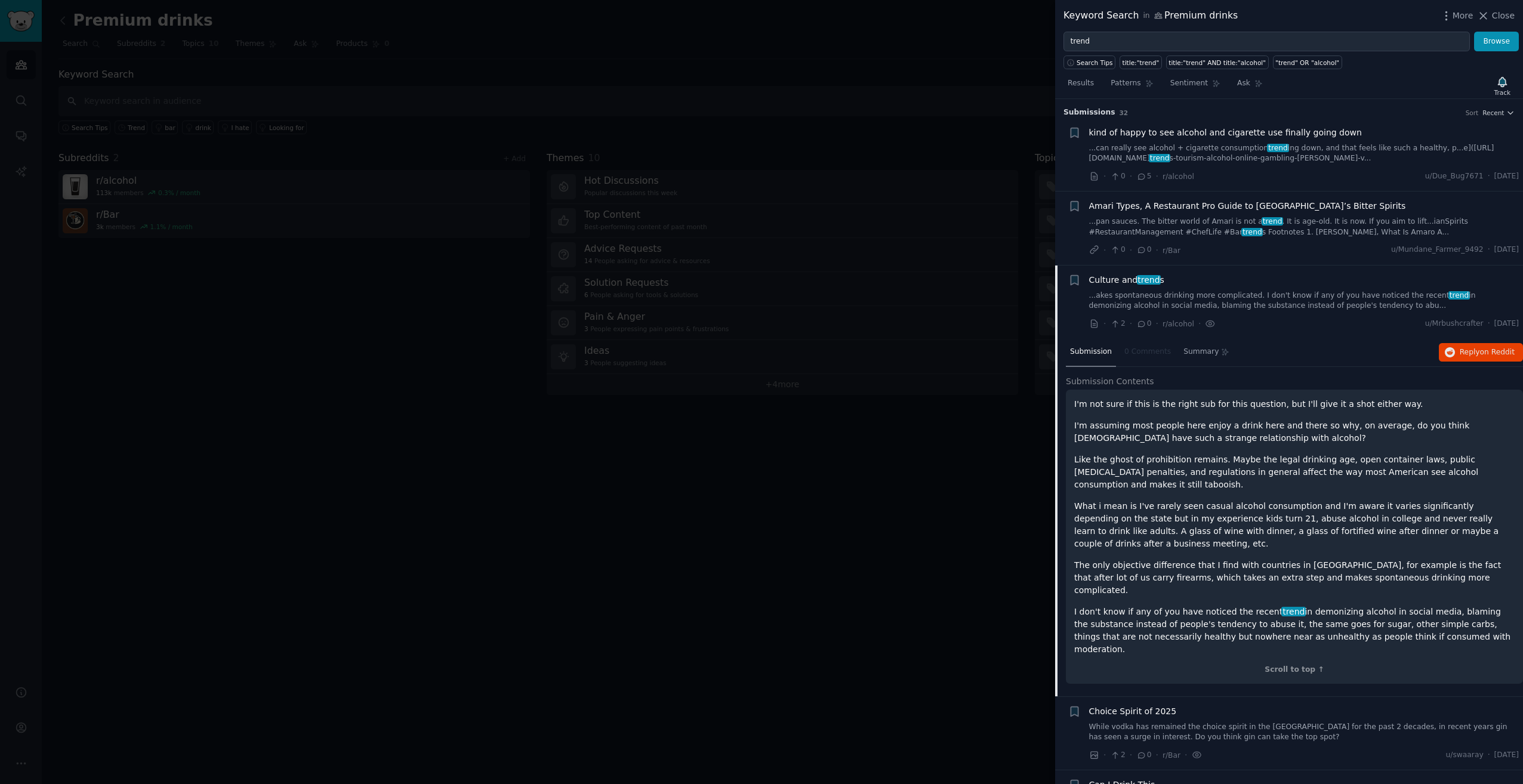
click at [1116, 277] on span "Culture and trend s" at bounding box center [1127, 279] width 75 height 13
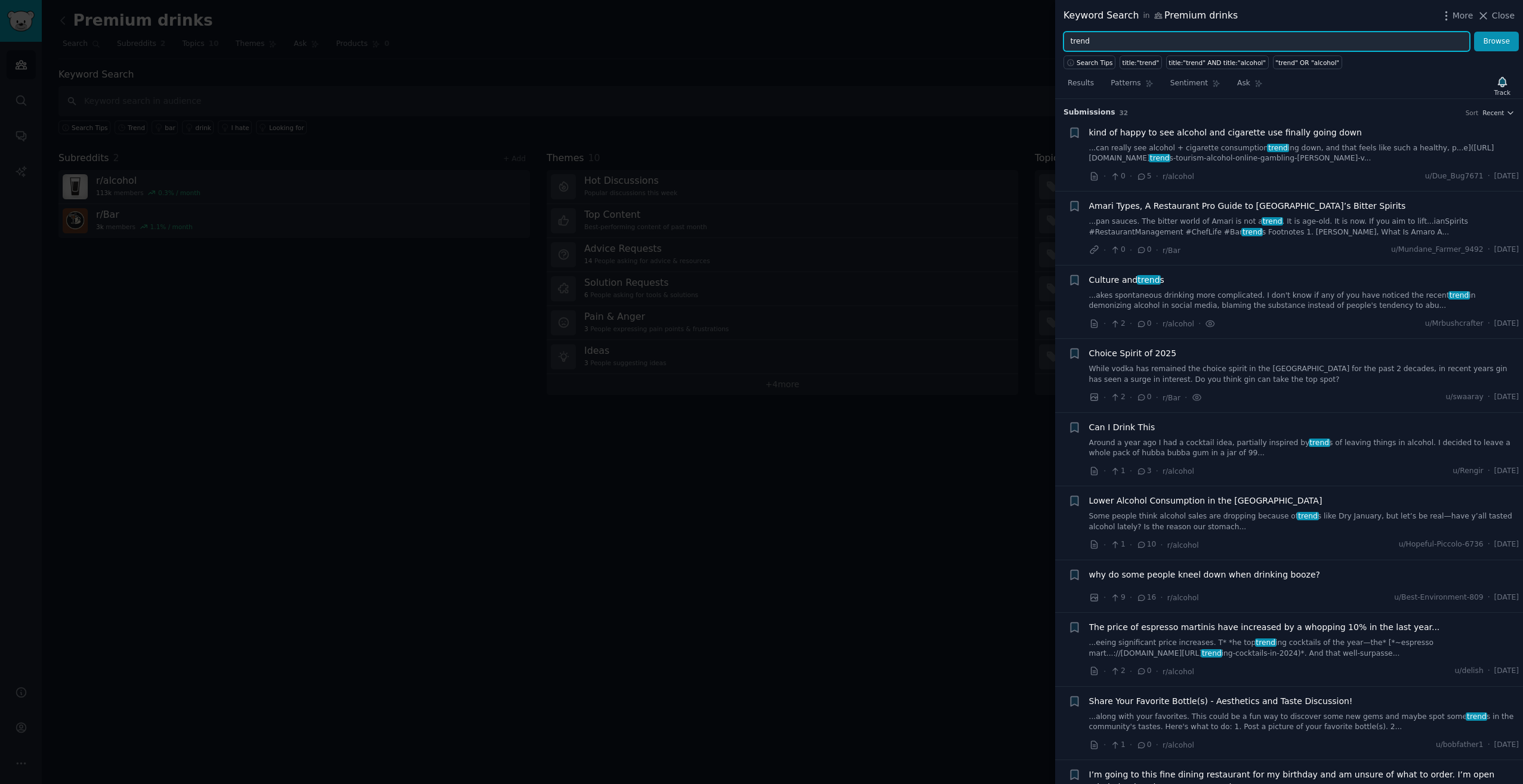
drag, startPoint x: 1118, startPoint y: 41, endPoint x: 1048, endPoint y: 39, distance: 70.0
click at [1048, 39] on div "Keyword Search in Premium drinks More Close trend Browse Search Tips title:"tre…" at bounding box center [762, 392] width 1523 height 784
click at [1475, 32] on button "Browse" at bounding box center [1497, 42] width 45 height 20
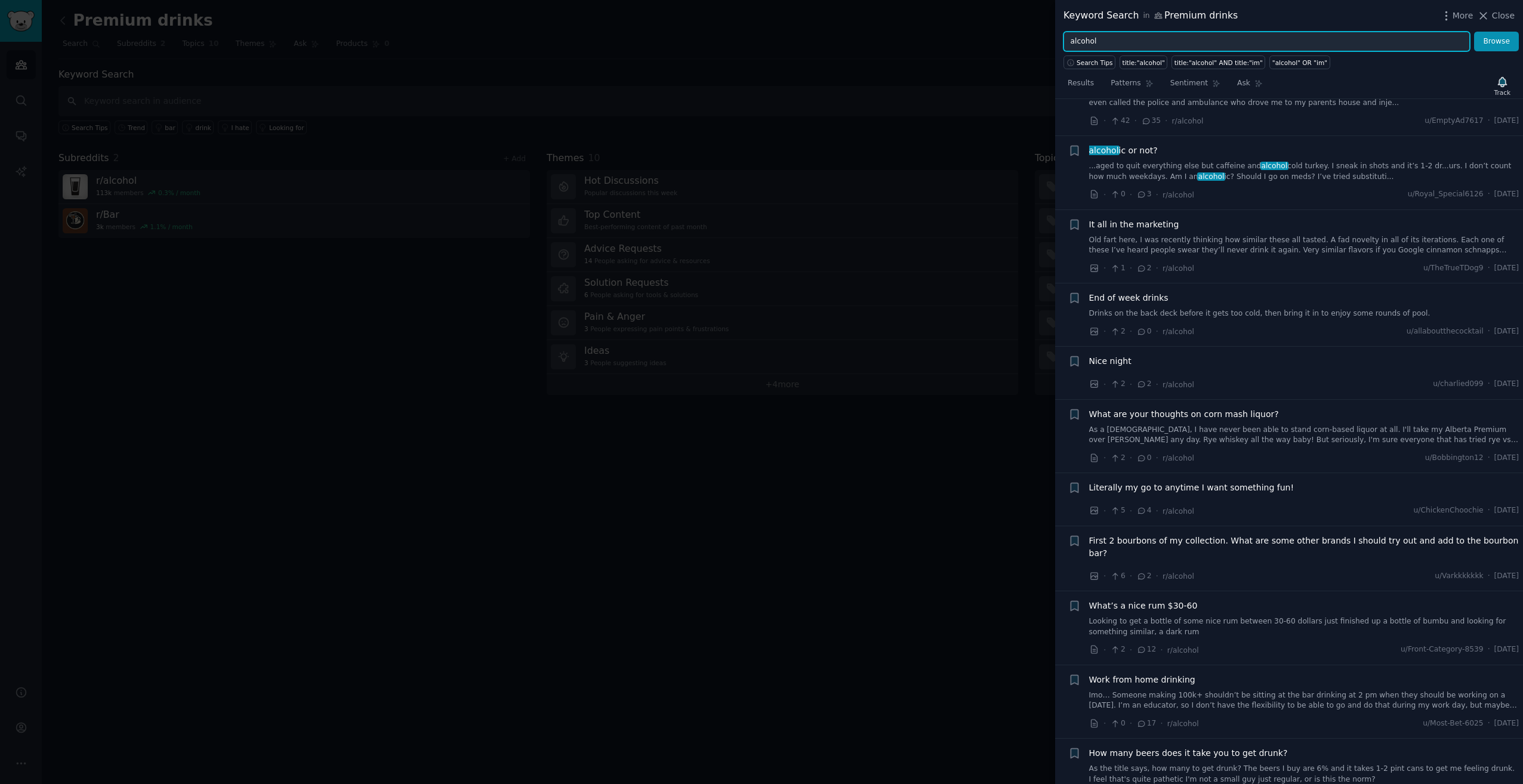
scroll to position [2089, 0]
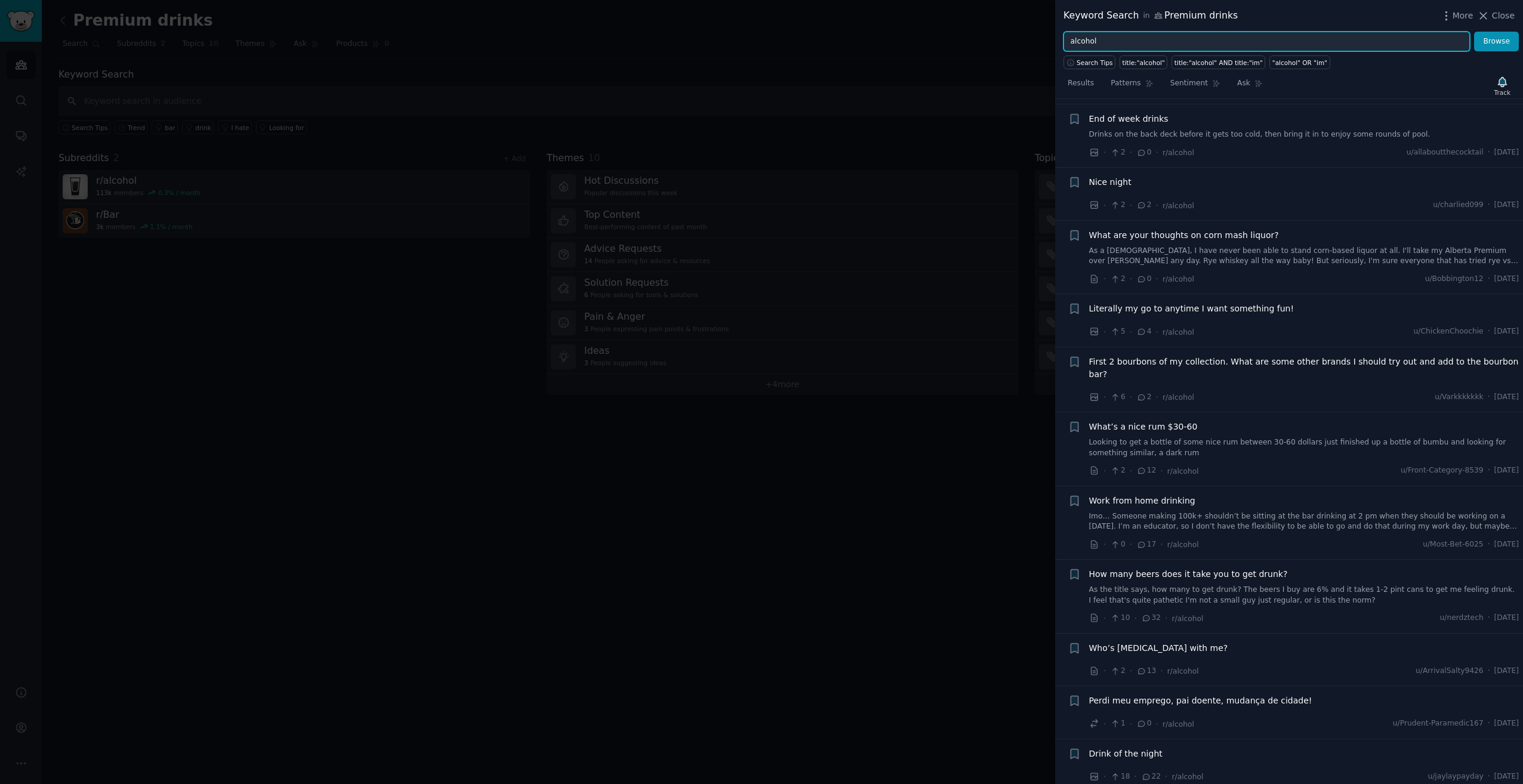
drag, startPoint x: 1113, startPoint y: 45, endPoint x: 1053, endPoint y: 61, distance: 62.1
click at [1054, 60] on div "Keyword Search in Premium drinks More Close alcohol Browse Search Tips title:"a…" at bounding box center [762, 392] width 1523 height 784
click at [1475, 32] on button "Browse" at bounding box center [1497, 42] width 45 height 20
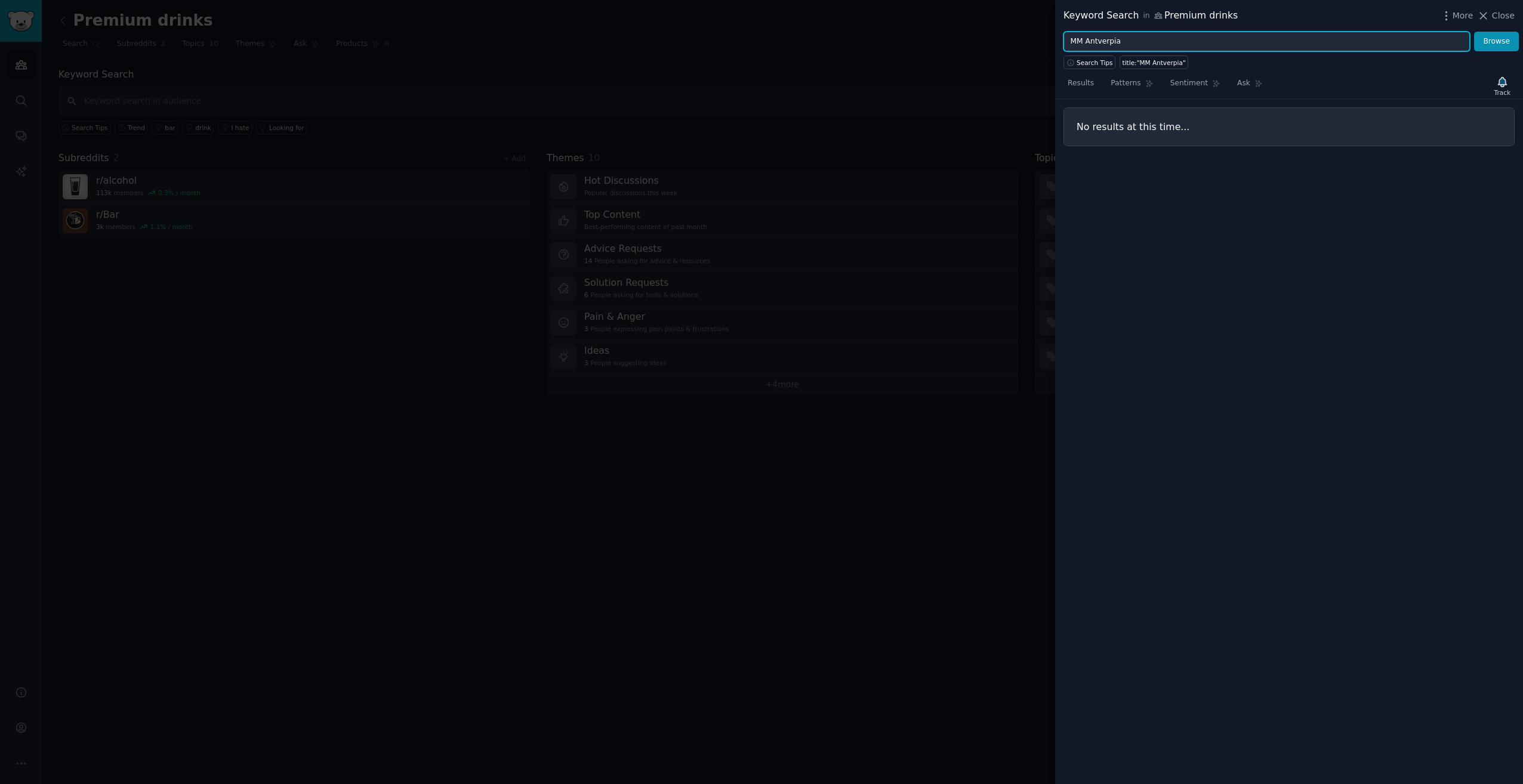
drag, startPoint x: 1123, startPoint y: 42, endPoint x: 1001, endPoint y: 44, distance: 122.0
click at [1001, 44] on div "Keyword Search in Premium drinks More Close MM Antverpia Browse Search Tips tit…" at bounding box center [762, 392] width 1523 height 784
click at [1475, 32] on button "Browse" at bounding box center [1497, 42] width 45 height 20
drag, startPoint x: 1098, startPoint y: 37, endPoint x: 1006, endPoint y: 43, distance: 92.2
click at [1006, 43] on div "Keyword Search in Premium drinks More Close Antverpia Browse Search Tips title:…" at bounding box center [762, 392] width 1523 height 784
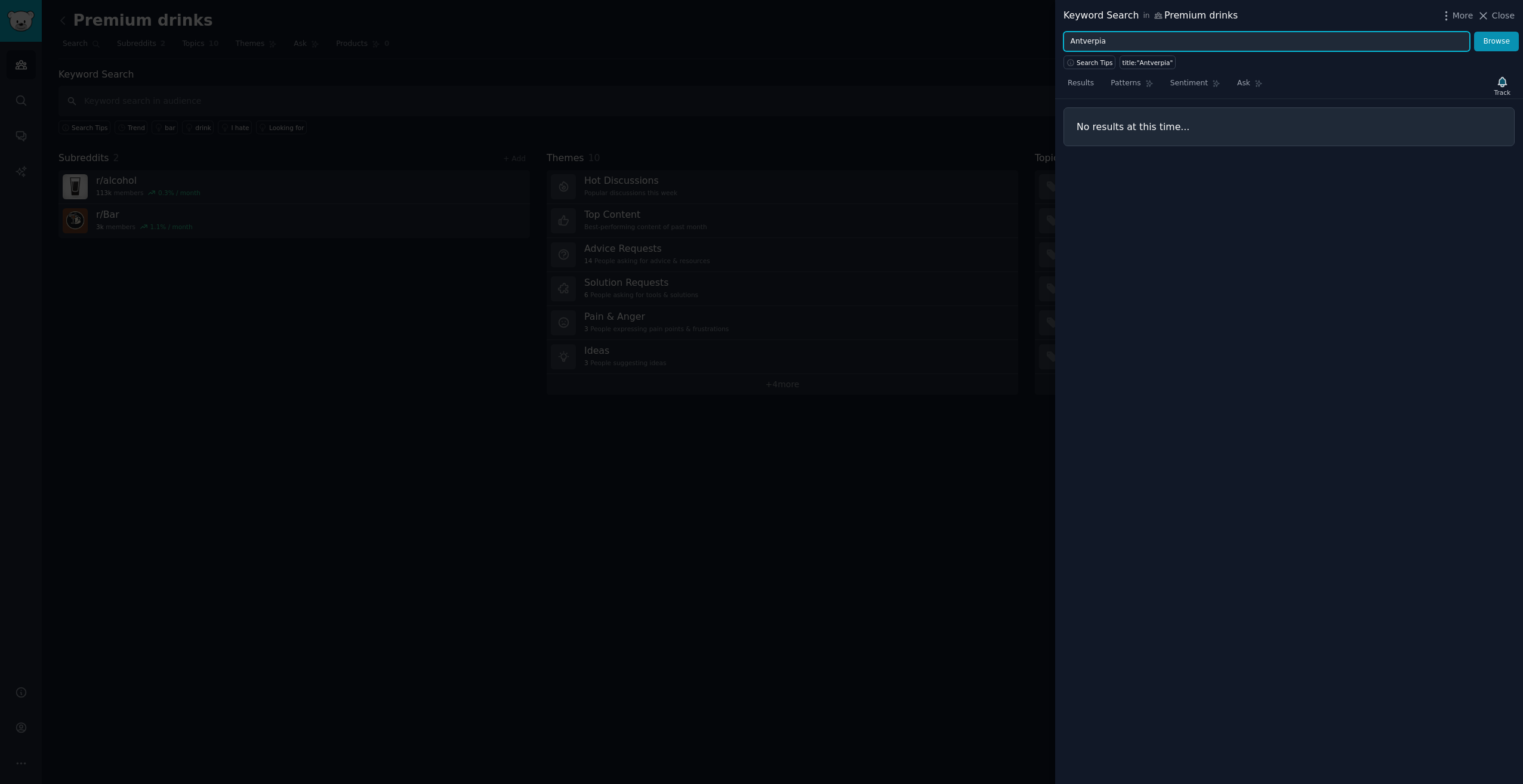
drag, startPoint x: 1113, startPoint y: 46, endPoint x: 1028, endPoint y: 38, distance: 85.4
click at [1028, 39] on div "Keyword Search in Premium drinks More Close Antverpia Browse Search Tips title:…" at bounding box center [762, 392] width 1523 height 784
type input "Antwerp"
click at [1475, 32] on button "Browse" at bounding box center [1497, 42] width 45 height 20
drag, startPoint x: 1123, startPoint y: 43, endPoint x: 996, endPoint y: 34, distance: 127.3
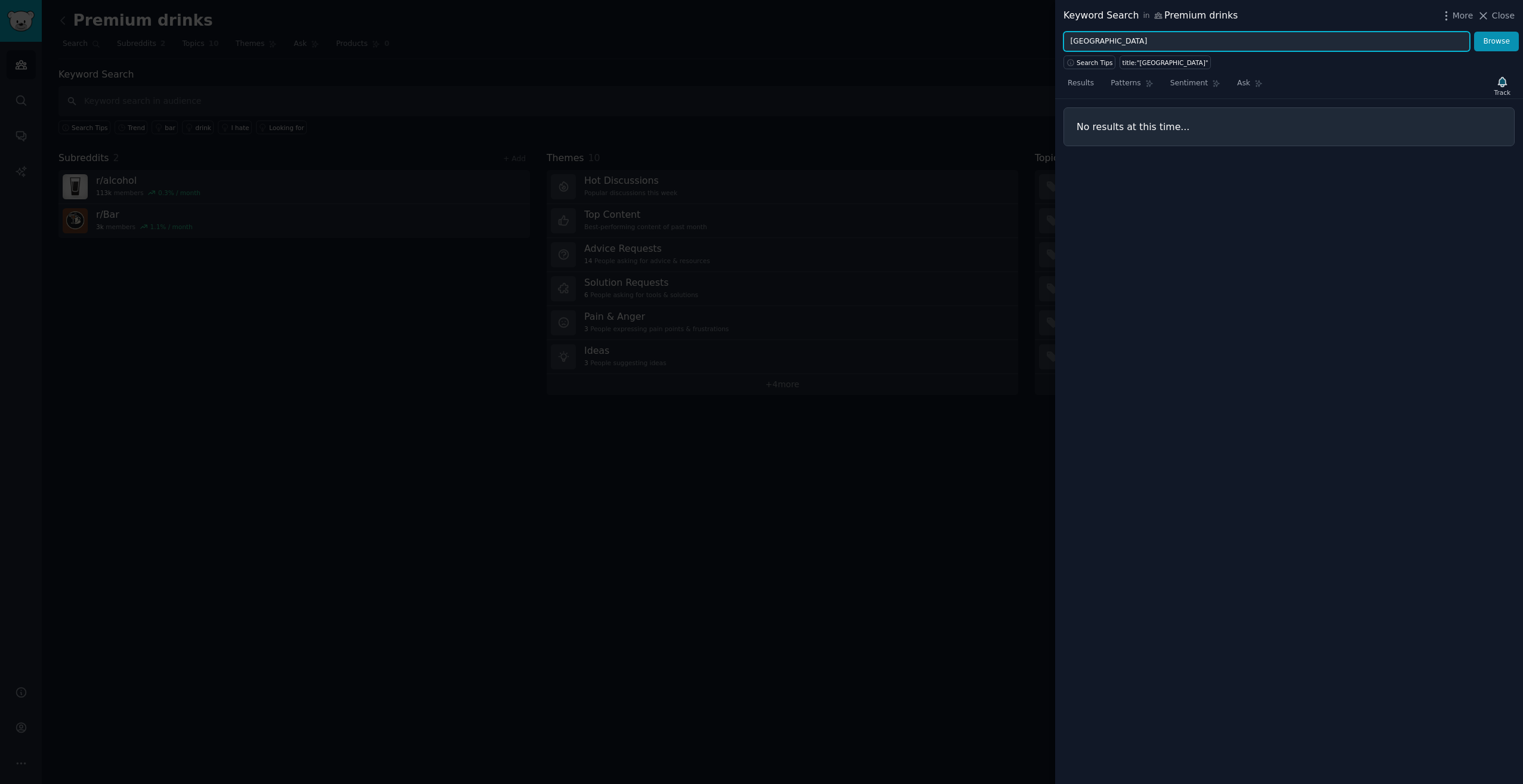
click at [996, 34] on div "Keyword Search in Premium drinks More Close Antwerp Browse Search Tips title:"A…" at bounding box center [762, 392] width 1523 height 784
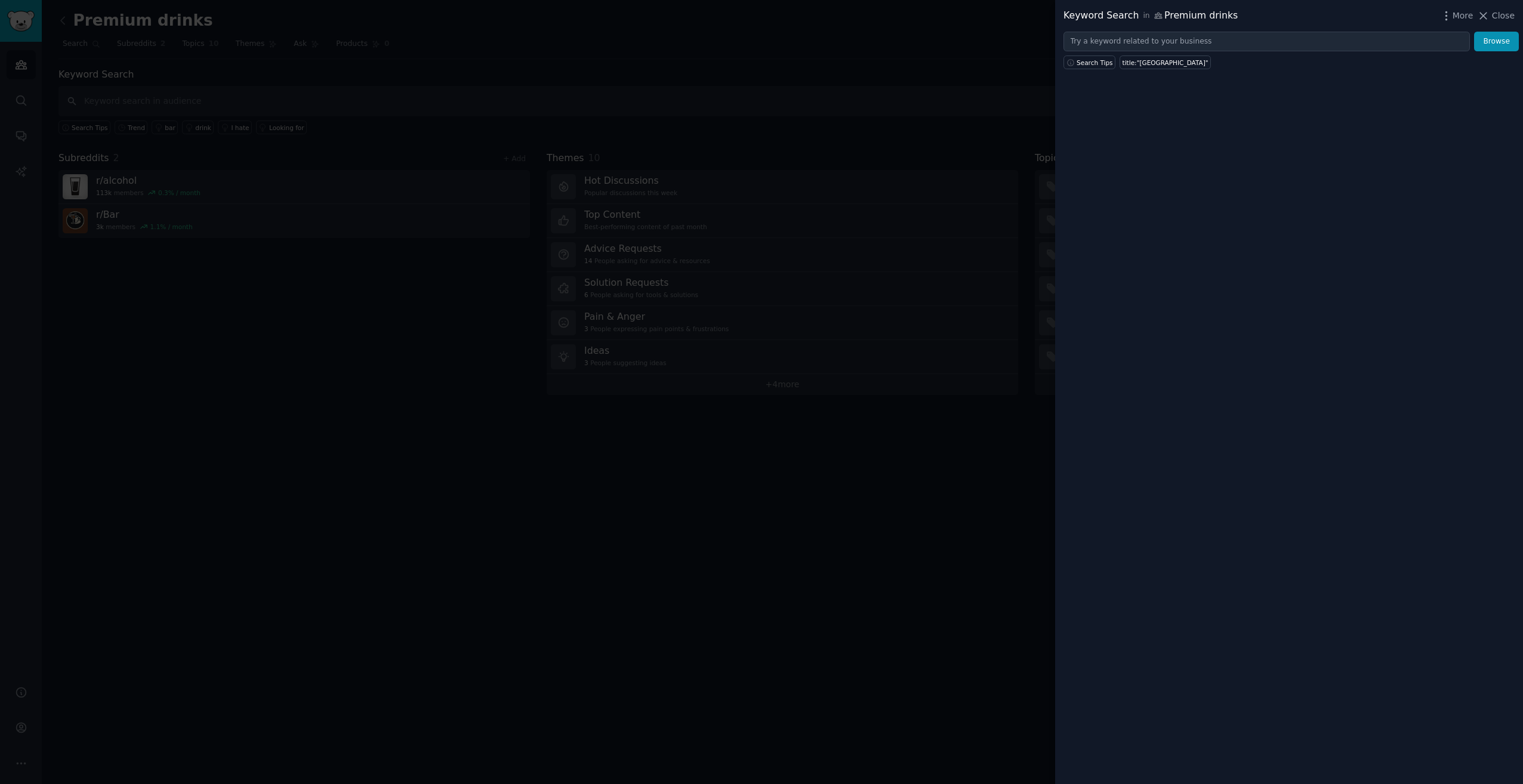
click at [1498, 13] on span "Close" at bounding box center [1503, 15] width 23 height 13
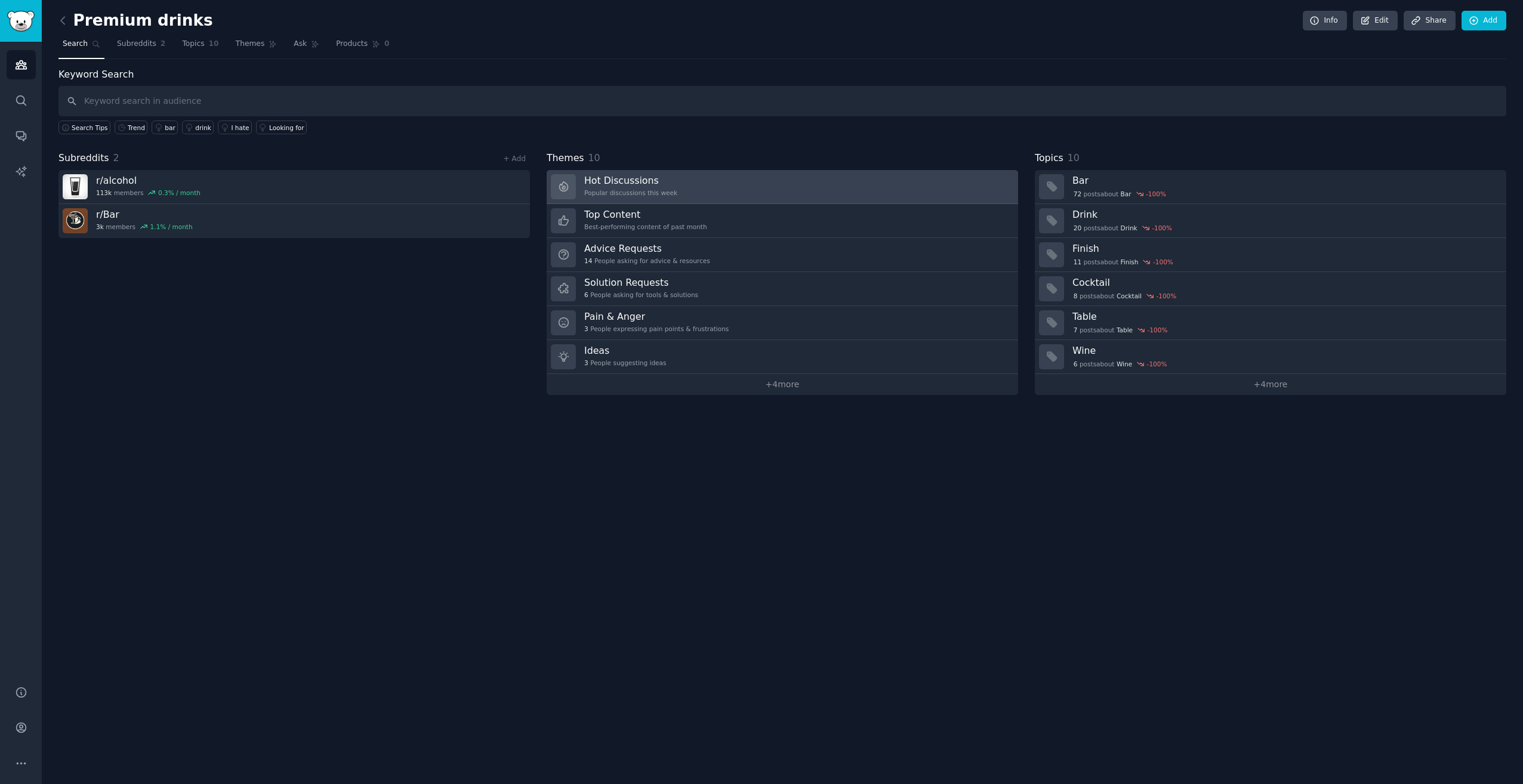
click at [668, 188] on link "Hot Discussions Popular discussions this week" at bounding box center [782, 187] width 471 height 34
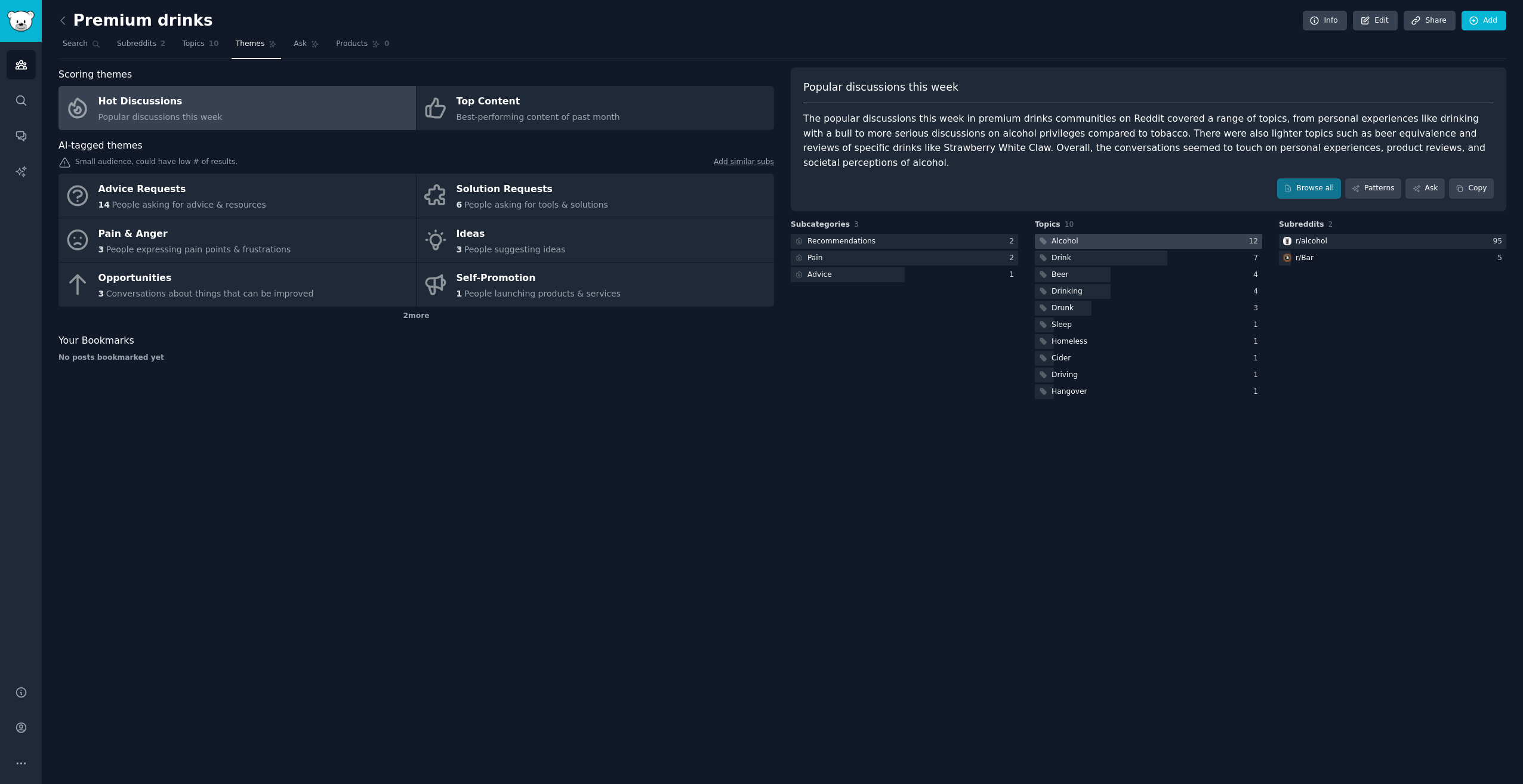
click at [1094, 234] on div at bounding box center [1149, 242] width 228 height 15
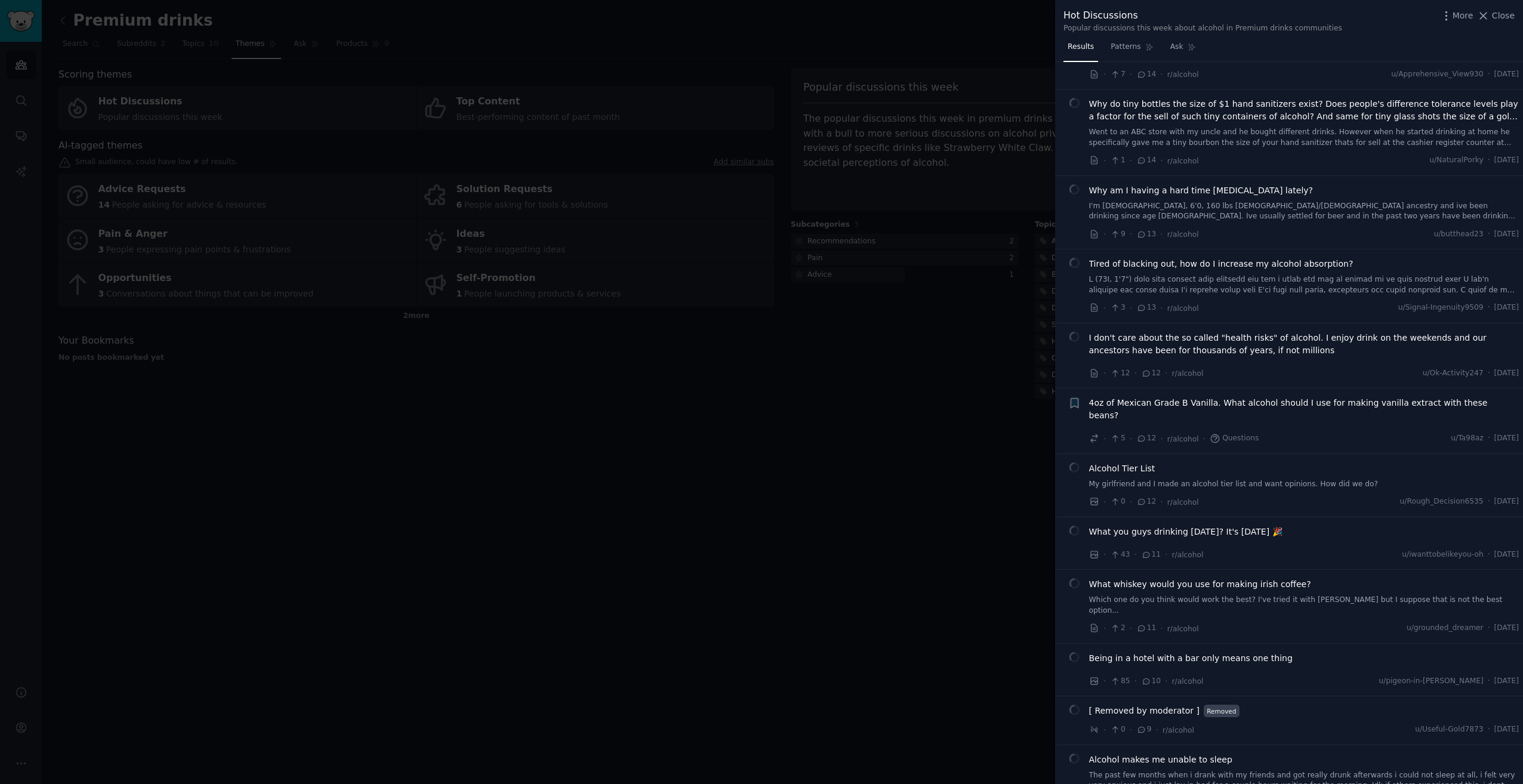
scroll to position [1194, 0]
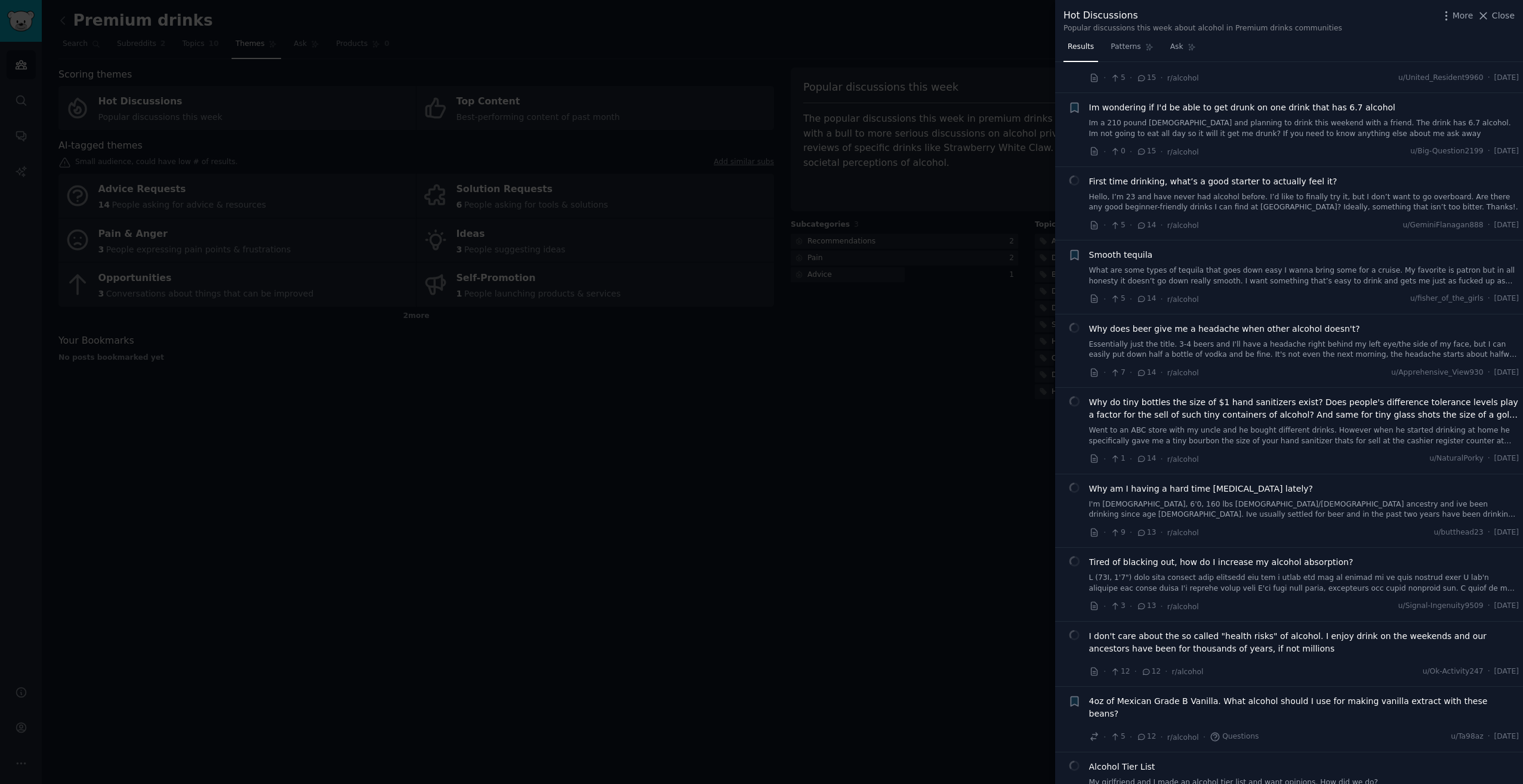
click at [917, 427] on div at bounding box center [762, 392] width 1523 height 784
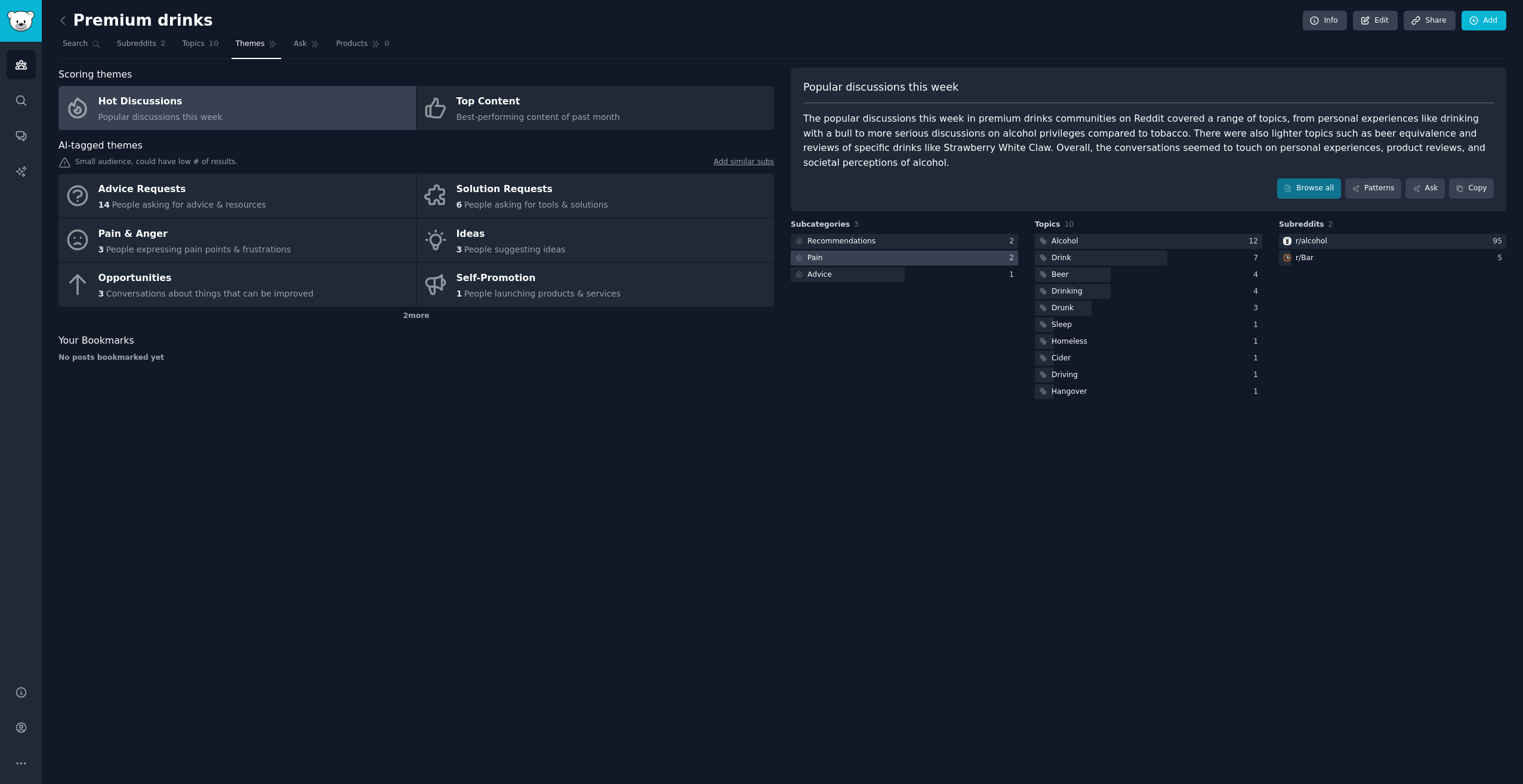
click at [912, 251] on div at bounding box center [904, 259] width 228 height 15
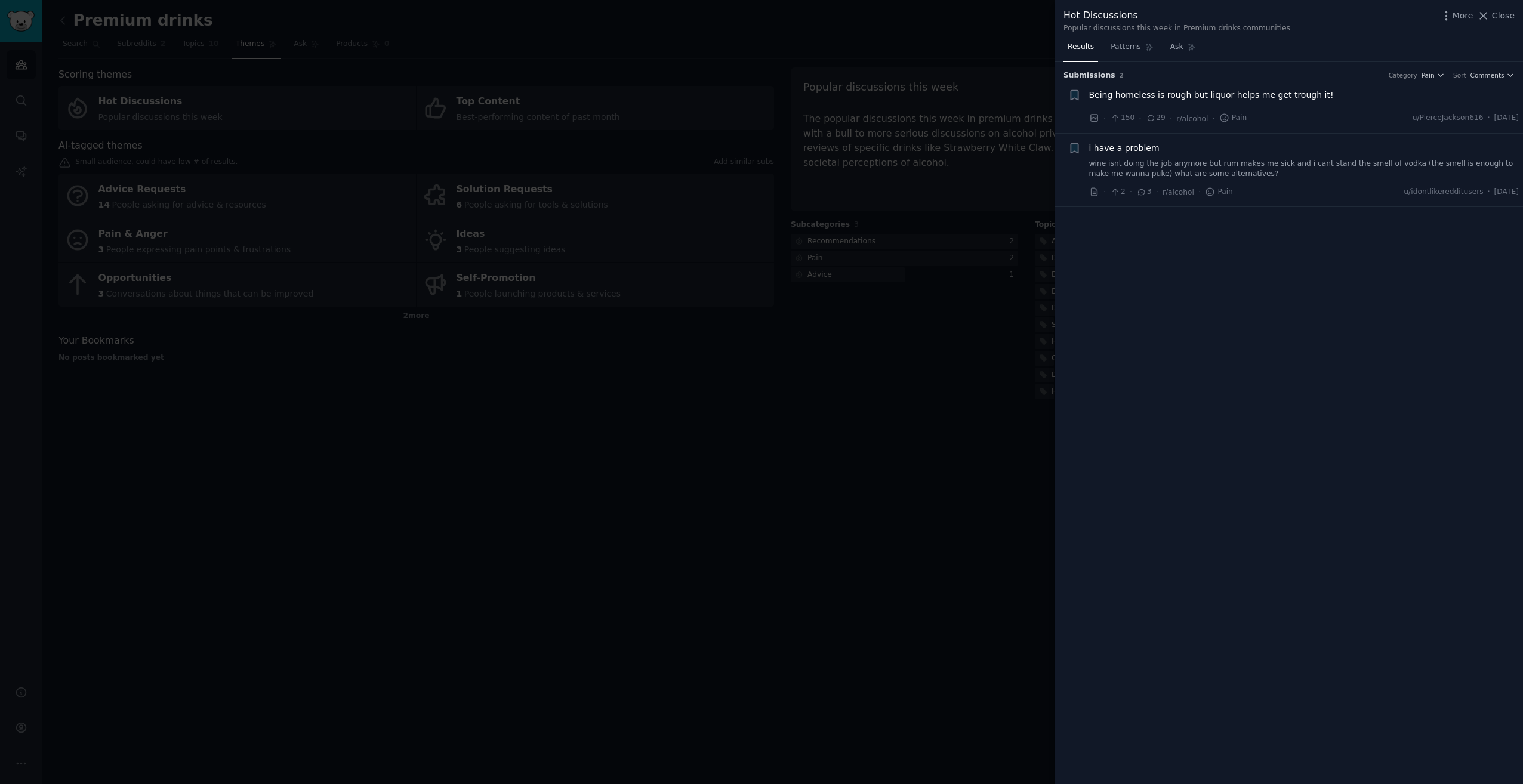
click at [865, 340] on div at bounding box center [762, 392] width 1523 height 784
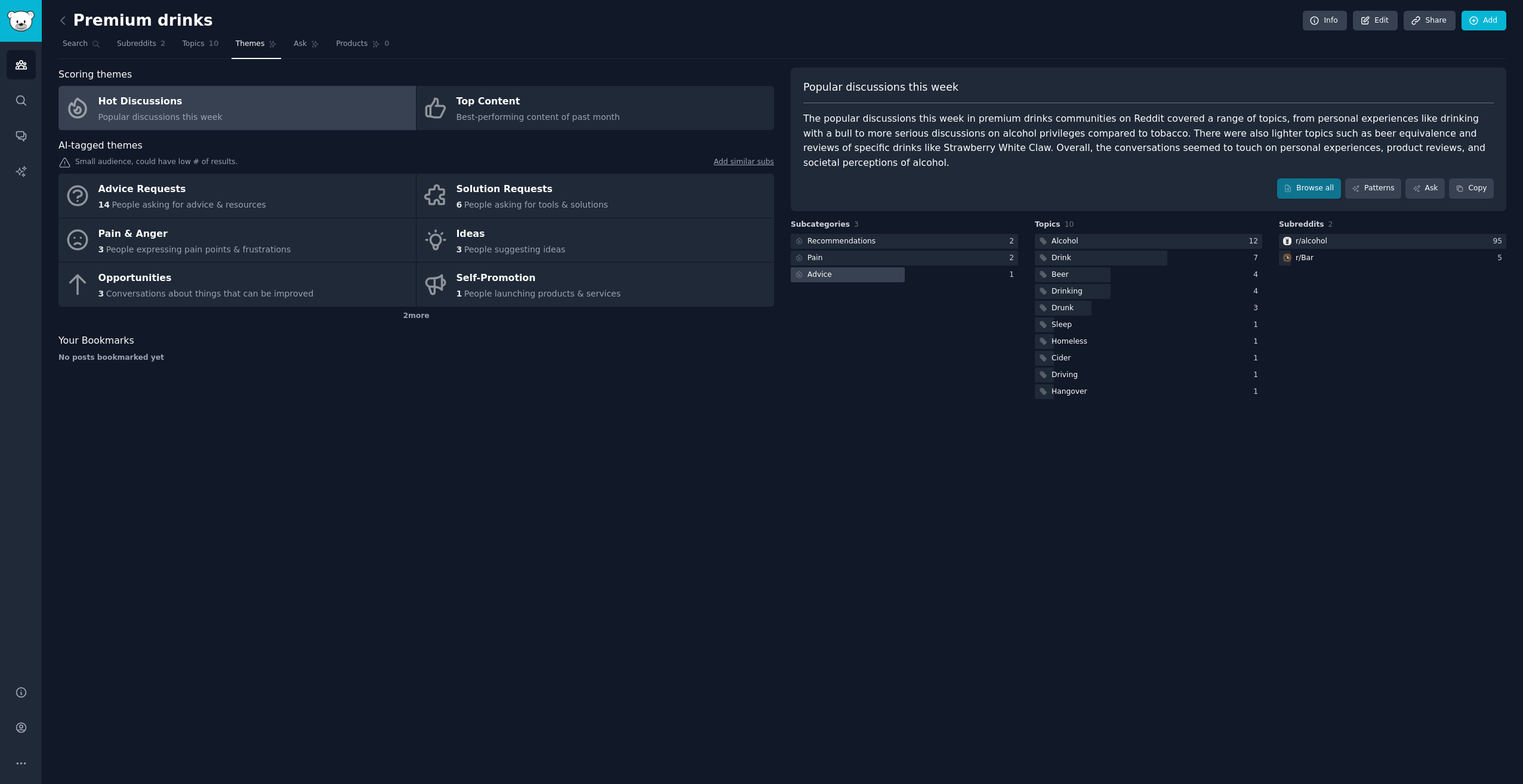
click at [867, 268] on div at bounding box center [847, 275] width 114 height 15
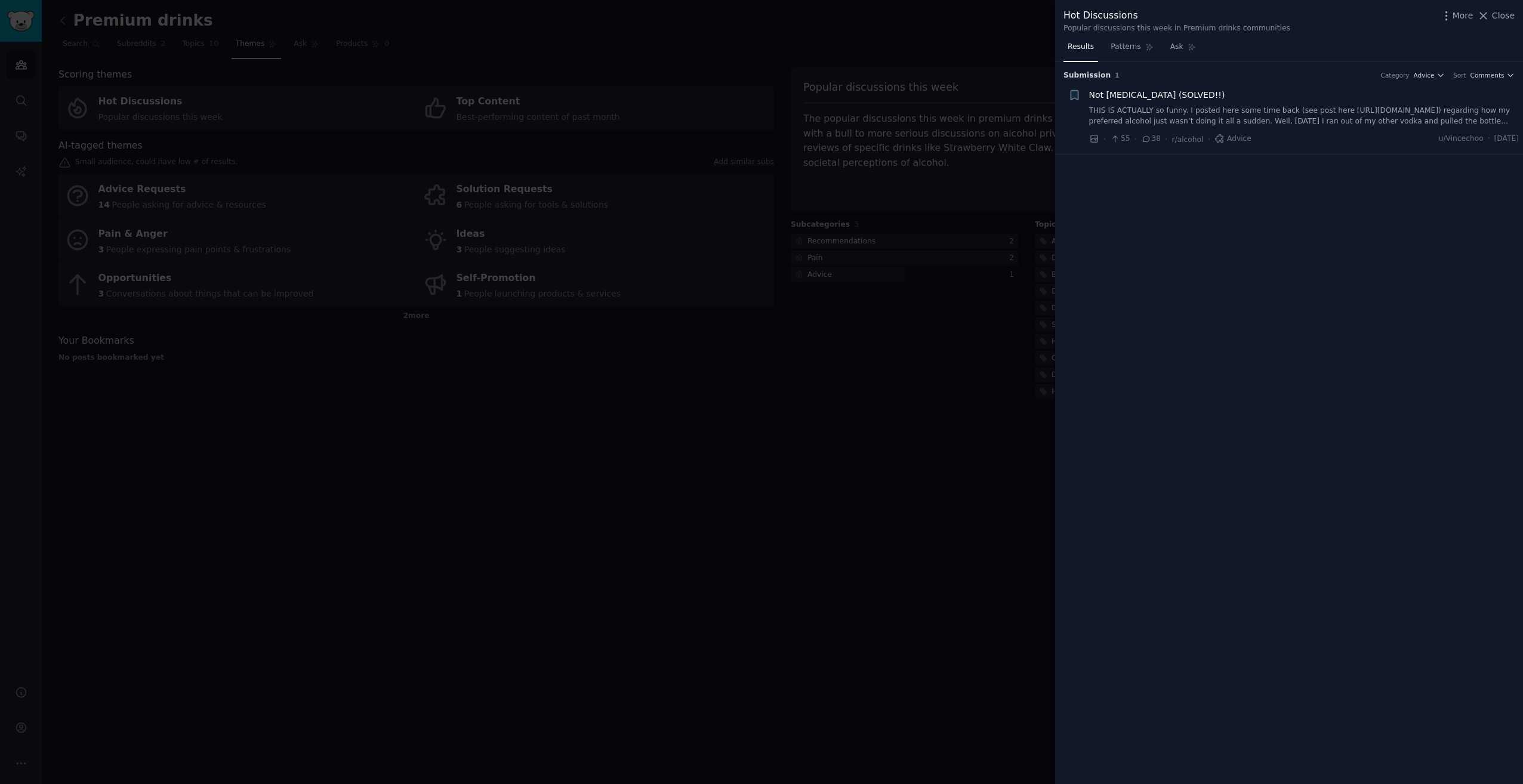
click at [889, 321] on div at bounding box center [762, 392] width 1523 height 784
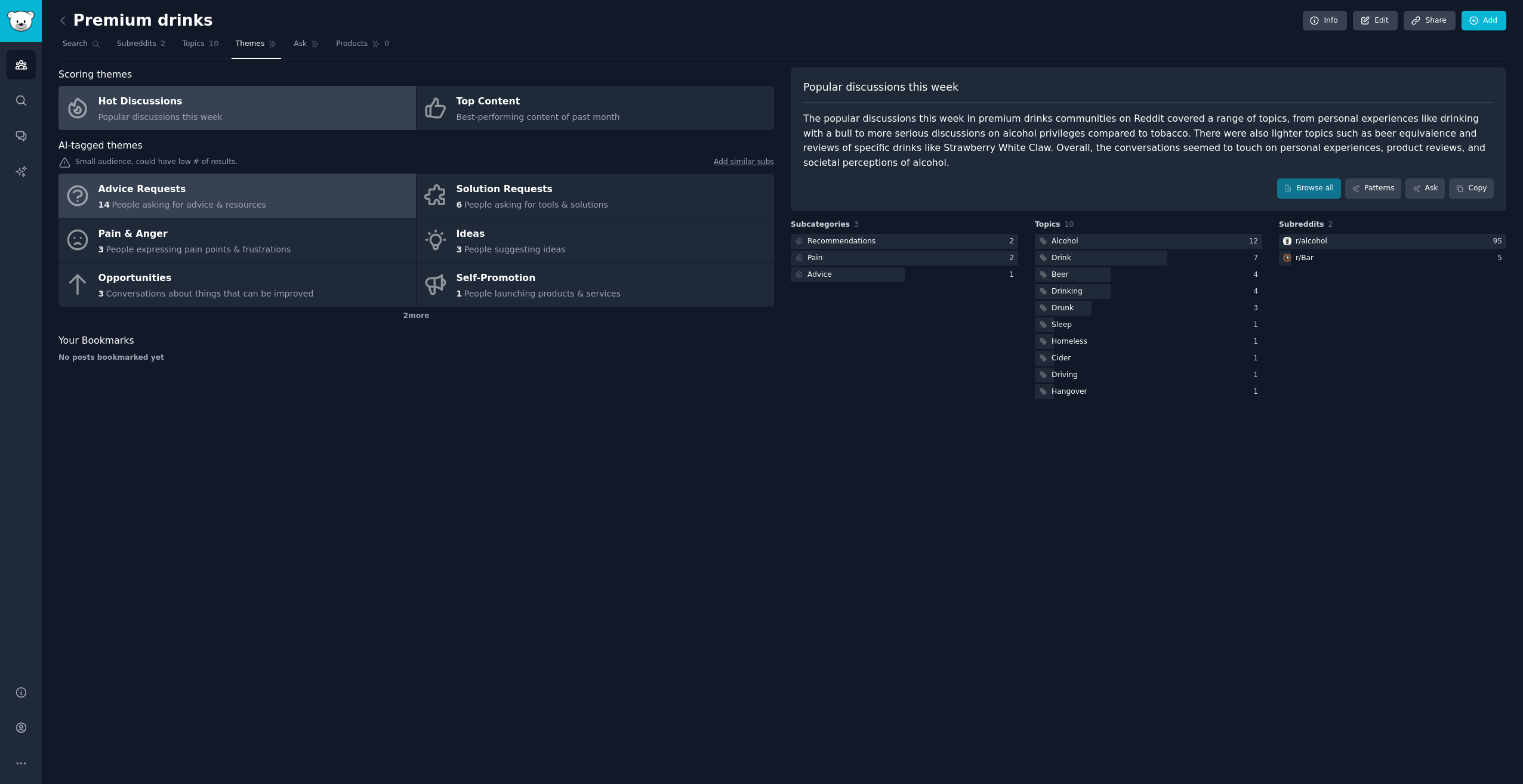
click at [227, 188] on div "Advice Requests" at bounding box center [182, 189] width 168 height 19
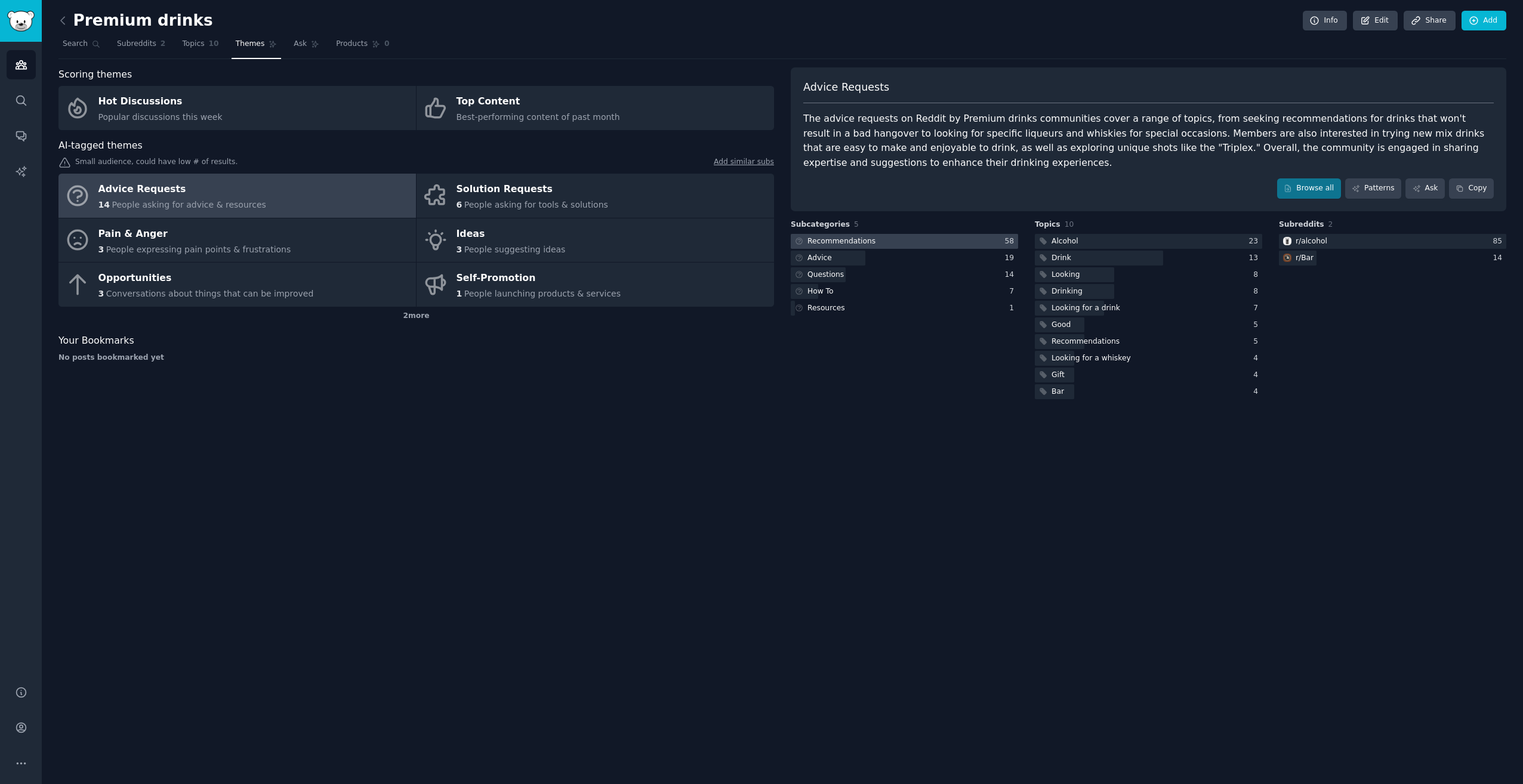
click at [862, 236] on div "Recommendations" at bounding box center [842, 241] width 68 height 11
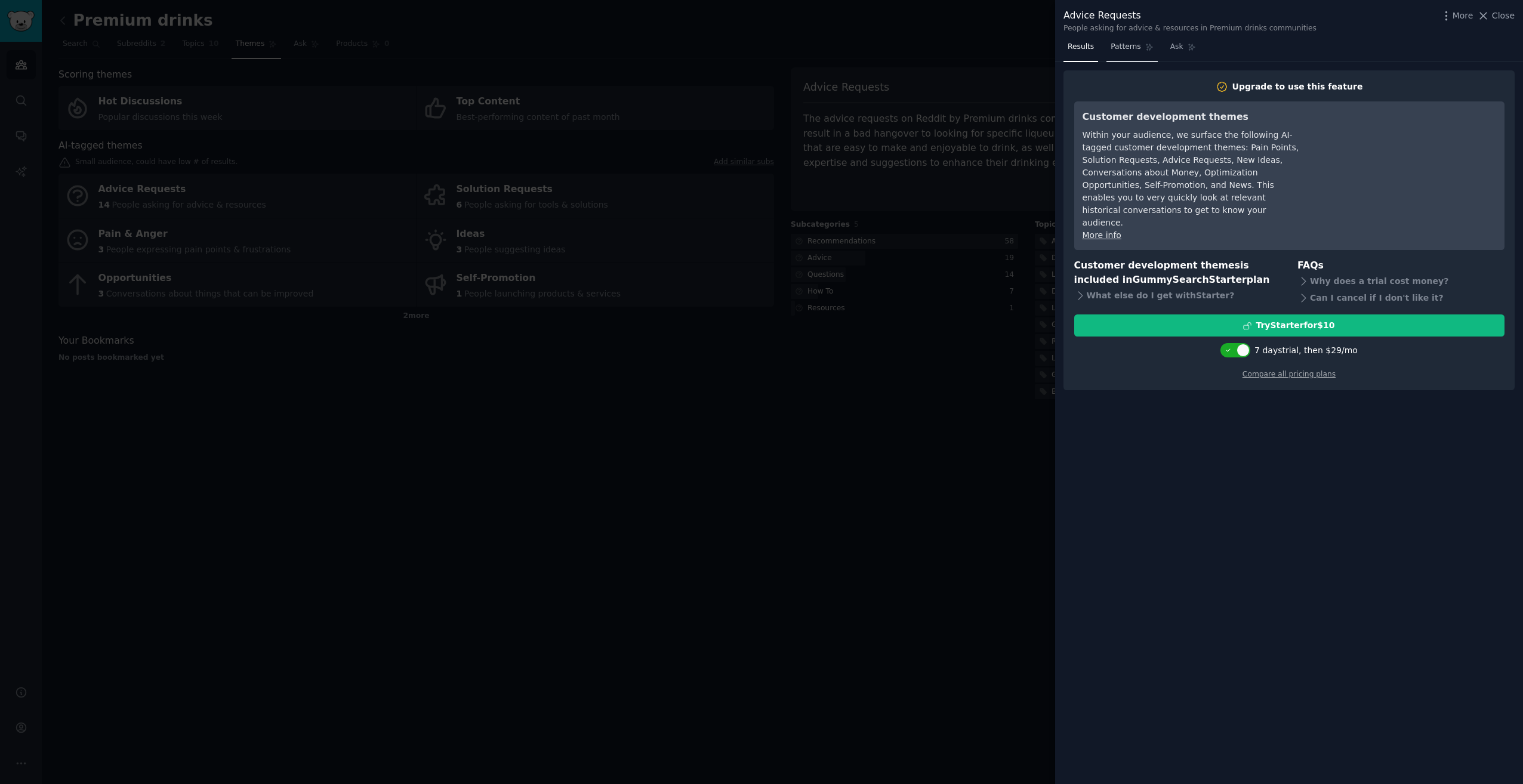
click at [1113, 42] on span "Patterns" at bounding box center [1126, 47] width 30 height 11
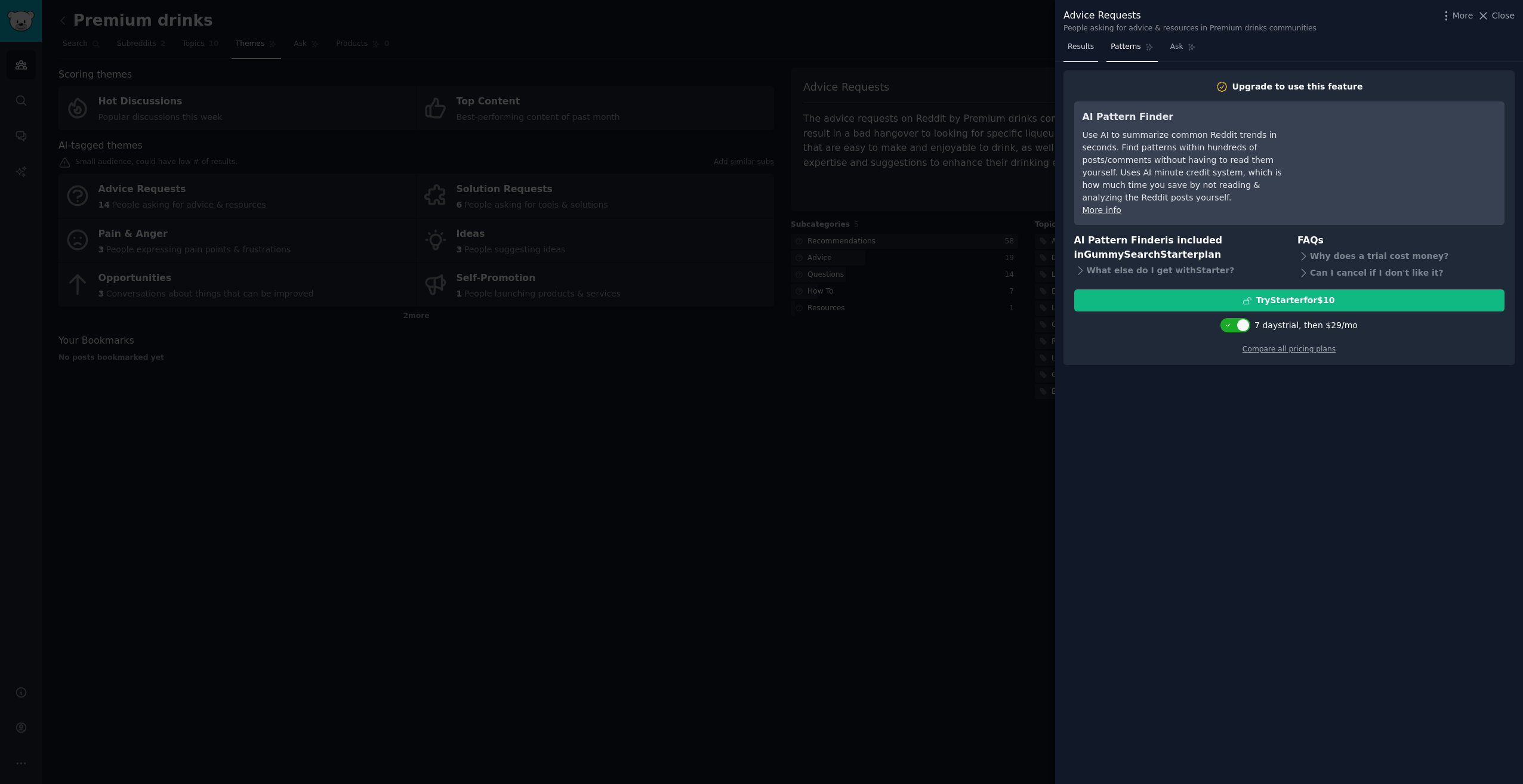
click at [1073, 49] on span "Results" at bounding box center [1080, 47] width 26 height 11
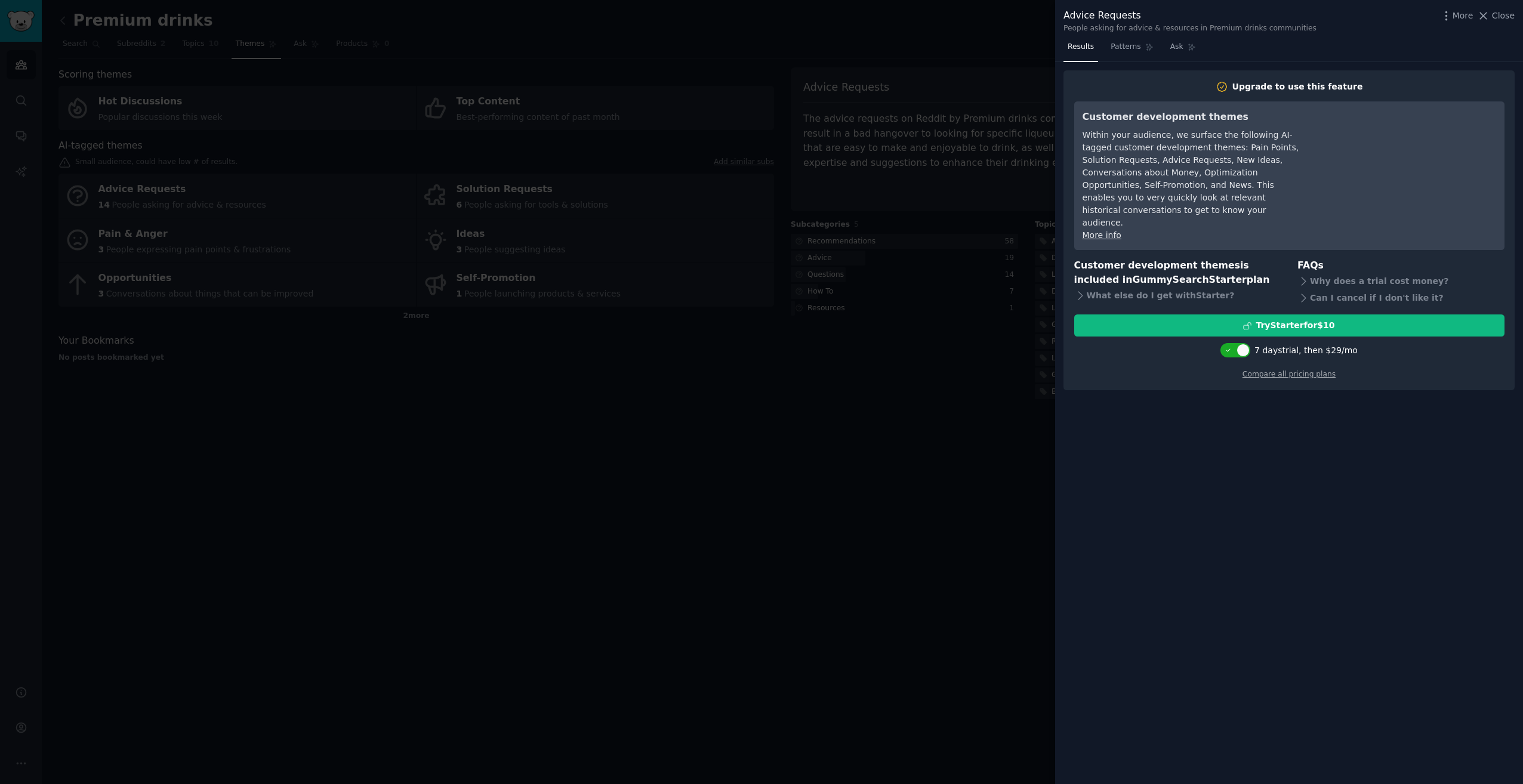
click at [947, 308] on div at bounding box center [762, 392] width 1523 height 784
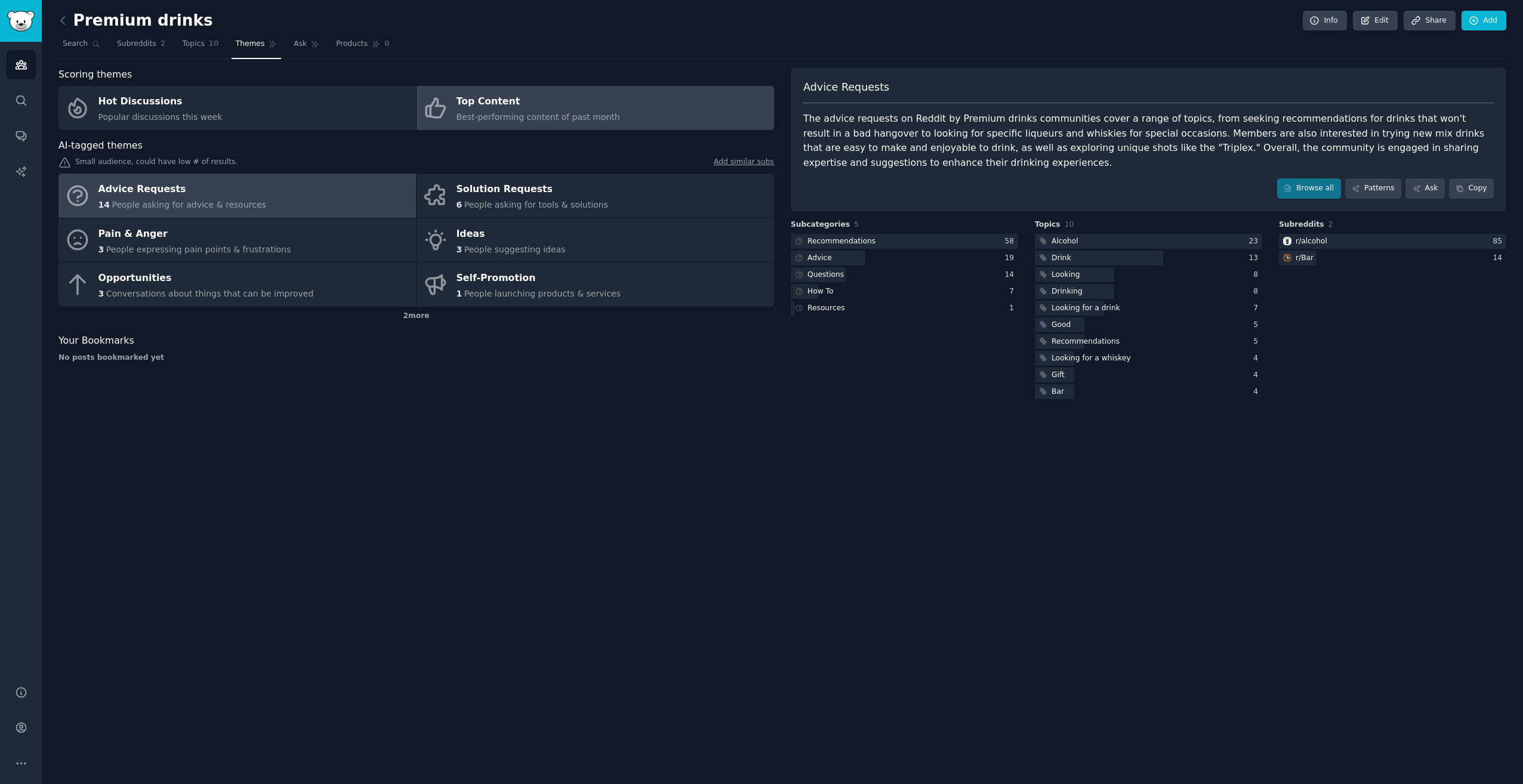
click at [465, 111] on div "Best-performing content of past month" at bounding box center [538, 117] width 163 height 13
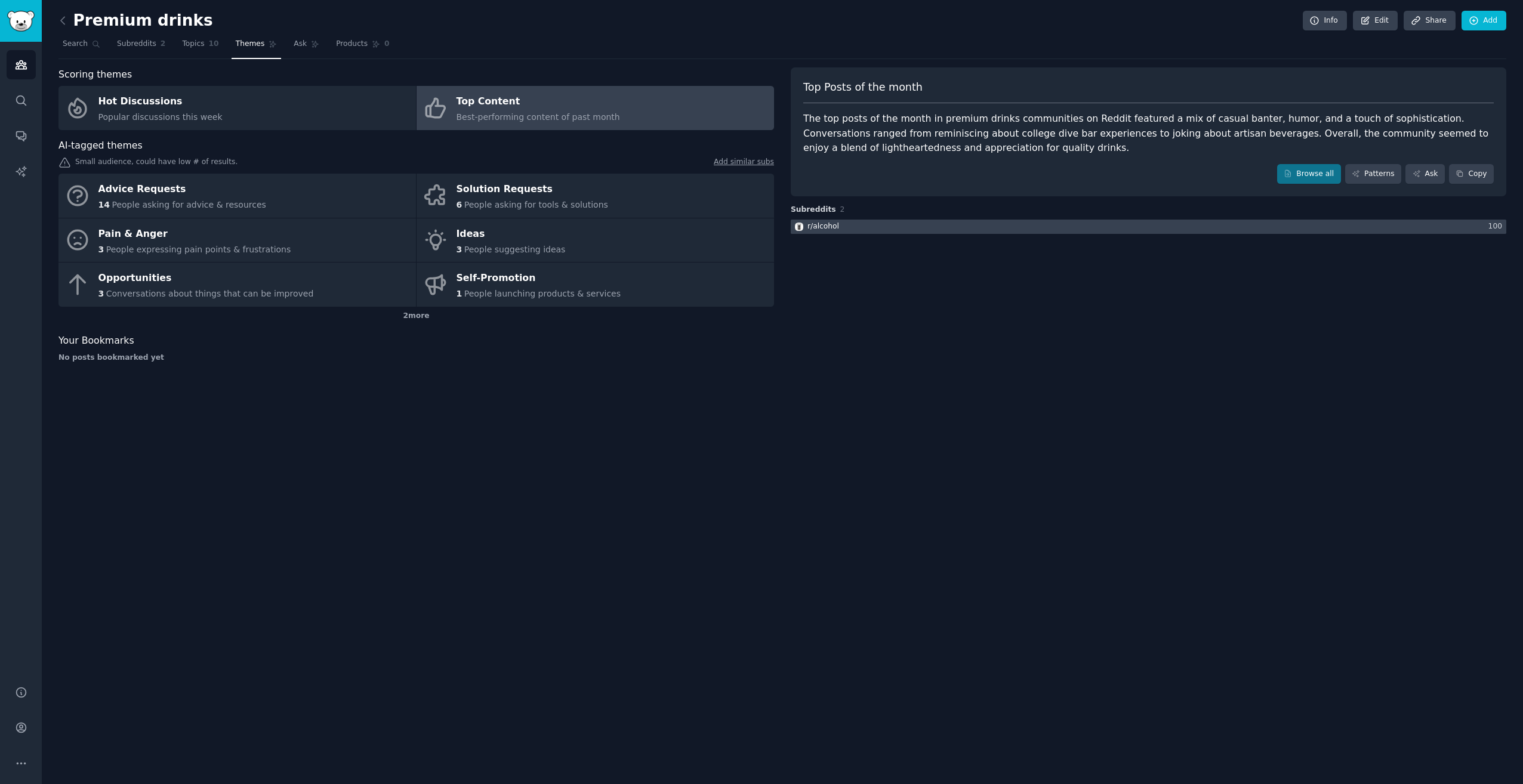
click at [879, 228] on div at bounding box center [1149, 227] width 716 height 15
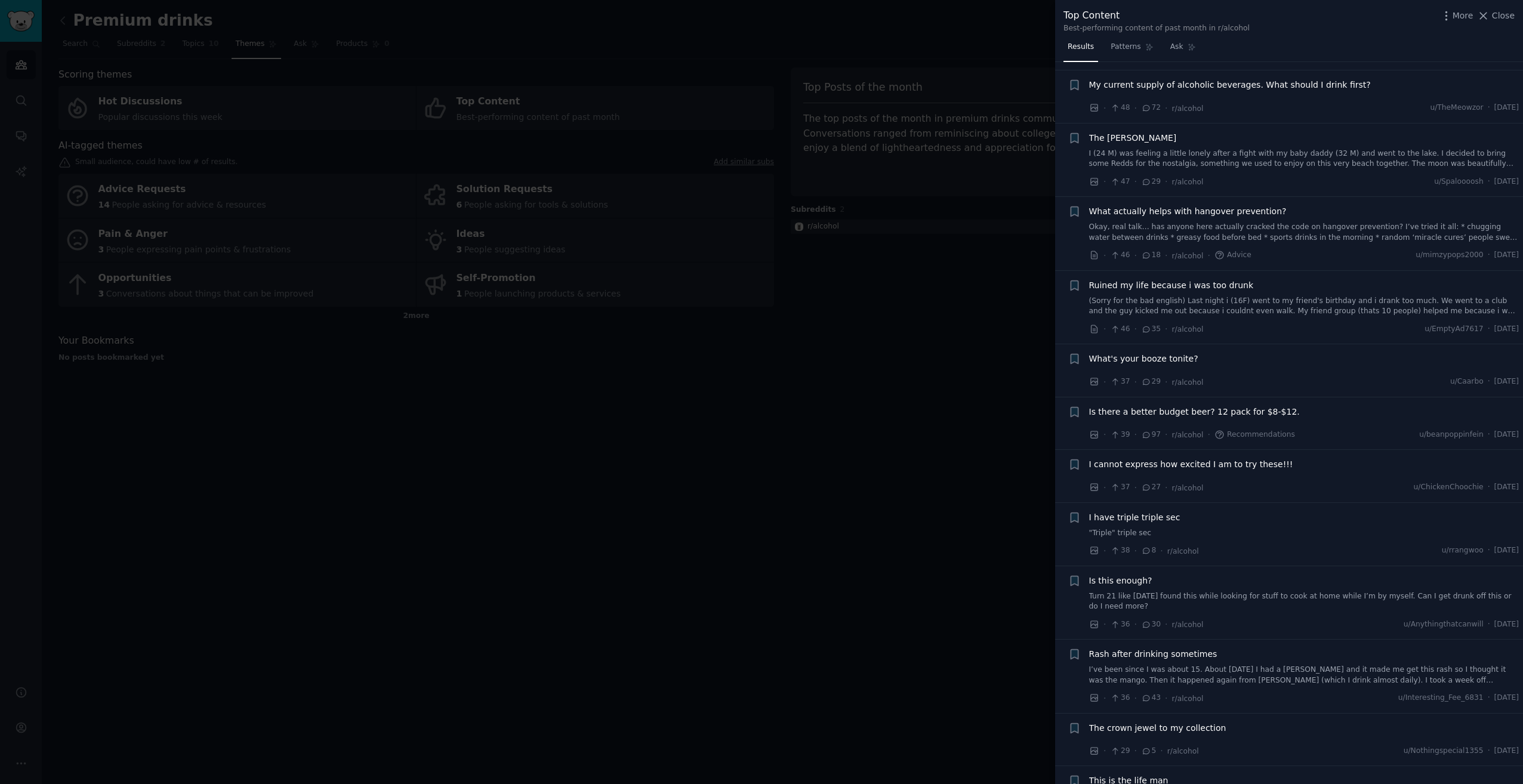
scroll to position [299, 0]
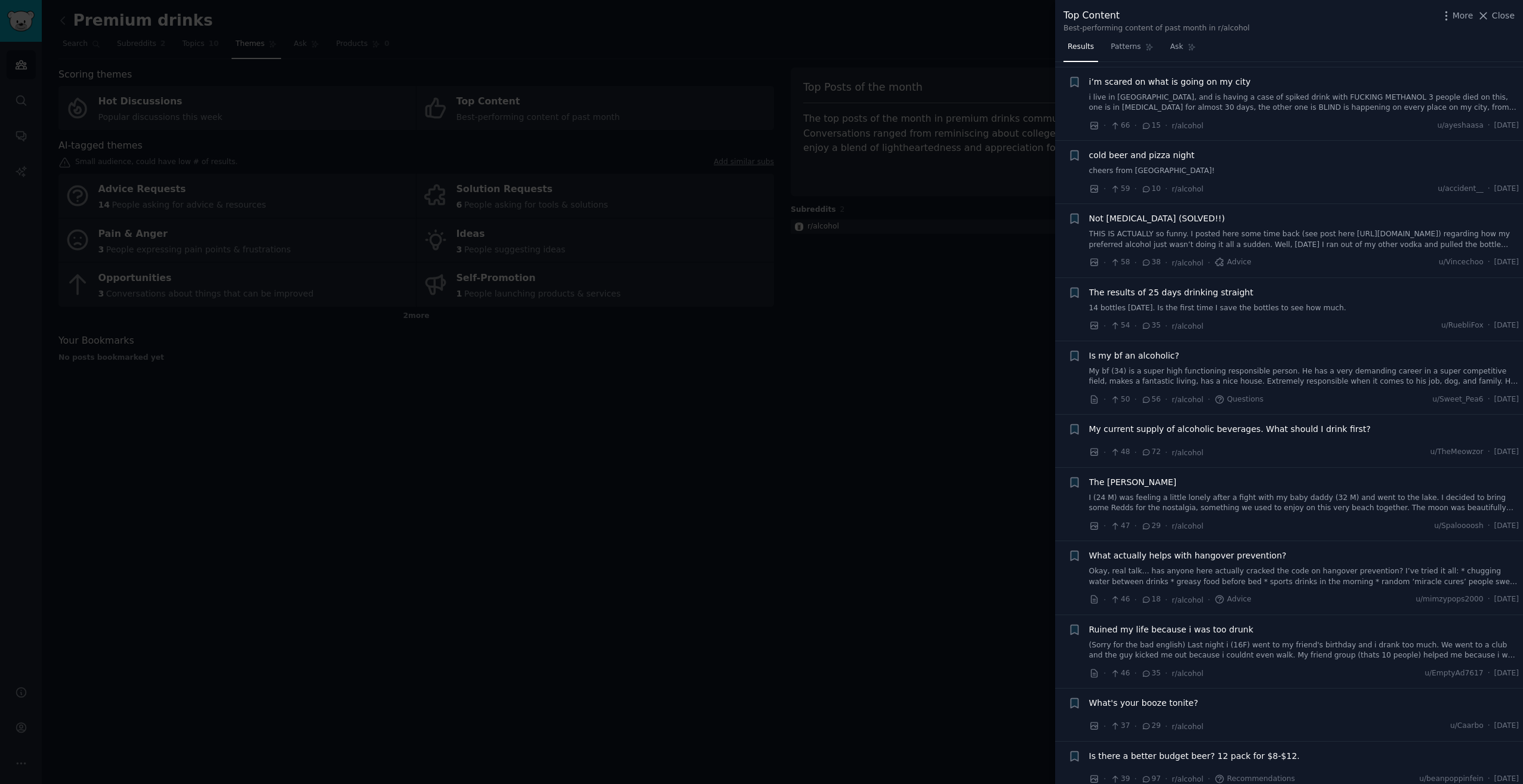
drag, startPoint x: 1125, startPoint y: 116, endPoint x: 1317, endPoint y: 42, distance: 205.8
click at [1317, 41] on div "Results Patterns Ask" at bounding box center [1289, 49] width 468 height 24
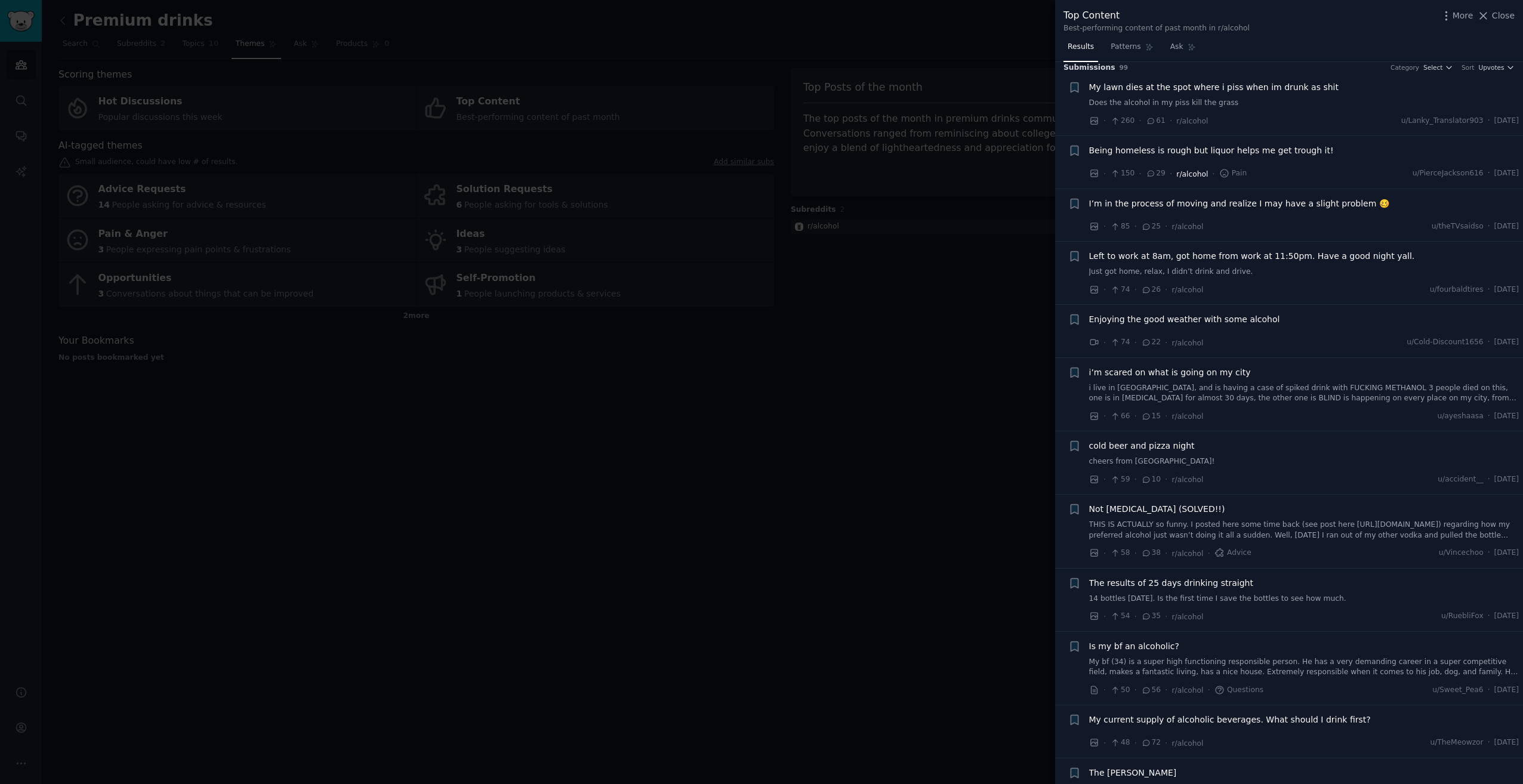
scroll to position [0, 0]
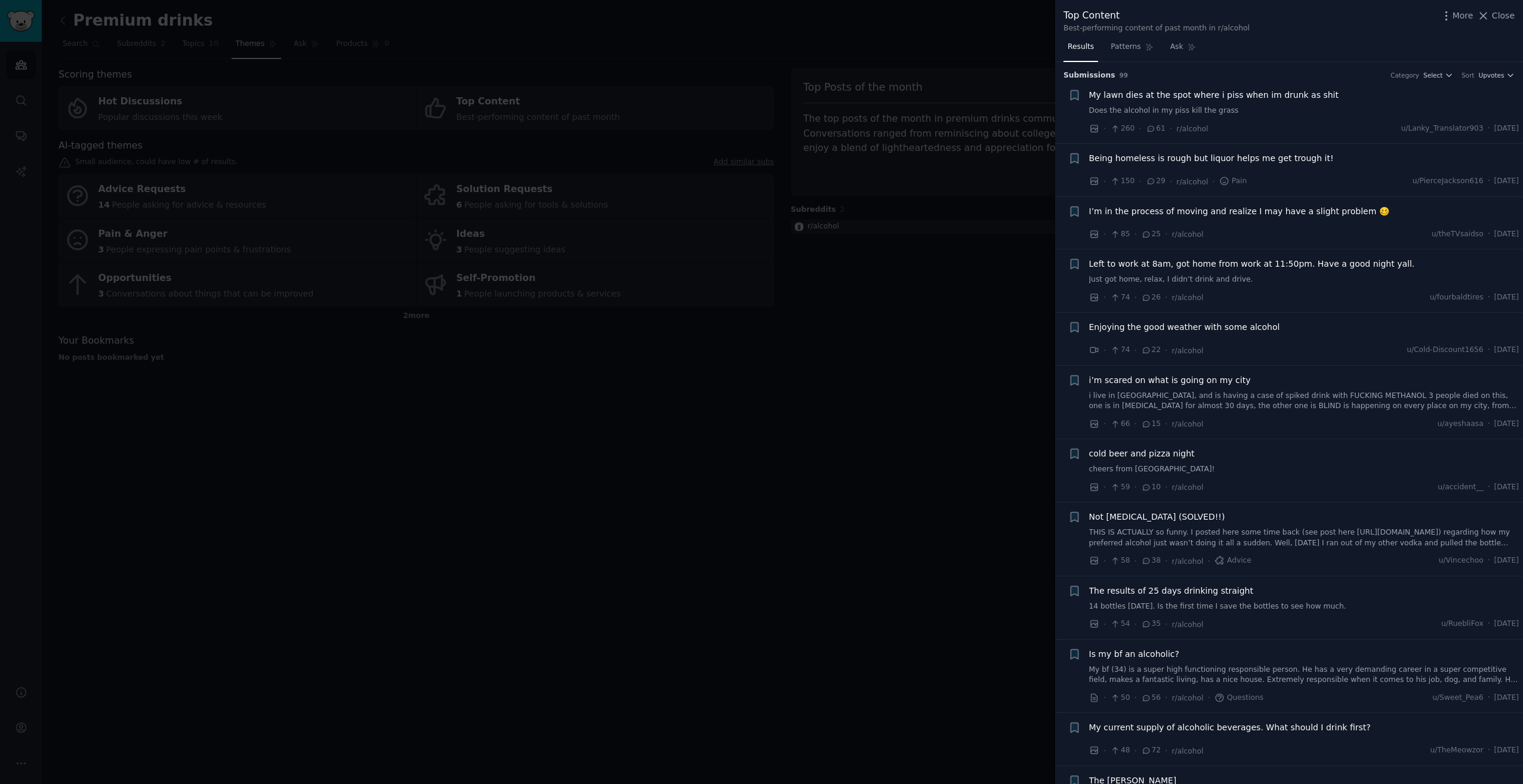
click at [1501, 5] on div "Top Content Best-performing content of past month in r/alcohol More Close" at bounding box center [1289, 18] width 468 height 38
click at [1499, 14] on span "Close" at bounding box center [1503, 15] width 23 height 13
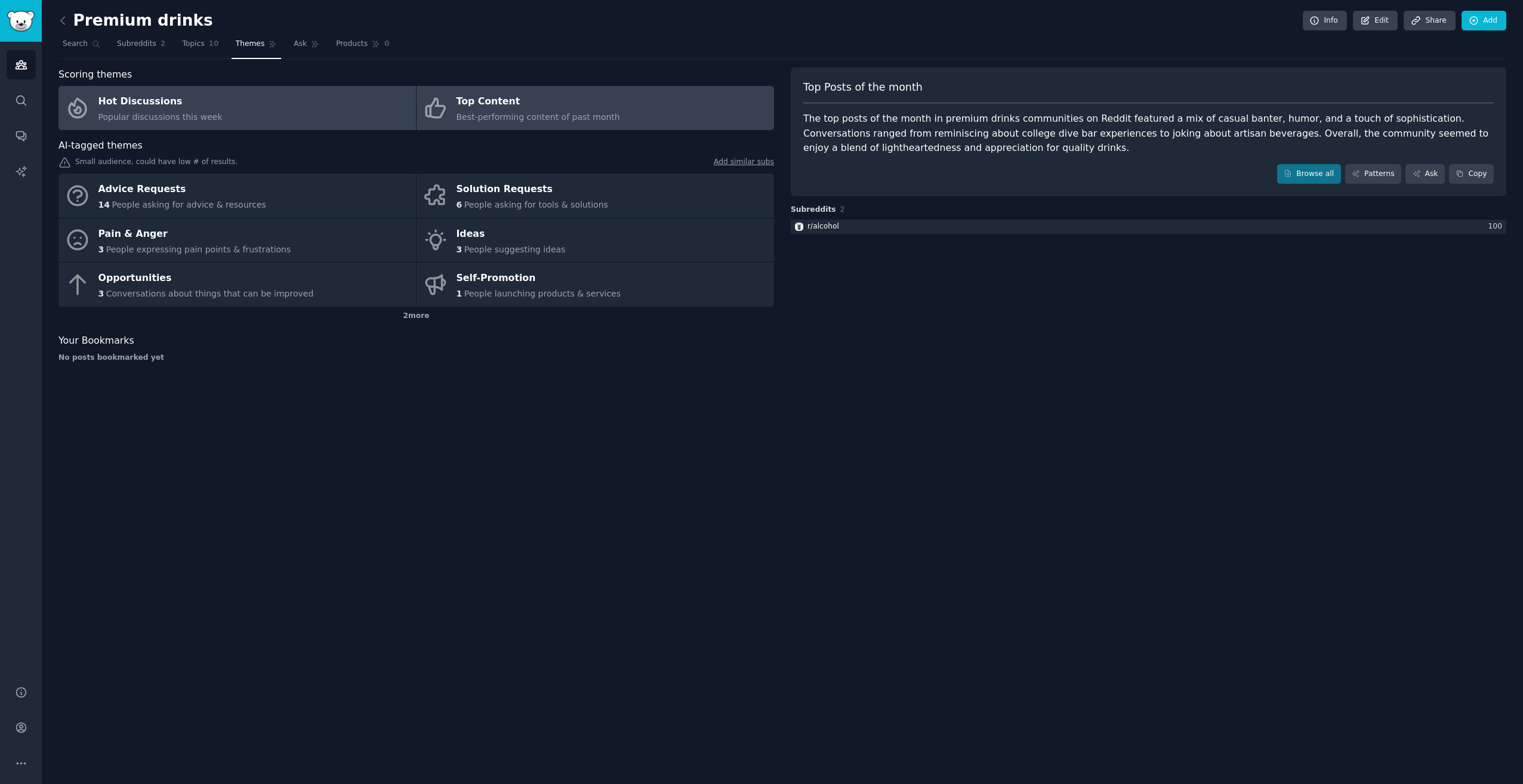
click at [163, 104] on div "Hot Discussions" at bounding box center [160, 102] width 124 height 19
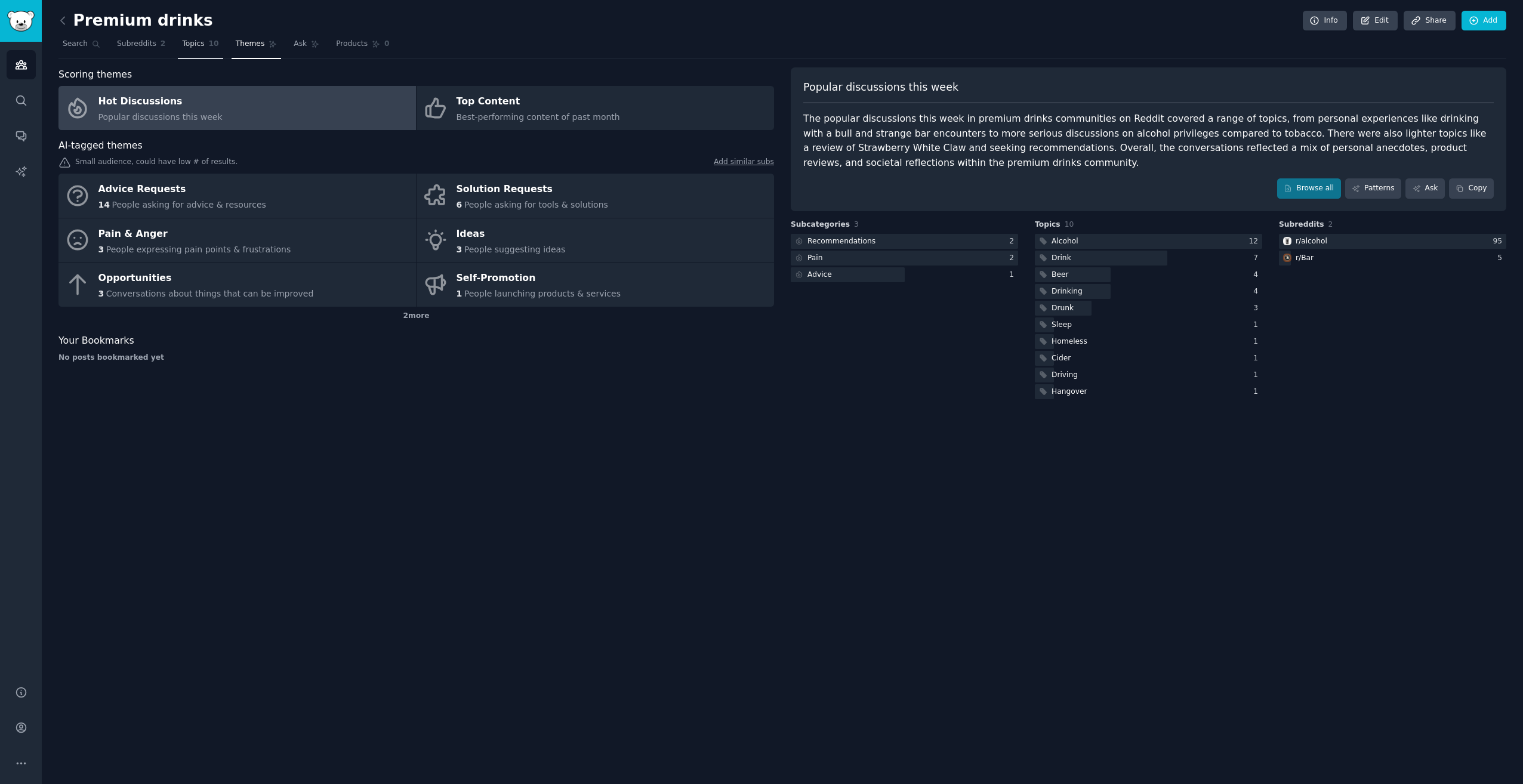
click at [209, 43] on span "10" at bounding box center [214, 44] width 10 height 11
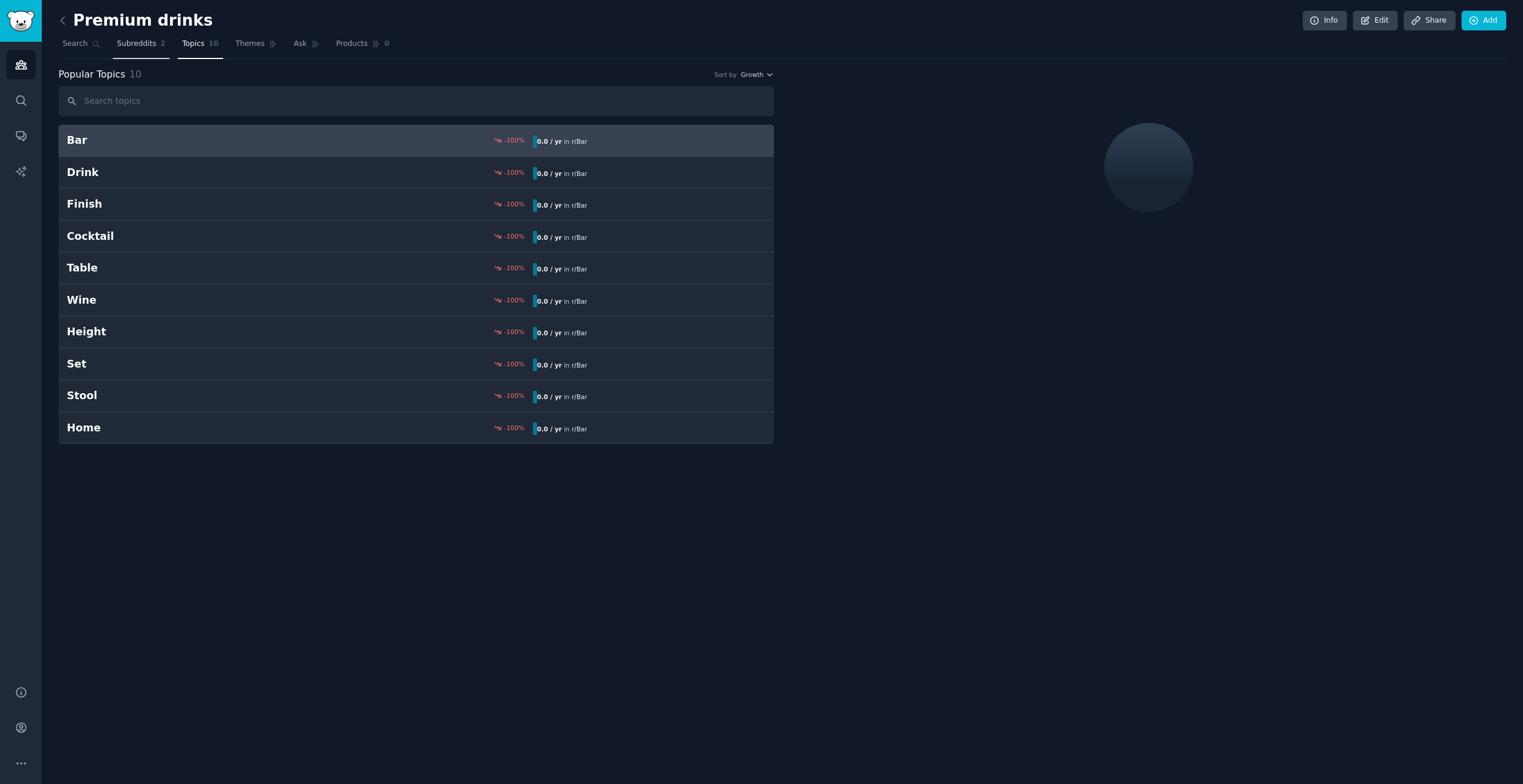
click at [143, 49] on span "Subreddits" at bounding box center [136, 44] width 39 height 11
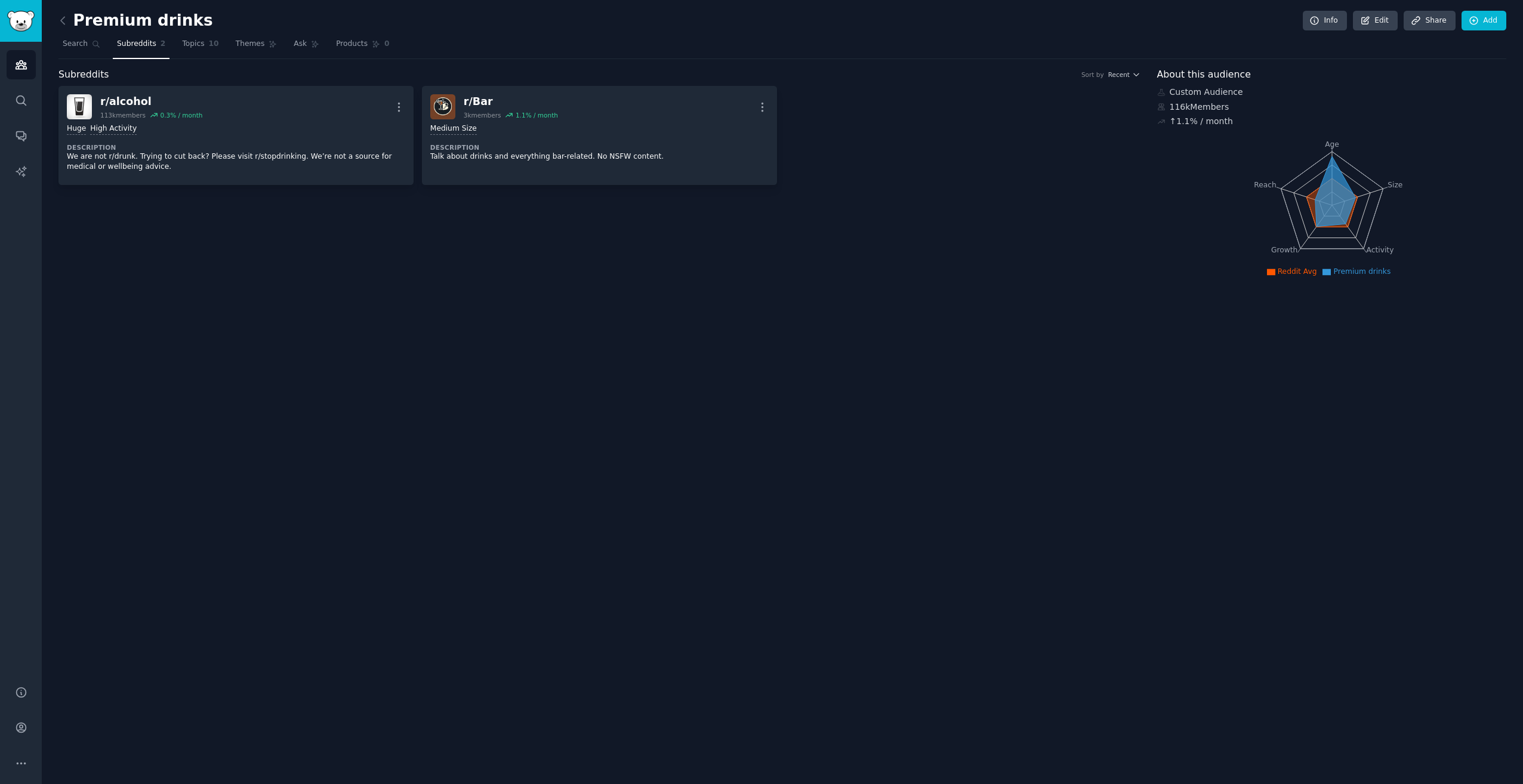
click at [60, 34] on div "Premium drinks Info Edit Share Add" at bounding box center [782, 23] width 1448 height 24
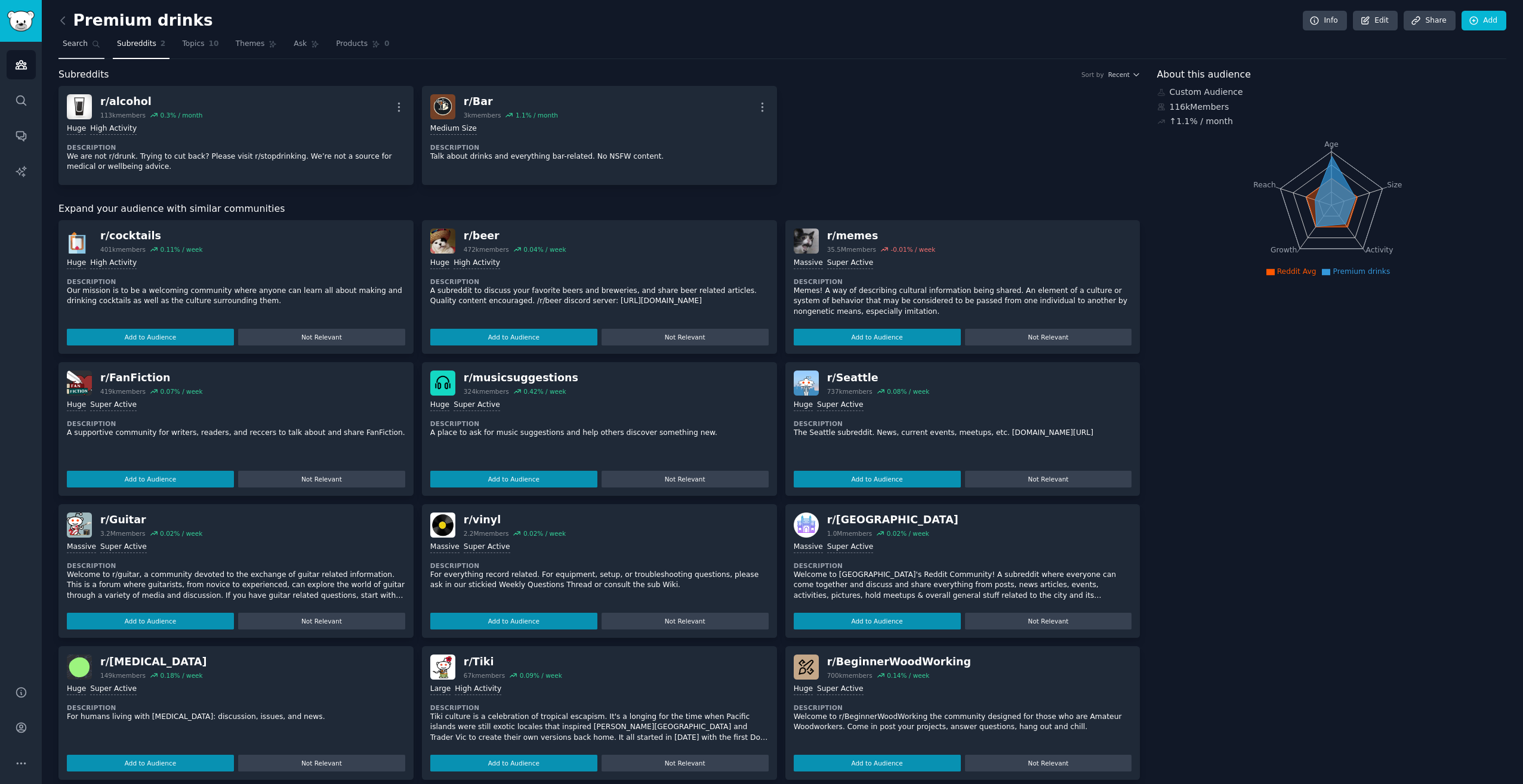
click at [67, 41] on span "Search" at bounding box center [75, 44] width 25 height 11
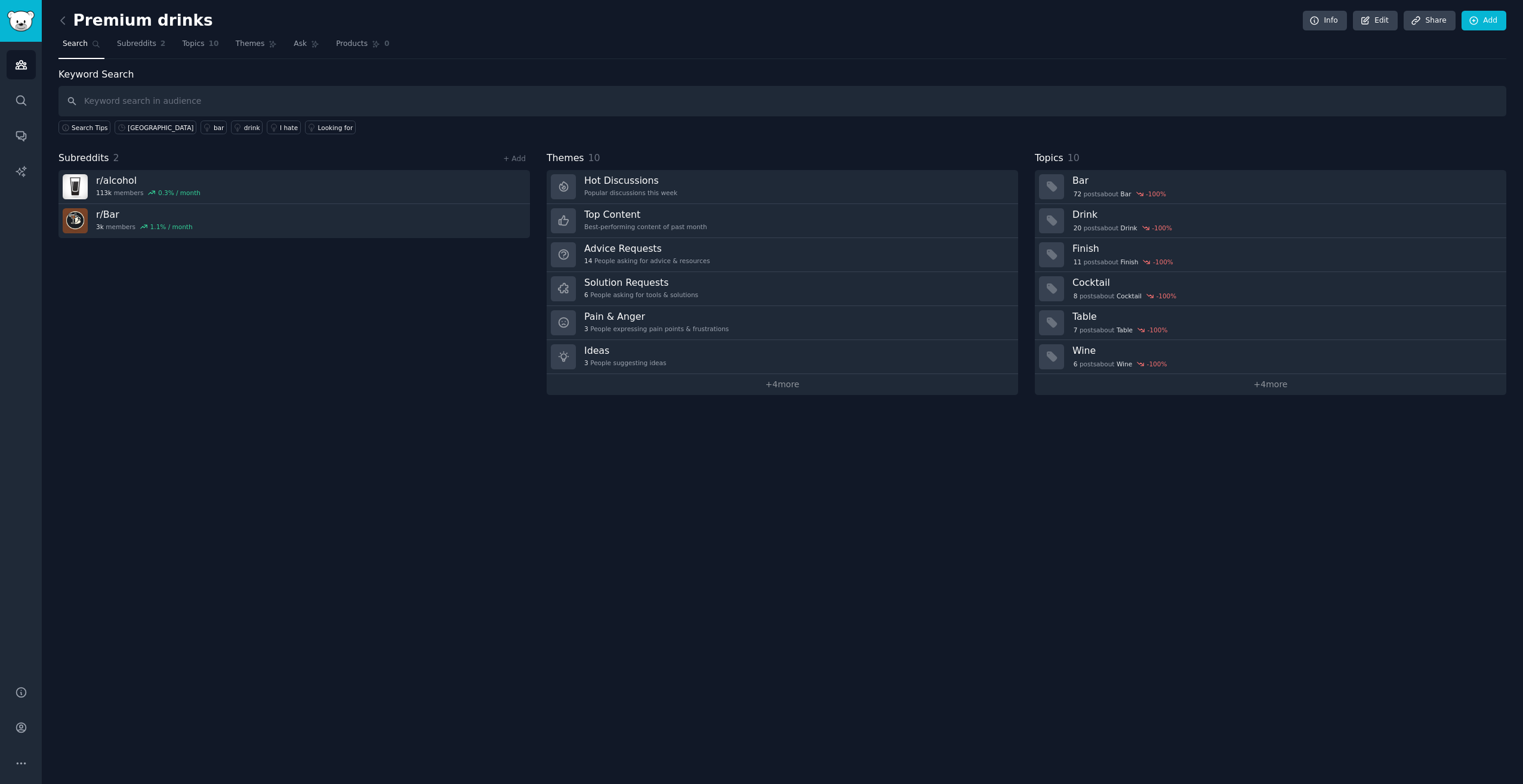
click at [377, 99] on input "text" at bounding box center [782, 101] width 1448 height 30
type input "price"
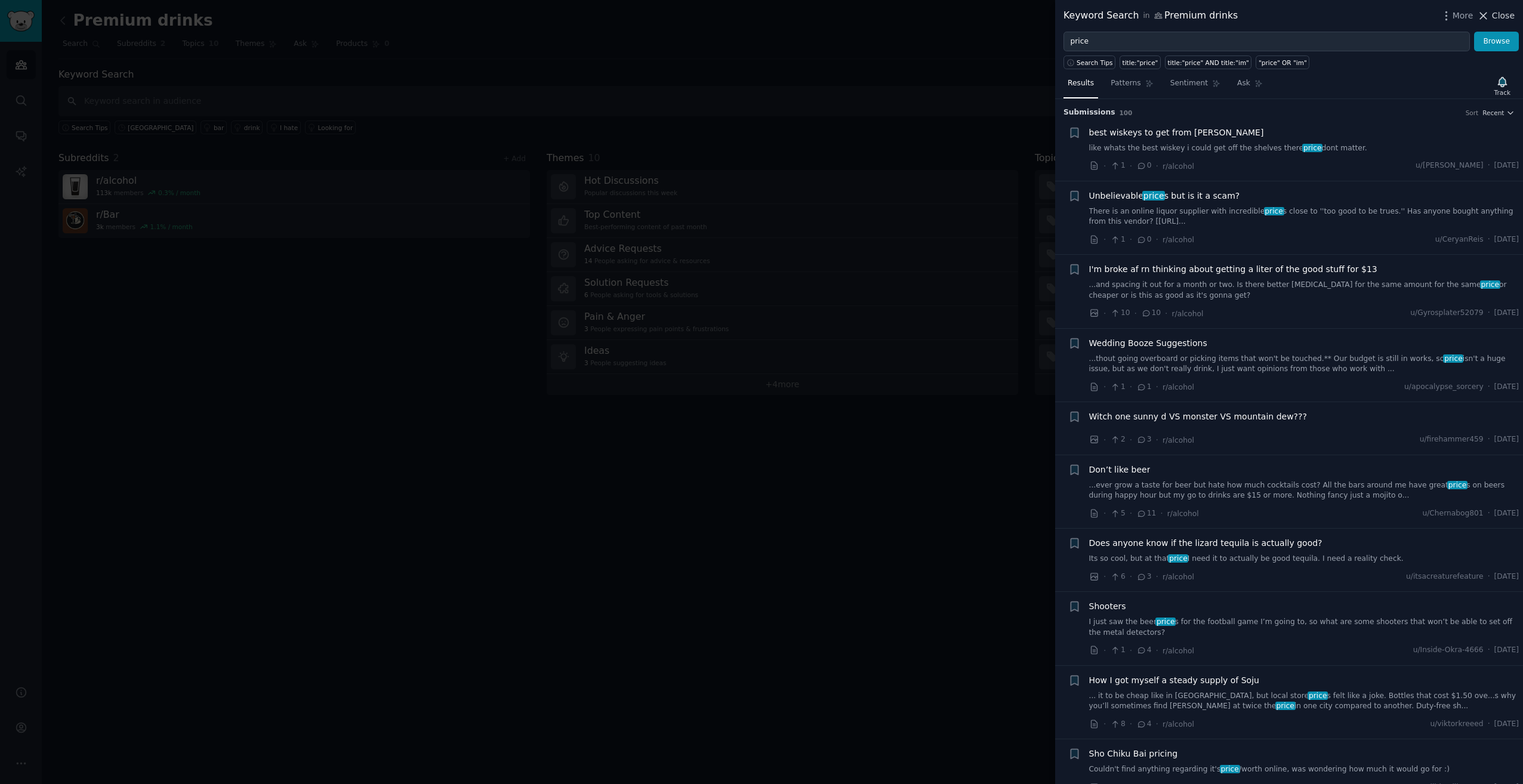
click at [1495, 9] on span "Close" at bounding box center [1503, 15] width 23 height 13
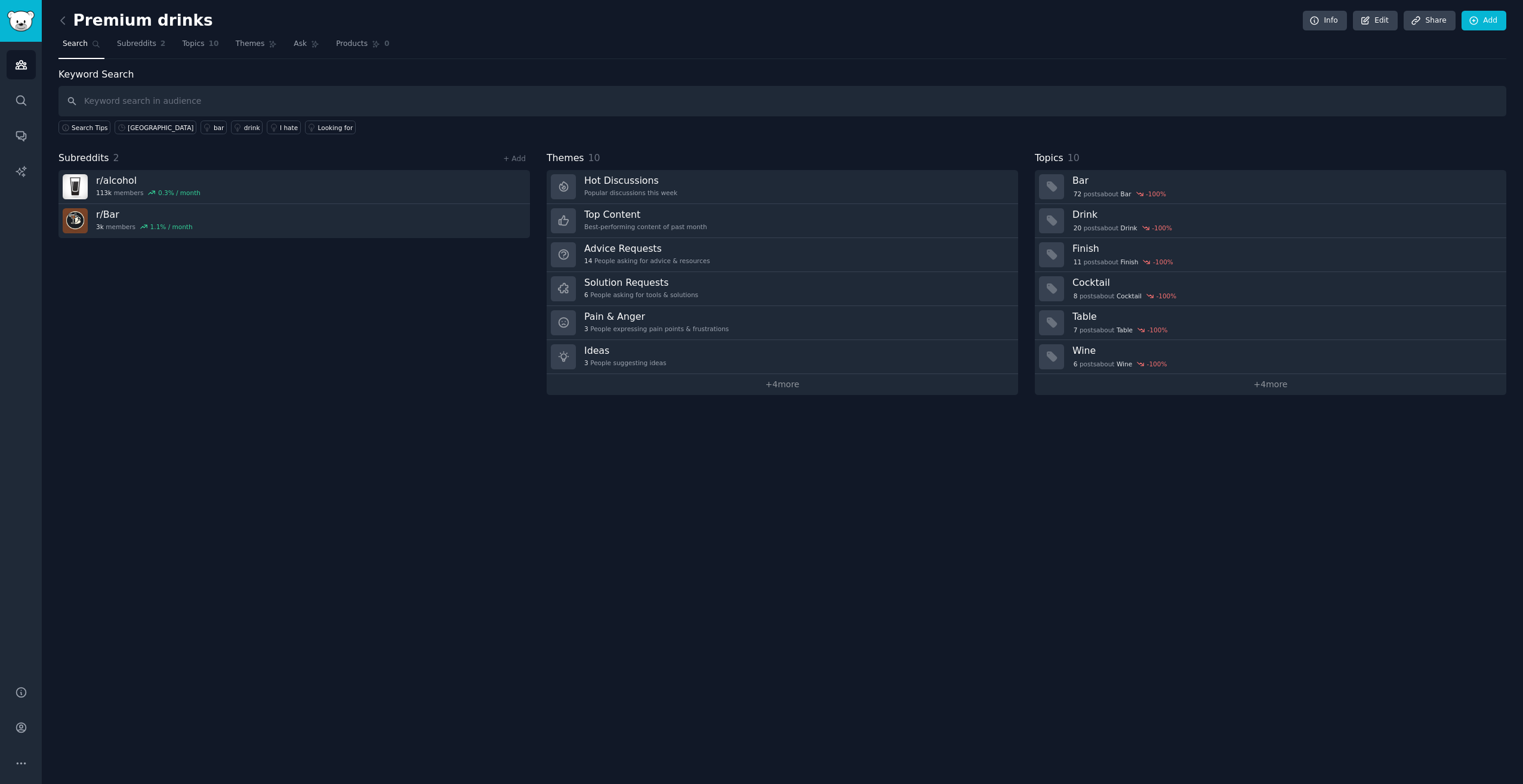
click at [351, 303] on div "Subreddits 2 + Add r/ alcohol 113k members 0.3 % / month r/ Bar 3k members 1.1 …" at bounding box center [294, 273] width 471 height 244
click at [56, 14] on div "Premium drinks Info Edit Share Add Search Subreddits 2 Topics 10 Themes Ask Pro…" at bounding box center [782, 392] width 1481 height 784
click at [62, 18] on icon at bounding box center [63, 20] width 13 height 13
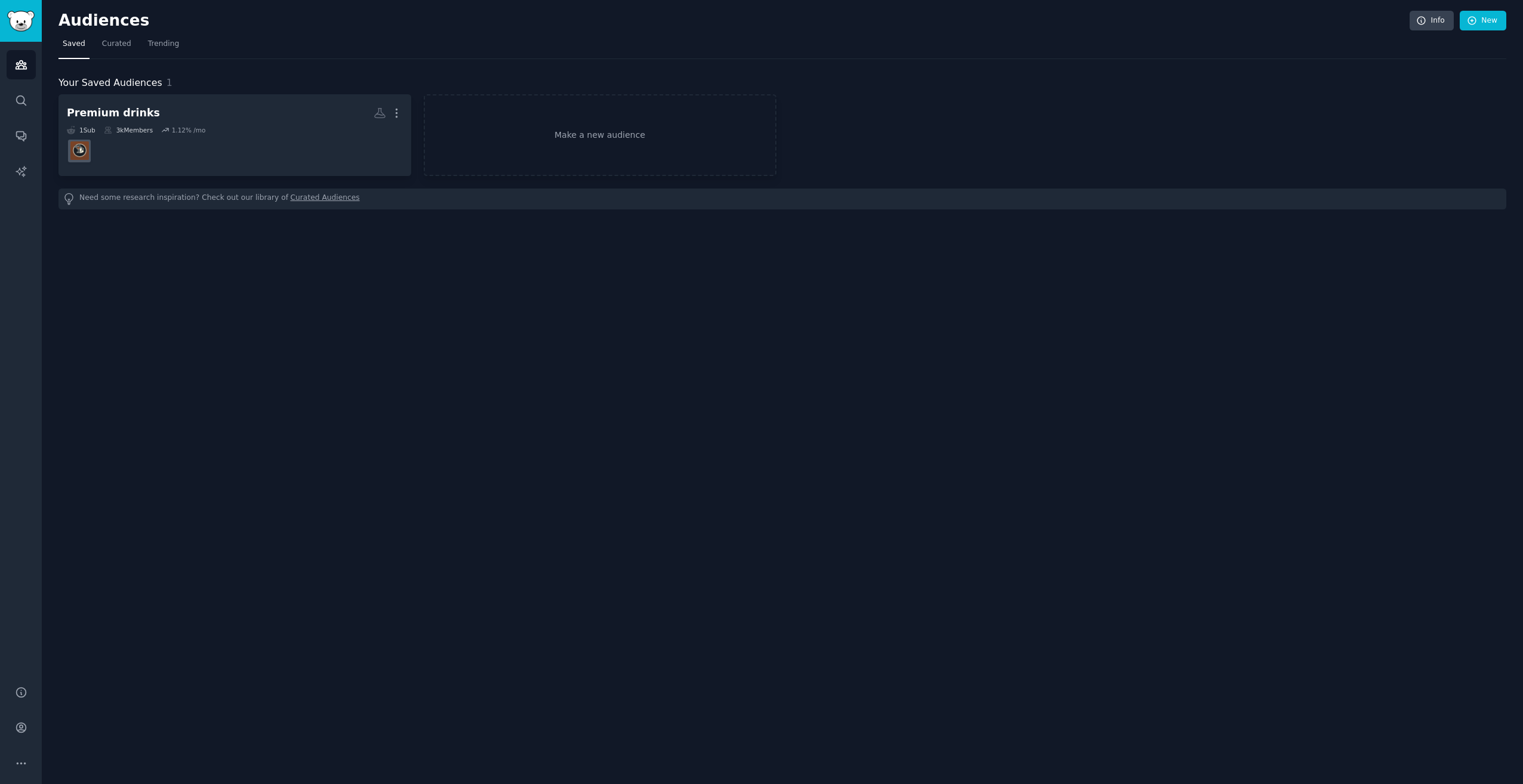
click at [77, 48] on span "Saved" at bounding box center [73, 44] width 23 height 11
click at [108, 43] on span "Curated" at bounding box center [116, 44] width 29 height 11
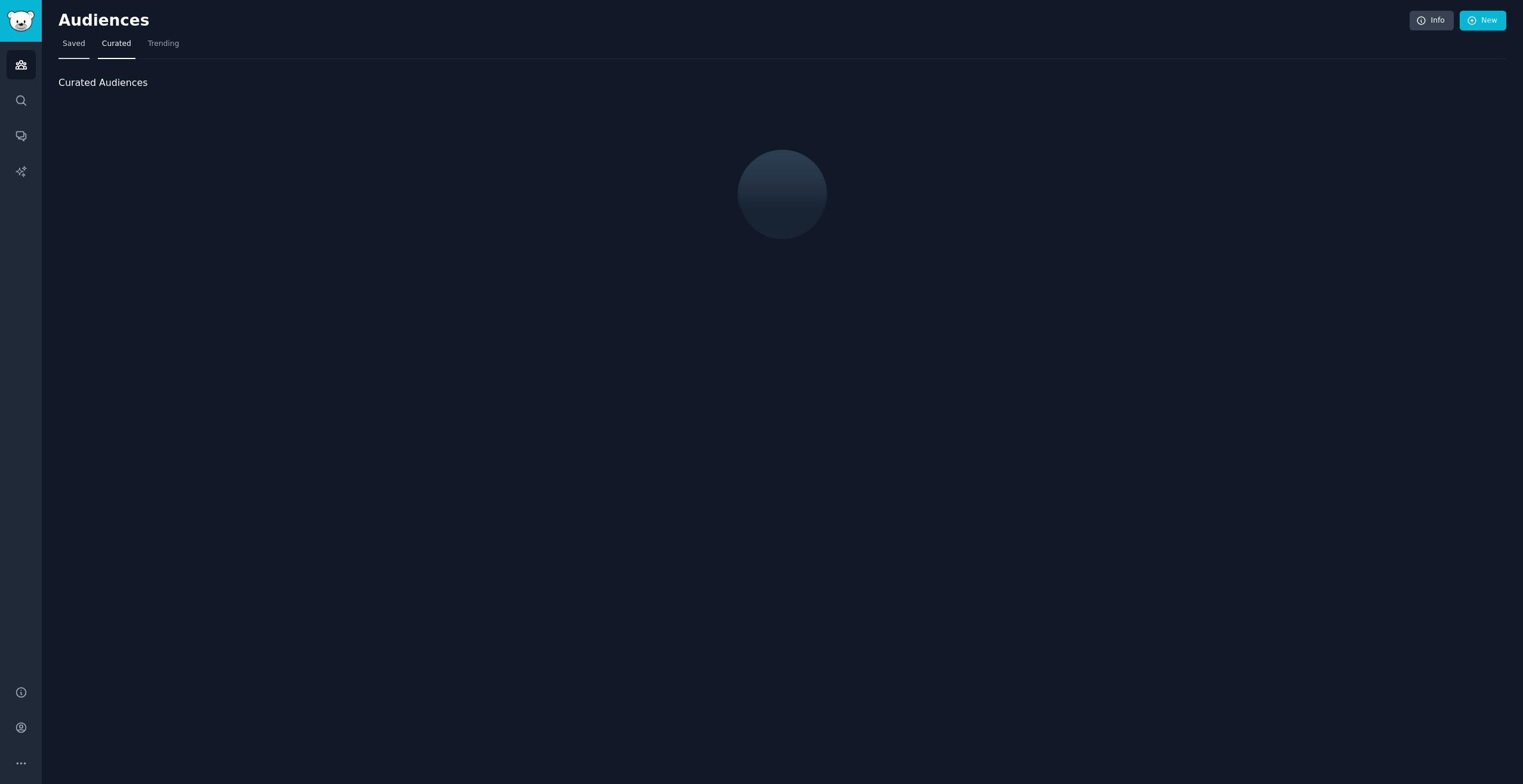
click at [69, 39] on span "Saved" at bounding box center [73, 44] width 23 height 11
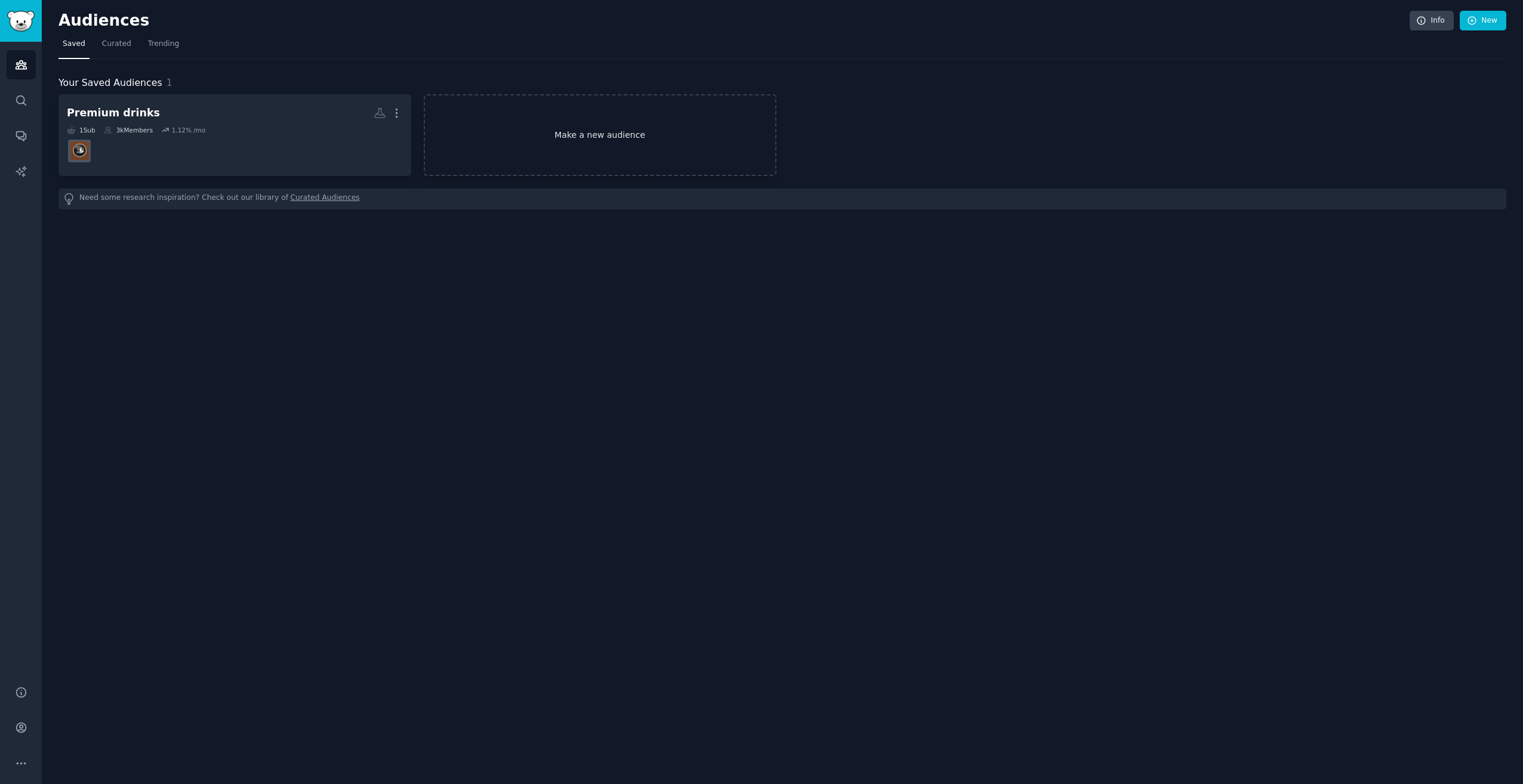
click at [546, 113] on link "Make a new audience" at bounding box center [600, 135] width 353 height 82
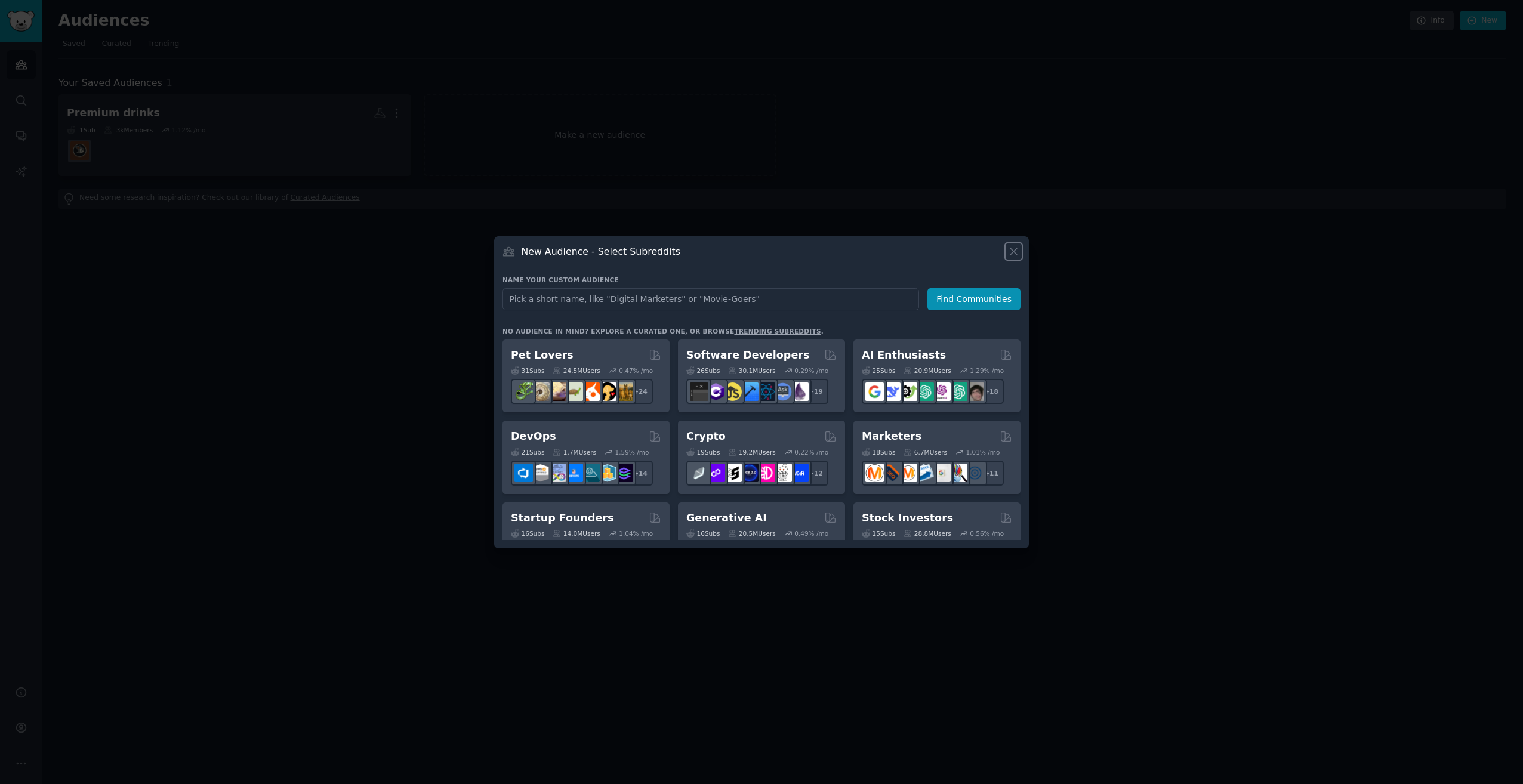
click at [1010, 255] on icon at bounding box center [1013, 251] width 13 height 13
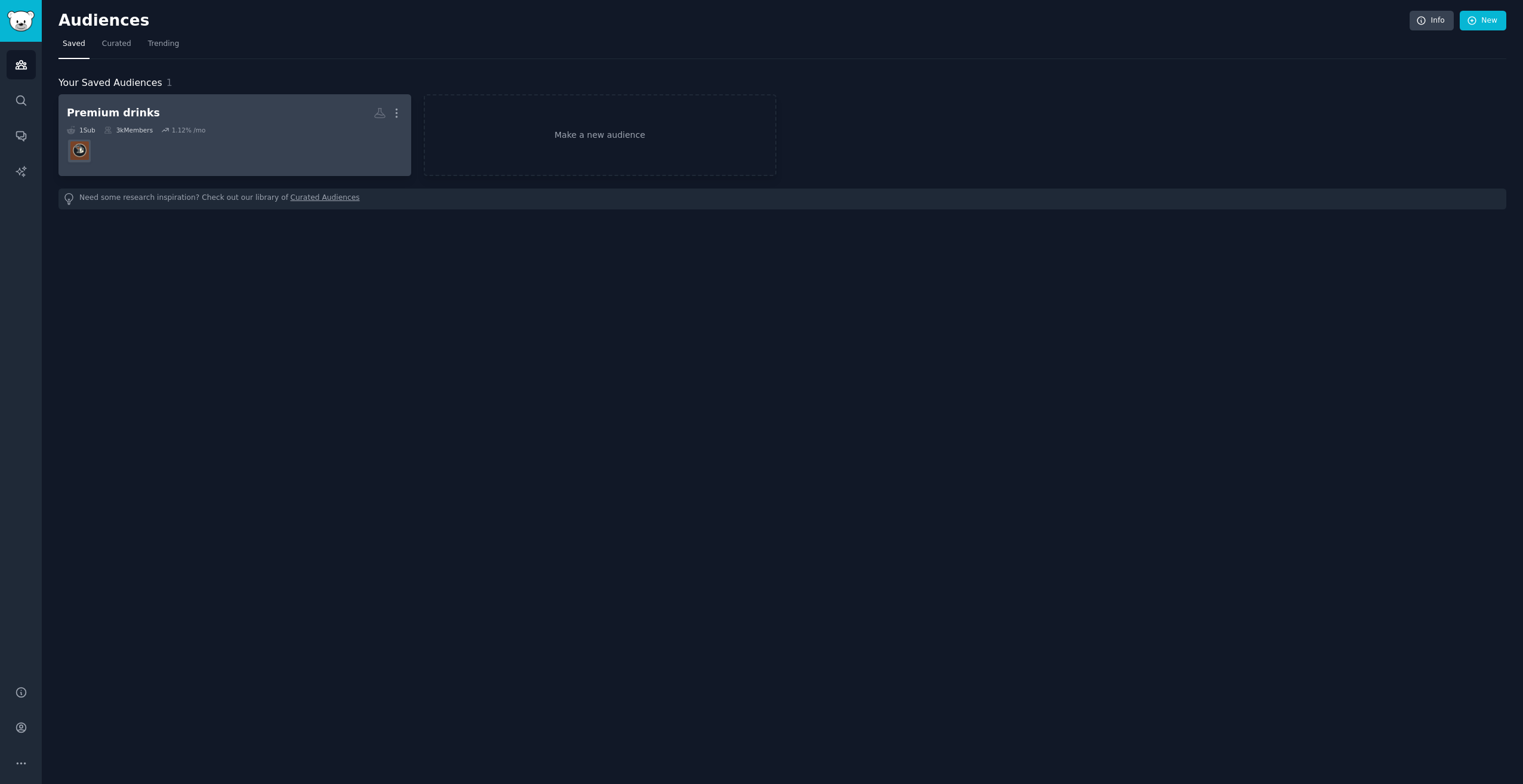
click at [218, 127] on div "1 Sub 3k Members 1.12 % /mo" at bounding box center [234, 130] width 336 height 8
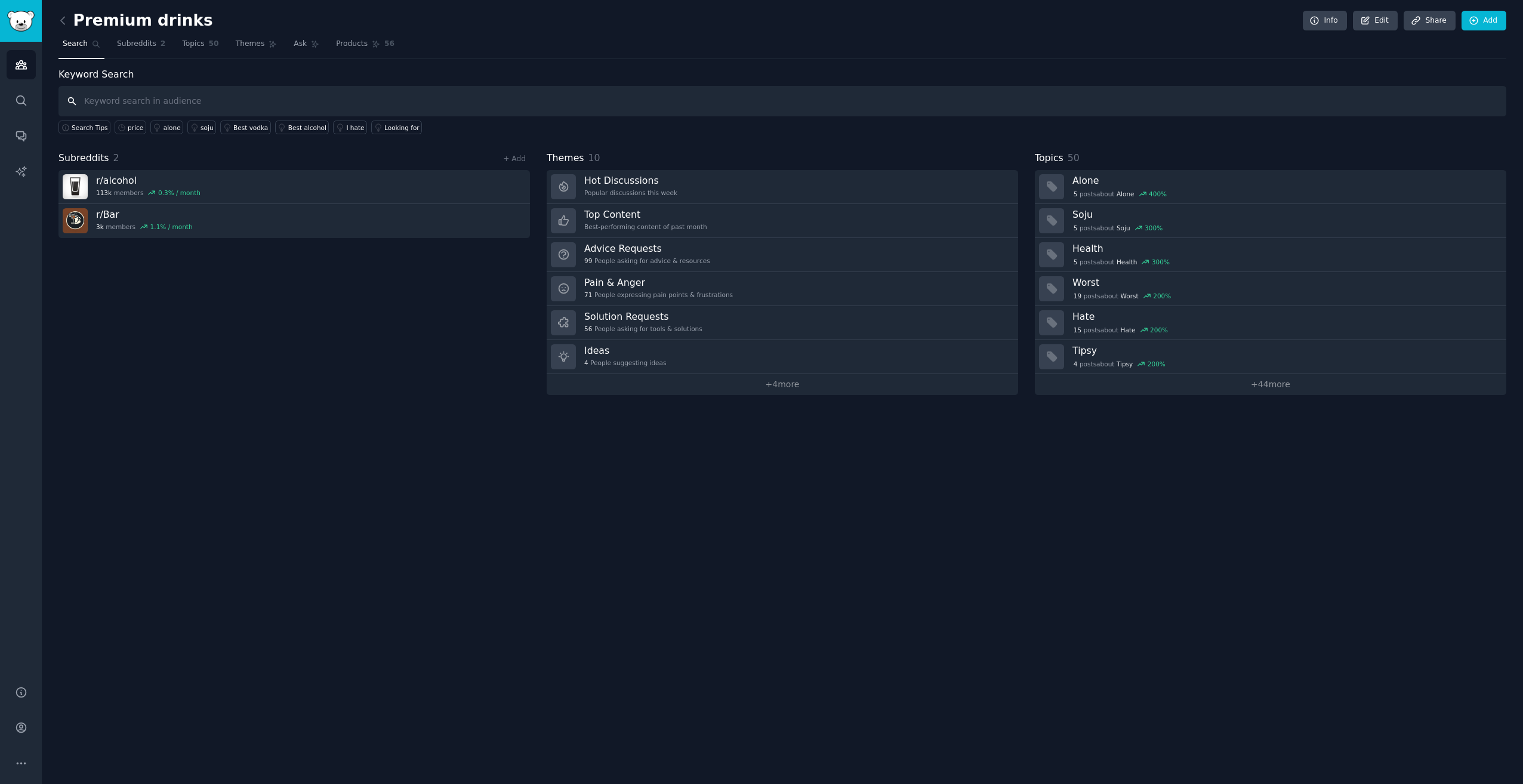
click at [329, 106] on input "text" at bounding box center [782, 101] width 1448 height 30
type input "liquor"
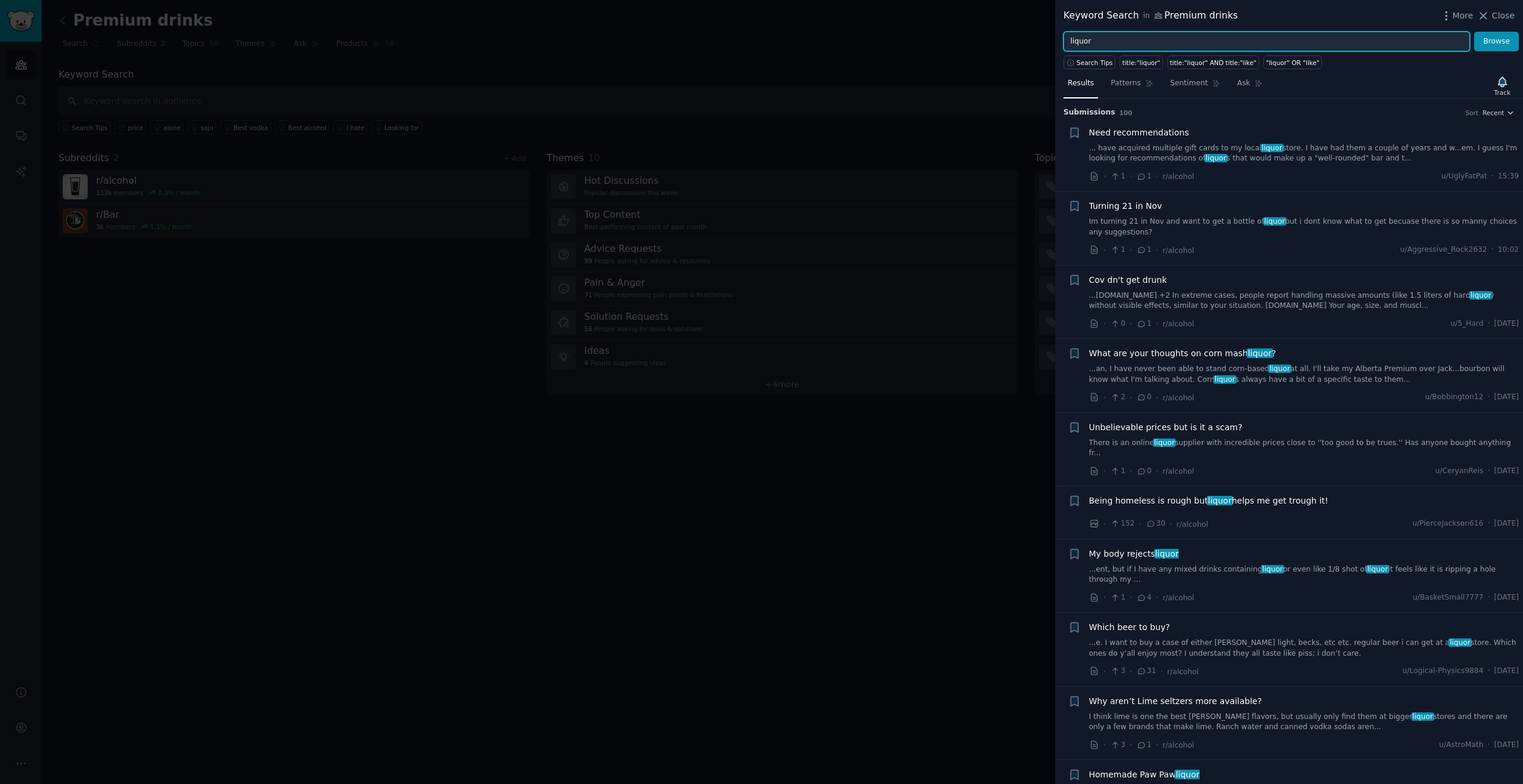
drag, startPoint x: 1105, startPoint y: 40, endPoint x: 980, endPoint y: 54, distance: 125.8
click at [981, 53] on div "Keyword Search in Premium drinks More Close liquor Browse Search Tips title:"li…" at bounding box center [762, 392] width 1523 height 784
type input "Trends"
click at [1475, 32] on button "Browse" at bounding box center [1497, 42] width 45 height 20
